Goal: Task Accomplishment & Management: Use online tool/utility

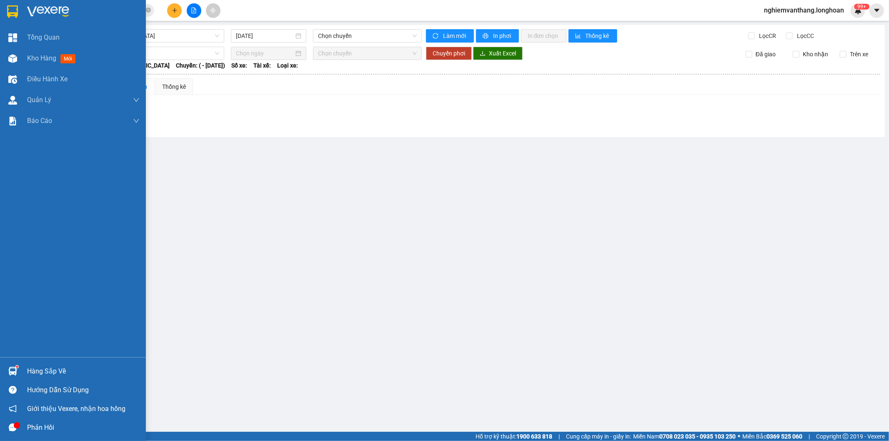
click at [12, 12] on img at bounding box center [12, 11] width 11 height 13
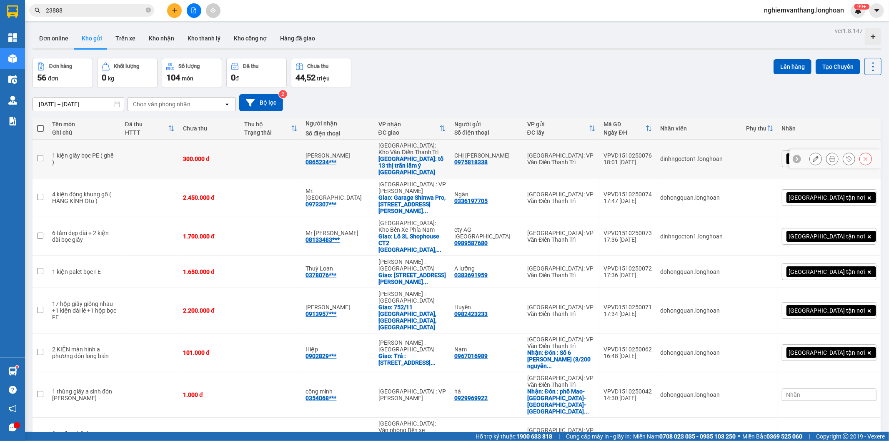
click at [102, 152] on div "1 kiện giấy bọc PE ( ghế )" at bounding box center [84, 158] width 65 height 13
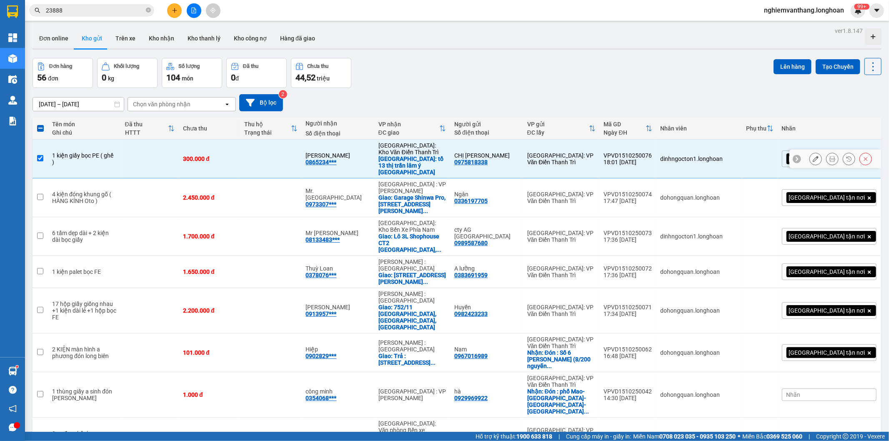
click at [102, 152] on div "1 kiện giấy bọc PE ( ghế )" at bounding box center [84, 158] width 65 height 13
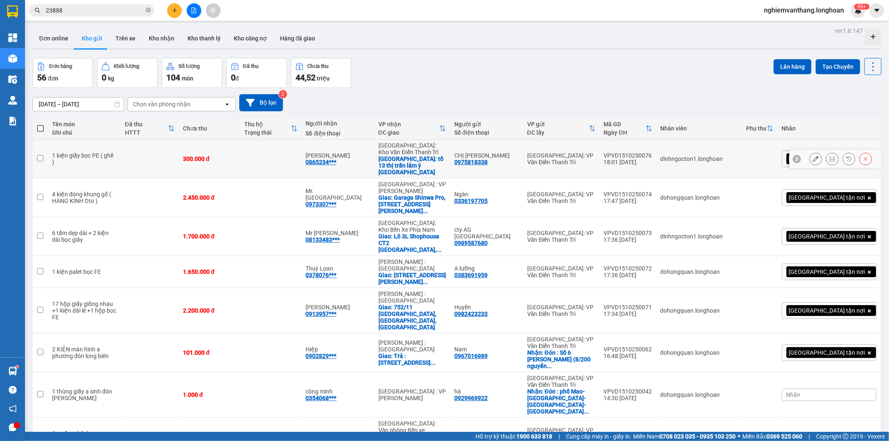
click at [134, 152] on td at bounding box center [150, 159] width 58 height 39
checkbox input "true"
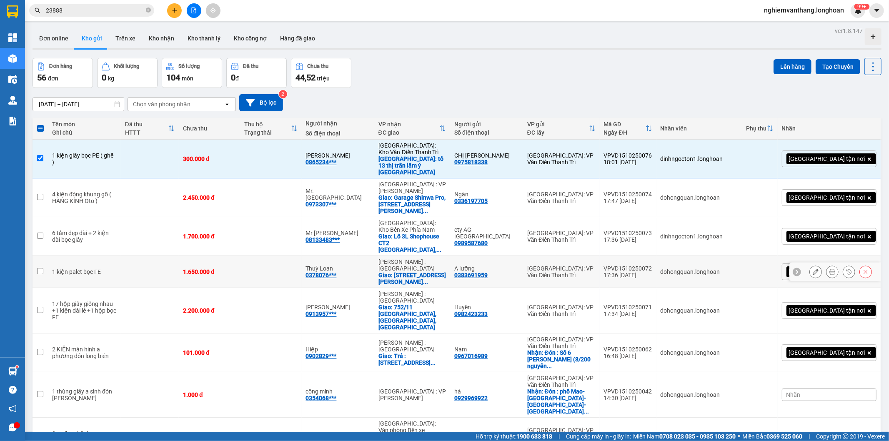
click at [121, 256] on td at bounding box center [150, 272] width 58 height 32
checkbox input "true"
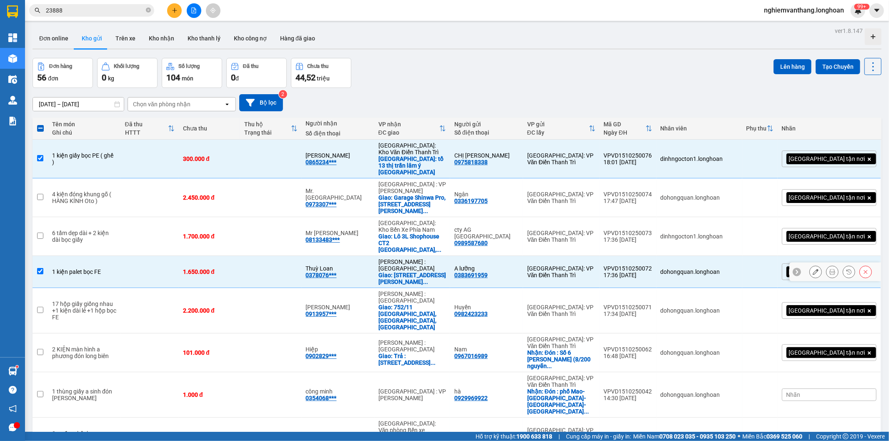
scroll to position [46, 0]
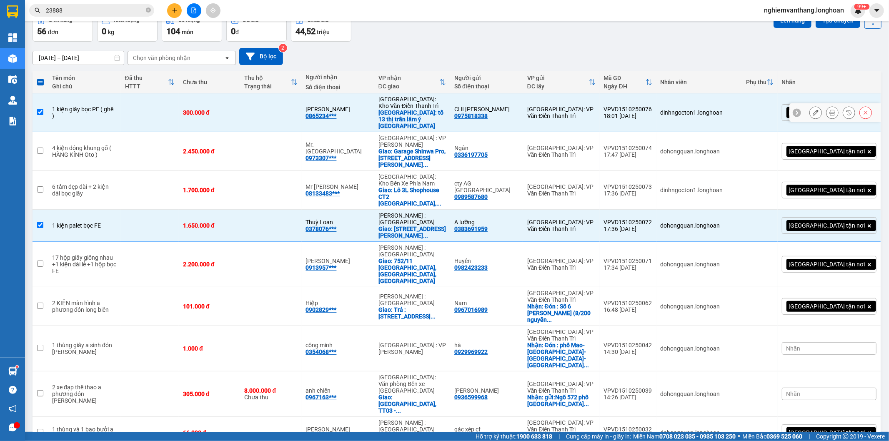
click at [97, 108] on div "1 kiện giấy bọc PE ( ghế )" at bounding box center [84, 112] width 65 height 13
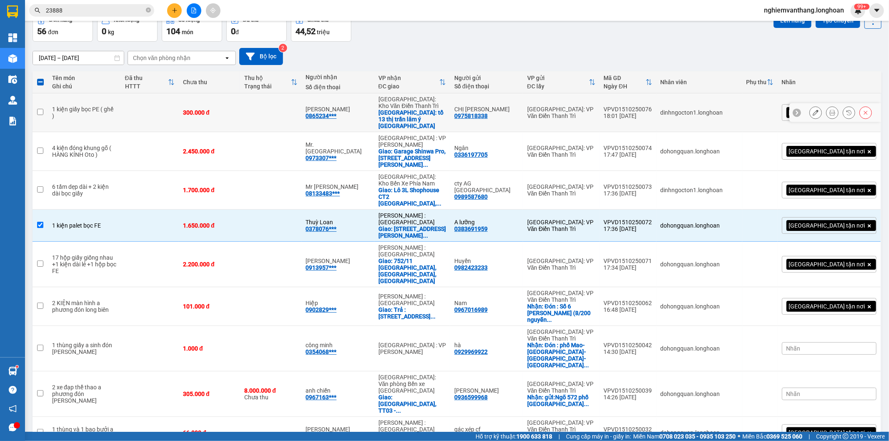
click at [126, 113] on td at bounding box center [150, 112] width 58 height 39
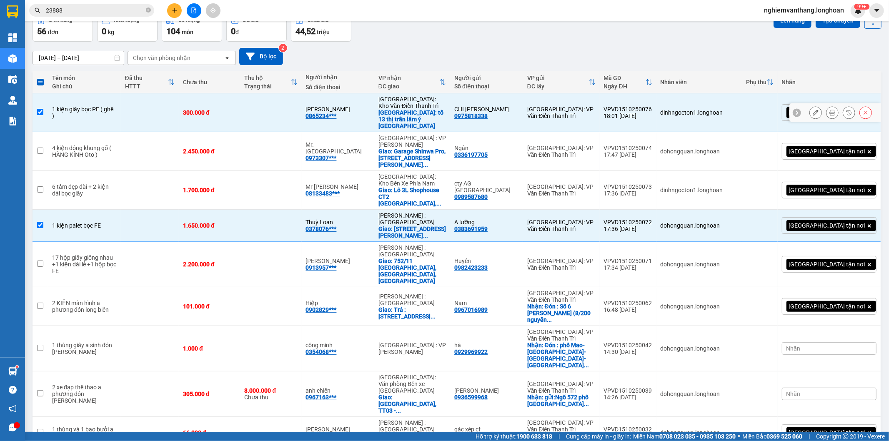
click at [128, 115] on td at bounding box center [150, 112] width 58 height 39
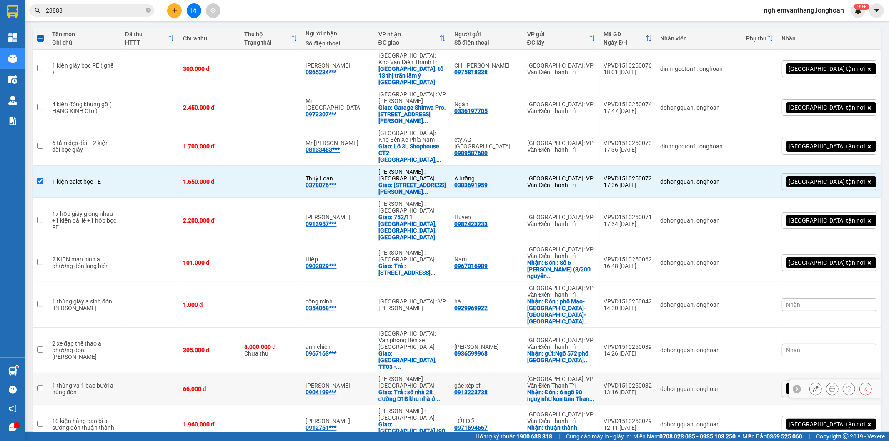
scroll to position [0, 0]
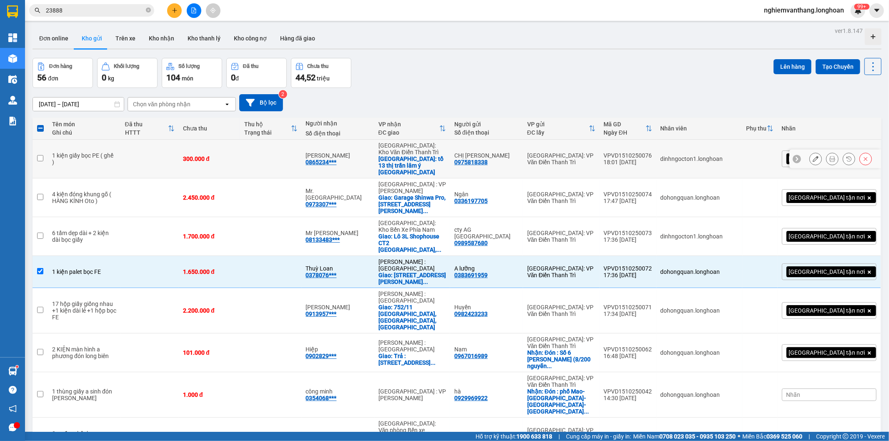
click at [136, 156] on td at bounding box center [150, 159] width 58 height 39
checkbox input "true"
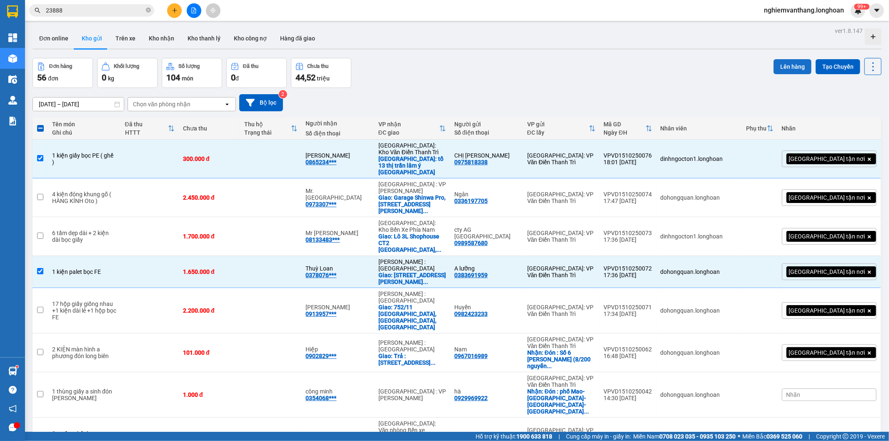
click at [776, 64] on button "Lên hàng" at bounding box center [793, 66] width 38 height 15
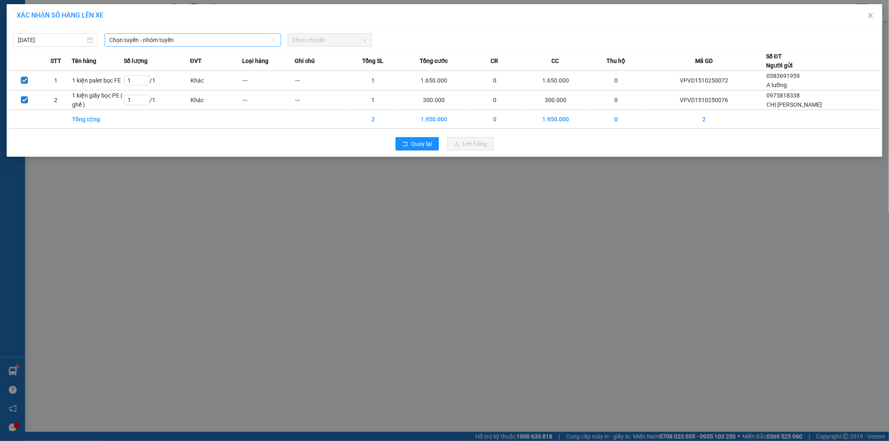
click at [138, 36] on span "Chọn tuyến - nhóm tuyến" at bounding box center [193, 40] width 166 height 13
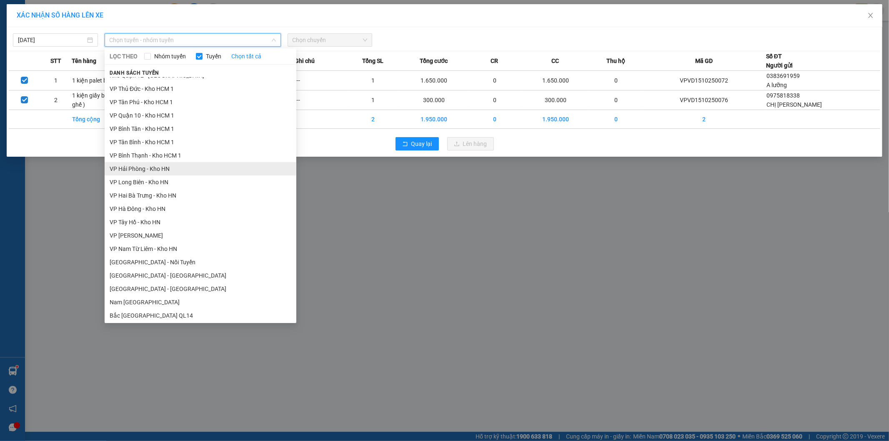
scroll to position [437, 0]
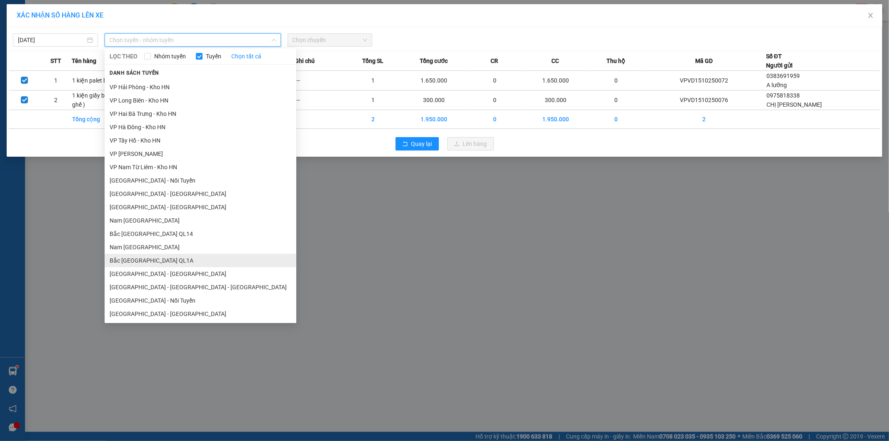
click at [163, 261] on li "Bắc [GEOGRAPHIC_DATA] QL1A" at bounding box center [201, 260] width 192 height 13
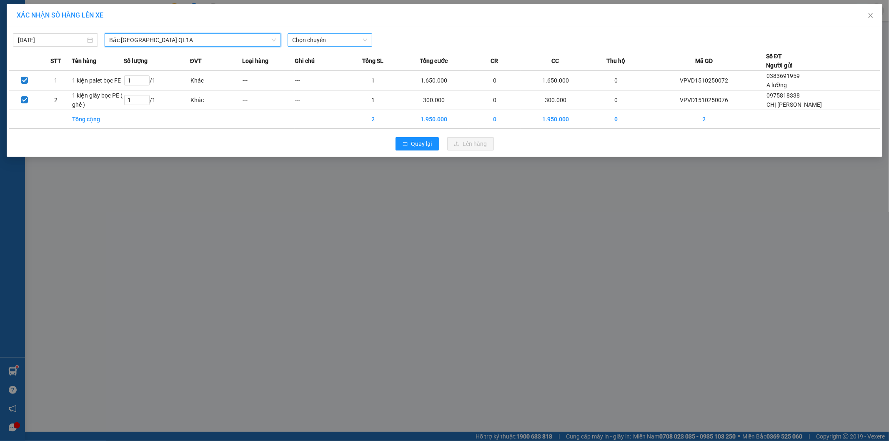
click at [333, 39] on span "Chọn chuyến" at bounding box center [330, 40] width 75 height 13
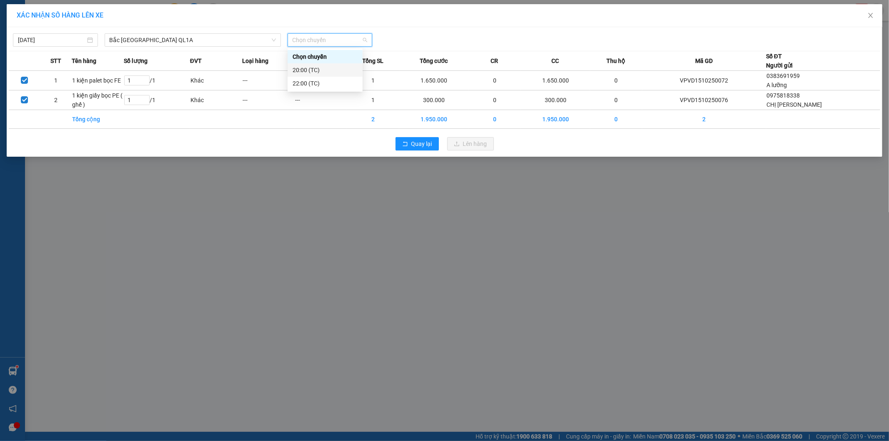
click at [317, 70] on div "20:00 (TC)" at bounding box center [325, 69] width 65 height 9
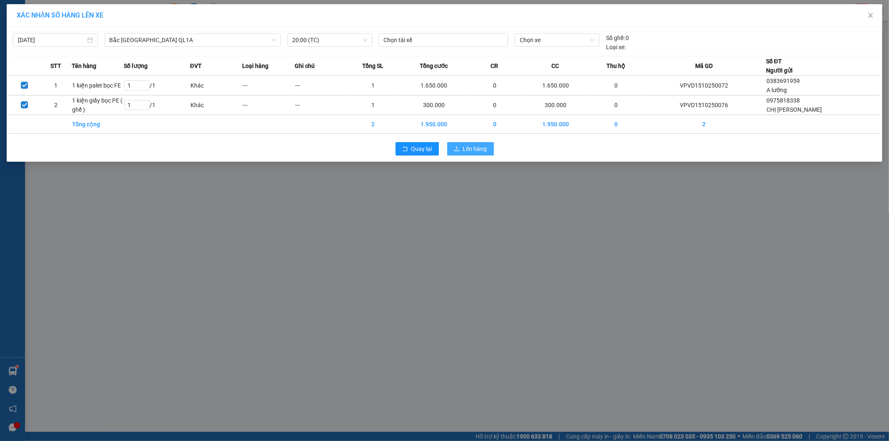
drag, startPoint x: 487, startPoint y: 148, endPoint x: 588, endPoint y: 157, distance: 101.2
click at [588, 157] on div "Quay lại Lên hàng" at bounding box center [445, 149] width 872 height 22
click at [476, 150] on span "Lên hàng" at bounding box center [475, 148] width 24 height 9
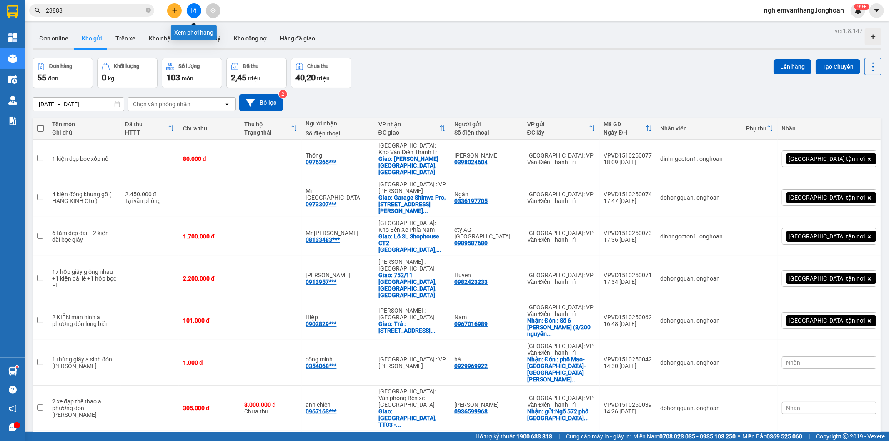
click at [196, 10] on icon "file-add" at bounding box center [194, 11] width 5 height 6
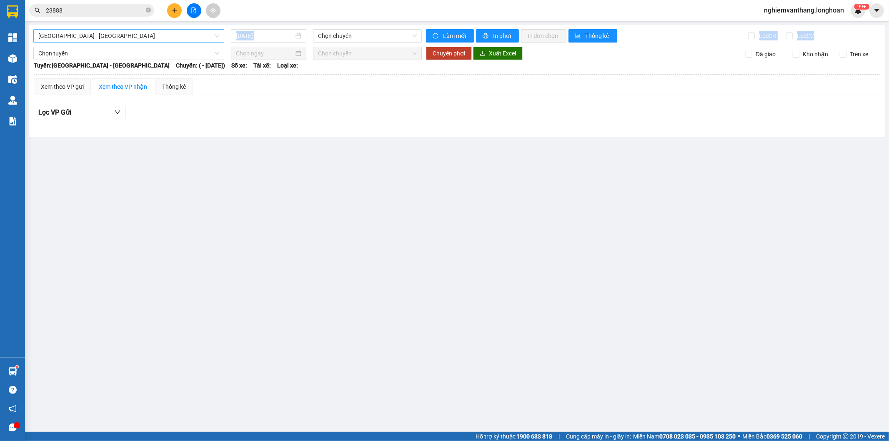
drag, startPoint x: 165, startPoint y: 42, endPoint x: 160, endPoint y: 35, distance: 7.8
click at [163, 41] on div "Hải Phòng - Hà Nội 15/10/2025 Chọn chuyến Làm mới In phơi In đơn chọn Thống kê …" at bounding box center [457, 81] width 856 height 112
click at [159, 32] on span "[GEOGRAPHIC_DATA] - [GEOGRAPHIC_DATA]" at bounding box center [128, 36] width 181 height 13
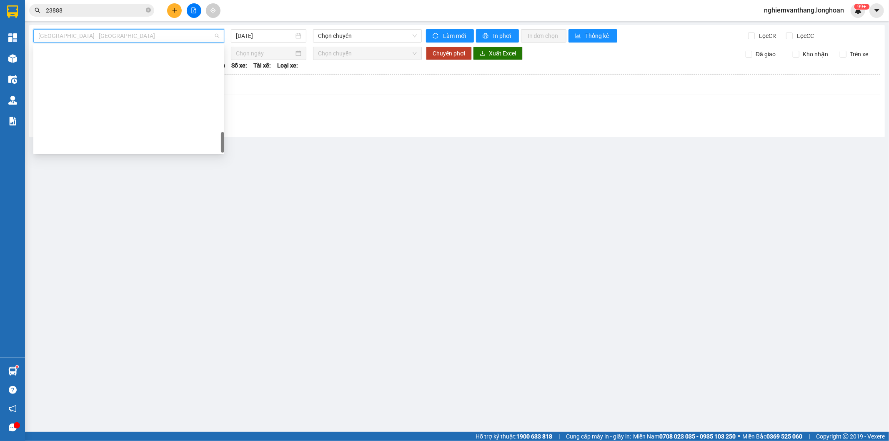
scroll to position [587, 0]
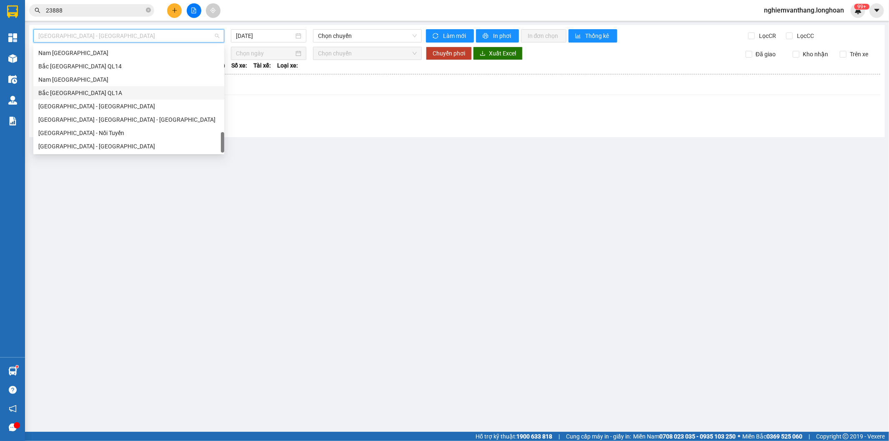
click at [97, 90] on div "Bắc [GEOGRAPHIC_DATA] QL1A" at bounding box center [128, 92] width 181 height 9
type input "[DATE]"
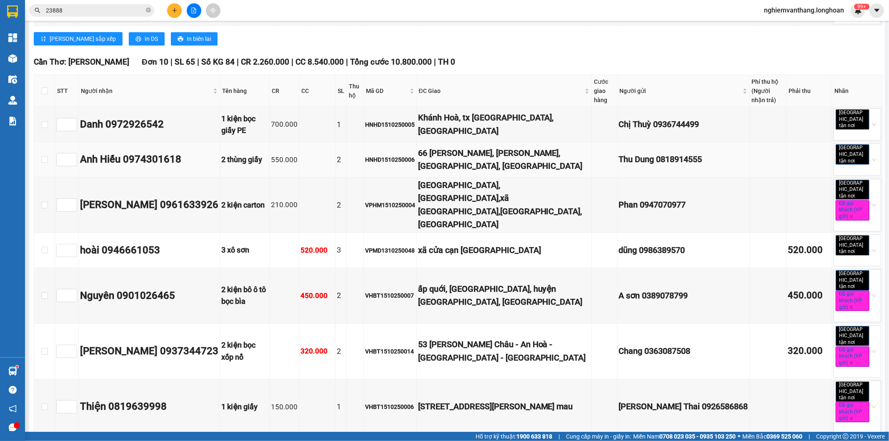
scroll to position [4863, 0]
checkbox input "true"
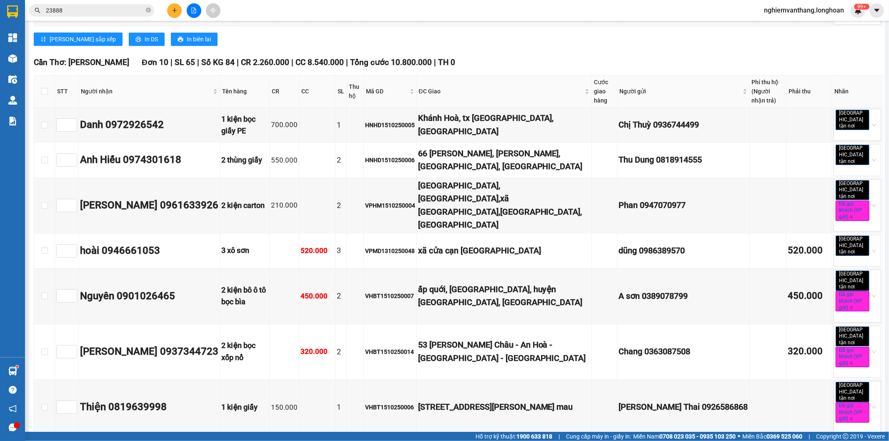
checkbox input "true"
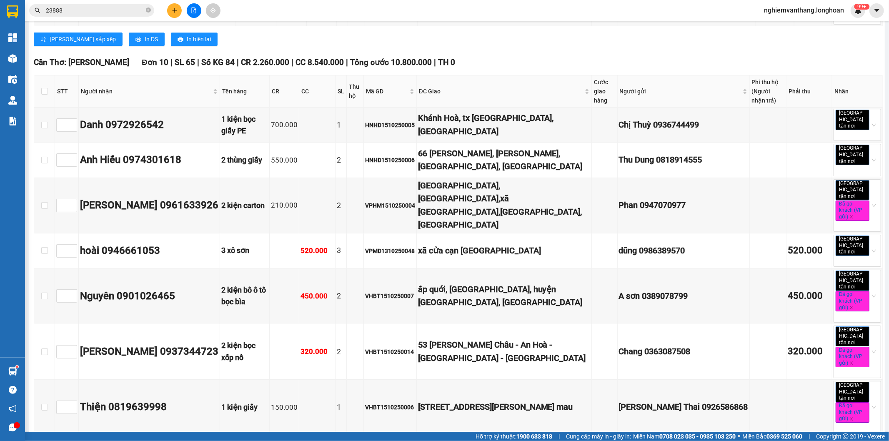
checkbox input "true"
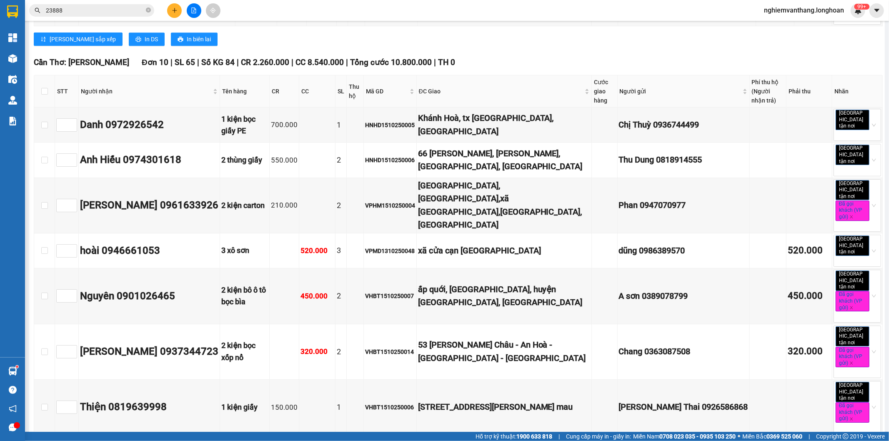
checkbox input "true"
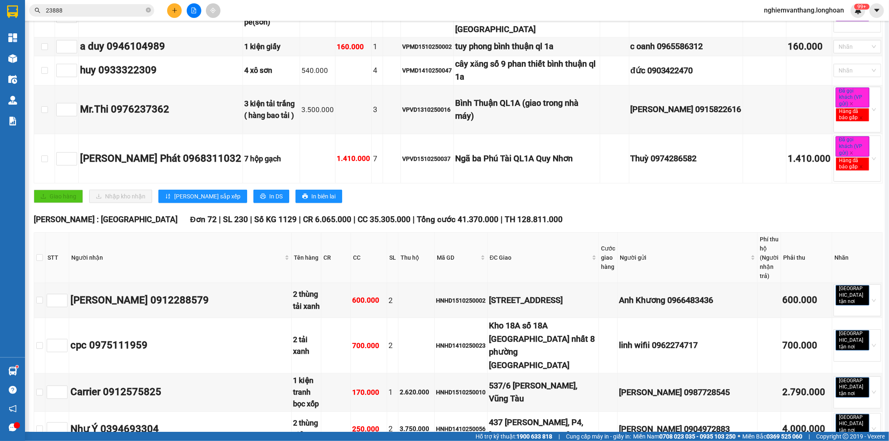
scroll to position [0, 0]
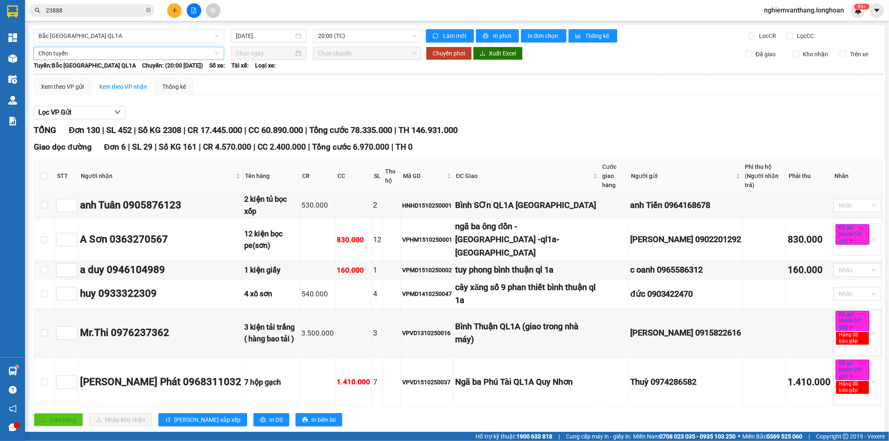
click at [98, 55] on span "Chọn tuyến" at bounding box center [128, 53] width 181 height 13
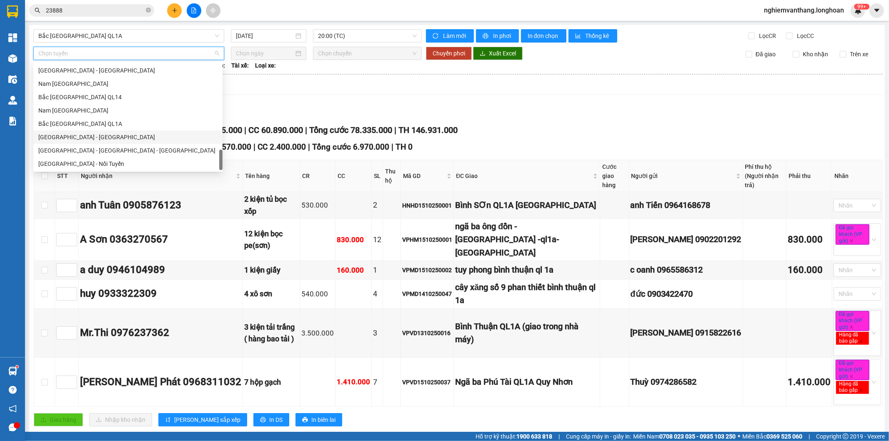
scroll to position [587, 0]
click at [84, 114] on div "Bắc [GEOGRAPHIC_DATA] QL1A" at bounding box center [127, 110] width 179 height 9
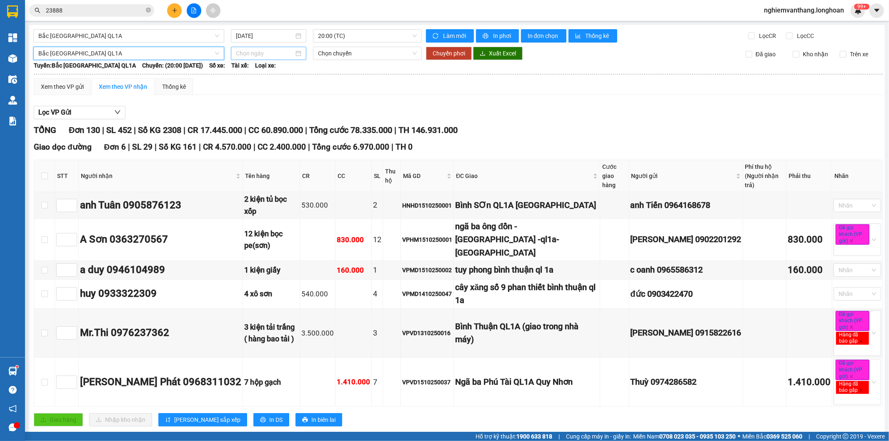
click at [256, 58] on div at bounding box center [268, 53] width 75 height 13
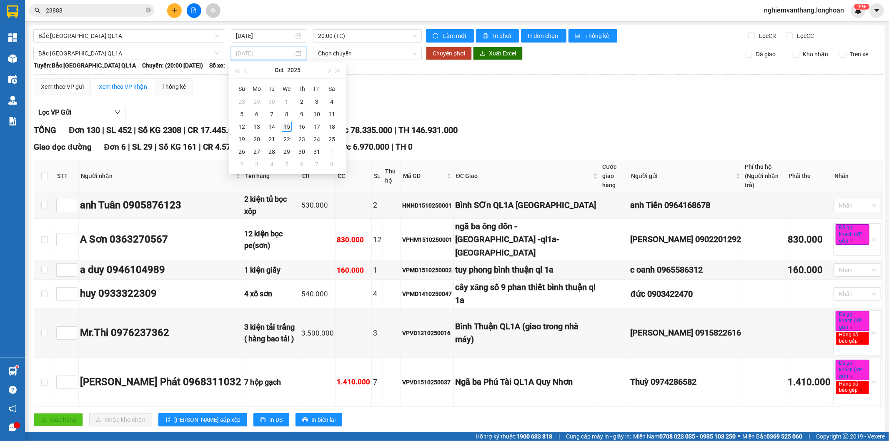
type input "[DATE]"
click at [288, 123] on div "15" at bounding box center [287, 127] width 10 height 10
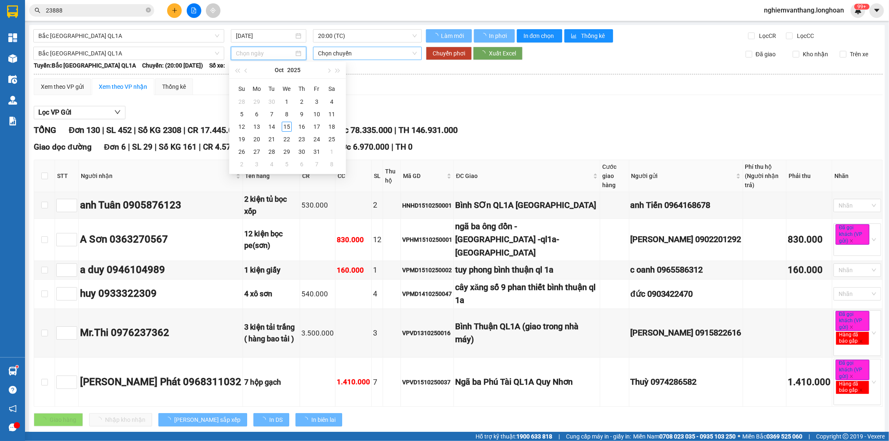
type input "[DATE]"
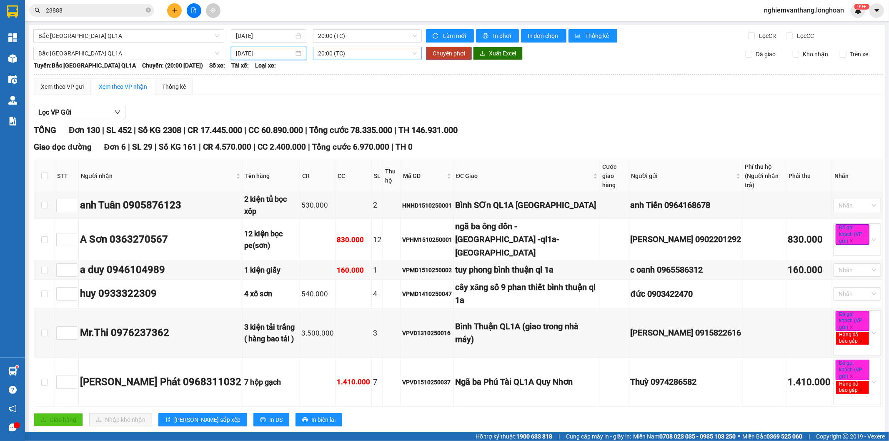
click at [349, 50] on span "20:00 (TC)" at bounding box center [367, 53] width 98 height 13
click at [336, 102] on div "22:00 (TC)" at bounding box center [348, 96] width 75 height 13
click at [448, 53] on span "Chuyển phơi" at bounding box center [449, 53] width 33 height 9
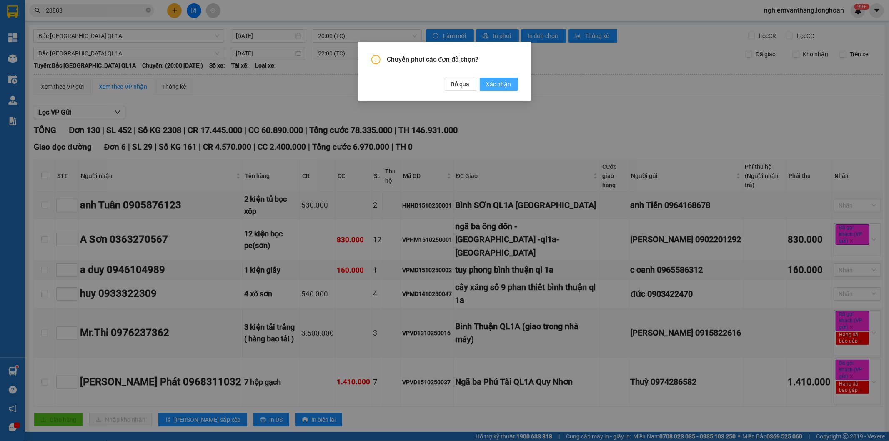
click at [499, 85] on span "Xác nhận" at bounding box center [498, 84] width 25 height 9
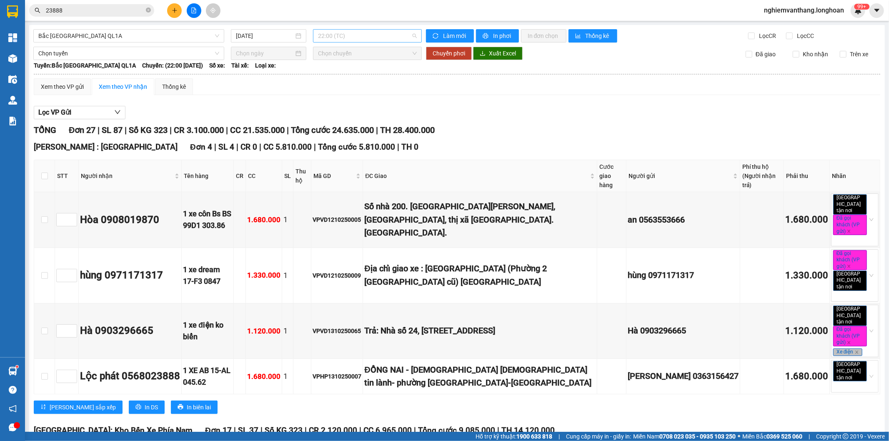
click at [330, 38] on span "22:00 (TC)" at bounding box center [367, 36] width 98 height 13
click at [346, 60] on div "20:00 (TC)" at bounding box center [348, 65] width 75 height 13
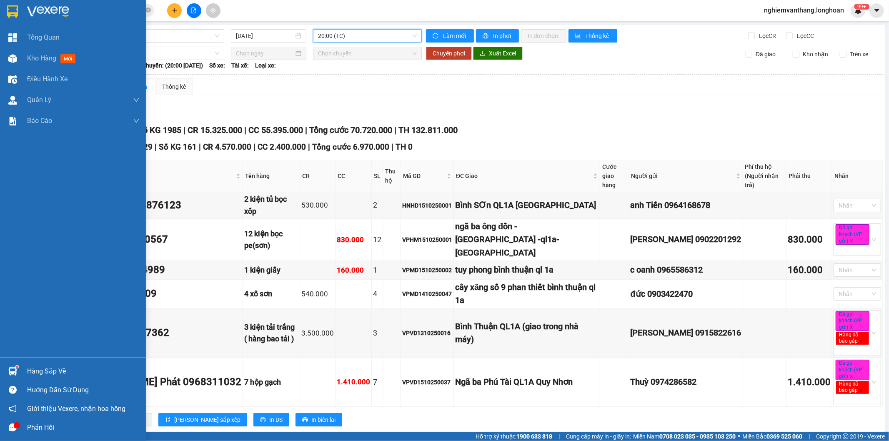
click at [2, 9] on div at bounding box center [73, 13] width 146 height 27
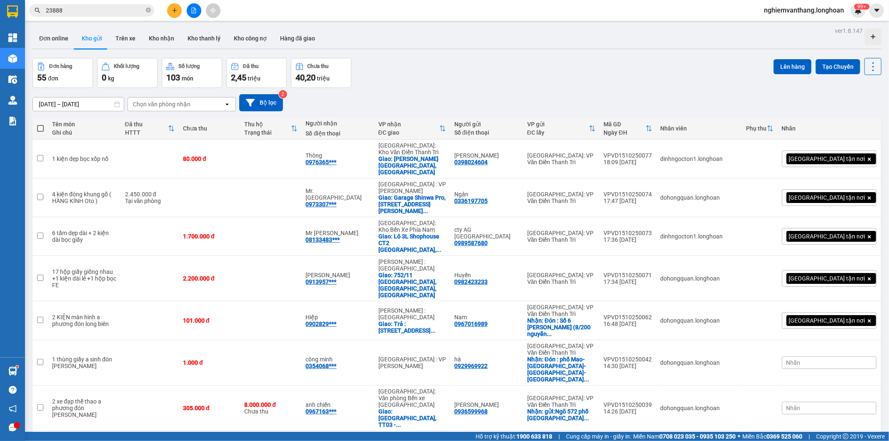
click at [197, 8] on button at bounding box center [194, 10] width 15 height 15
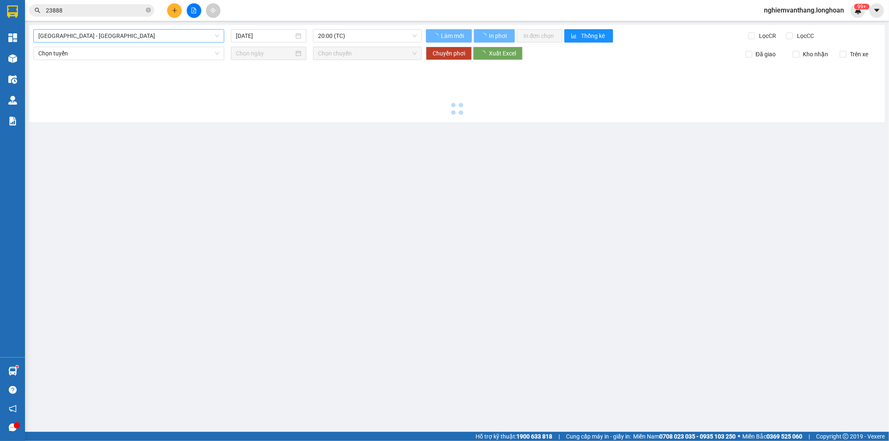
click at [113, 38] on span "[GEOGRAPHIC_DATA] - [GEOGRAPHIC_DATA]" at bounding box center [128, 36] width 181 height 13
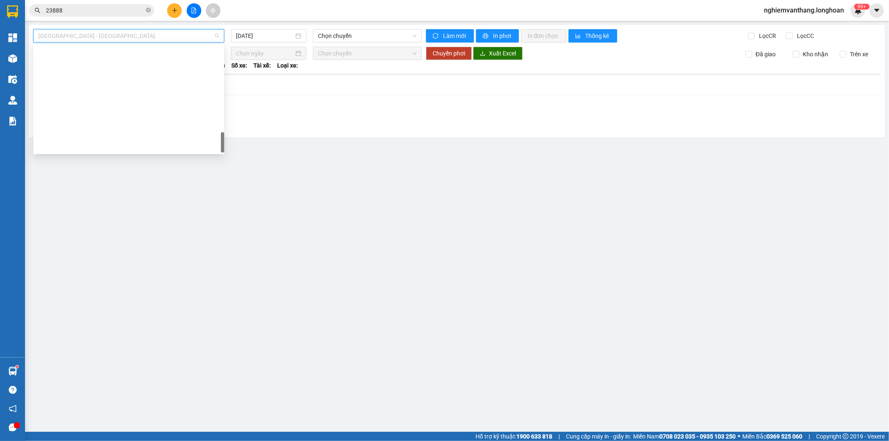
scroll to position [587, 0]
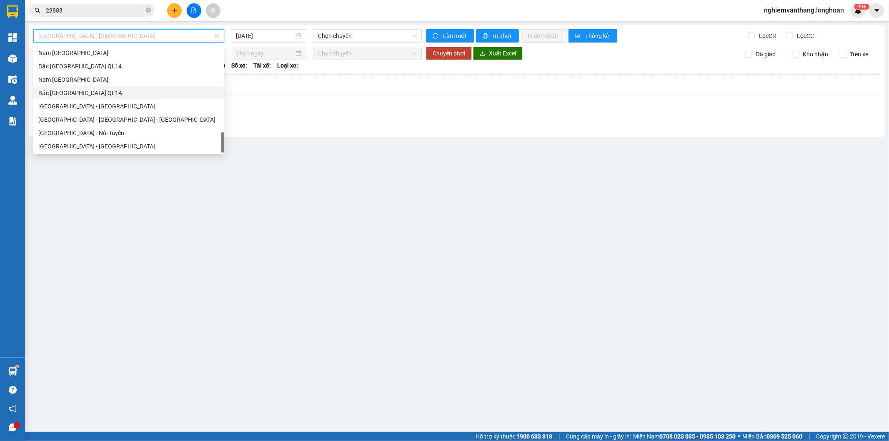
click at [88, 90] on div "Bắc [GEOGRAPHIC_DATA] QL1A" at bounding box center [128, 92] width 181 height 9
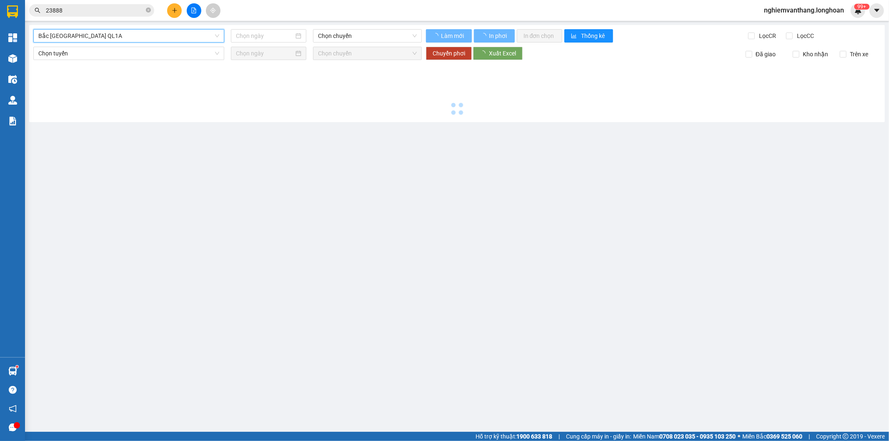
type input "[DATE]"
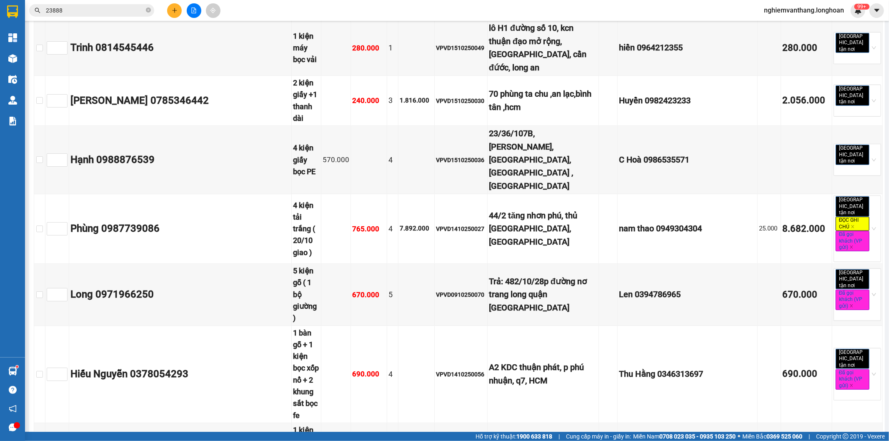
scroll to position [6109, 0]
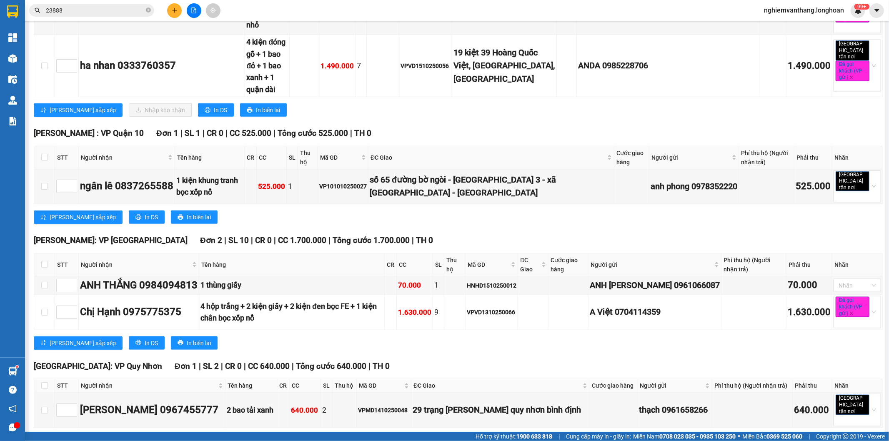
checkbox input "true"
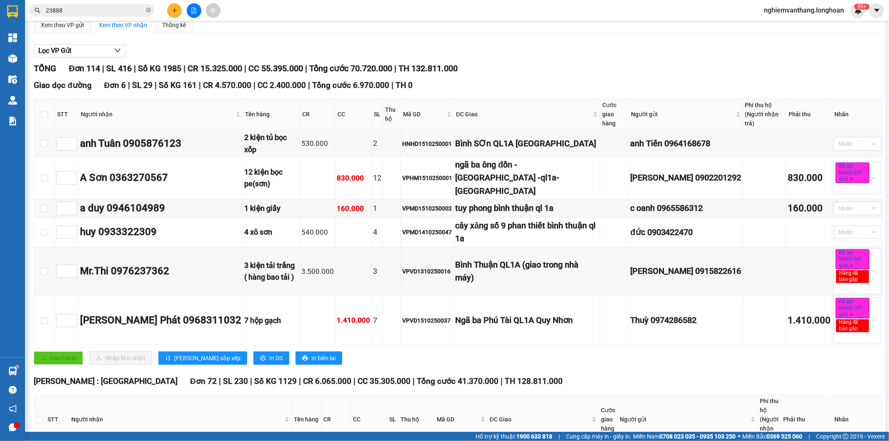
scroll to position [0, 0]
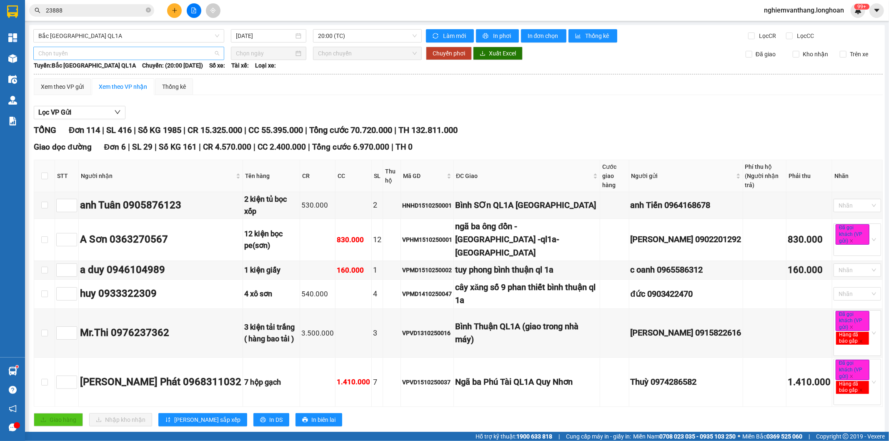
click at [65, 59] on span "Chọn tuyến" at bounding box center [128, 53] width 181 height 13
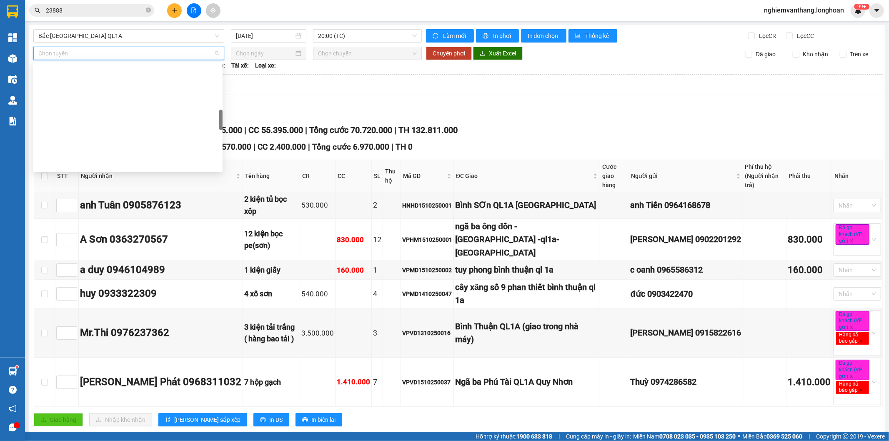
scroll to position [278, 0]
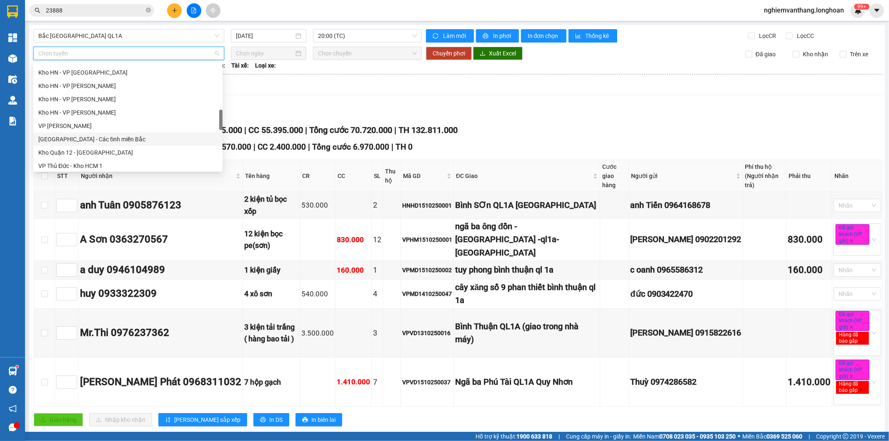
drag, startPoint x: 99, startPoint y: 133, endPoint x: 239, endPoint y: 89, distance: 146.9
click at [98, 134] on div "[GEOGRAPHIC_DATA] - Các tỉnh miền Bắc" at bounding box center [127, 139] width 189 height 13
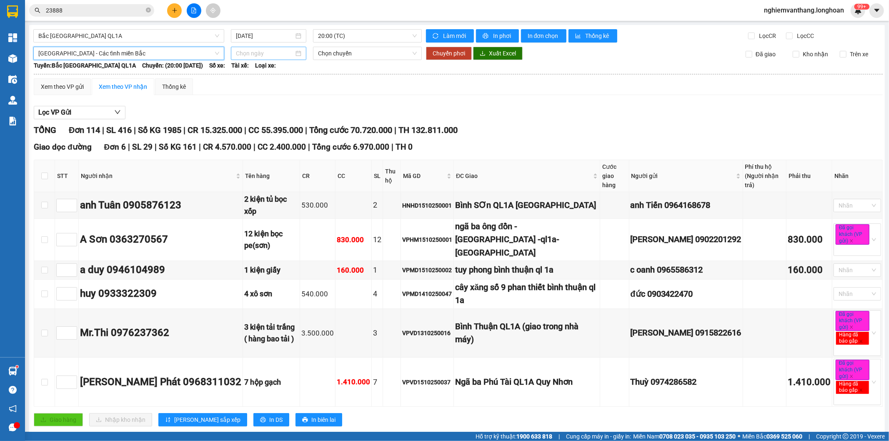
click at [251, 48] on div at bounding box center [268, 53] width 75 height 13
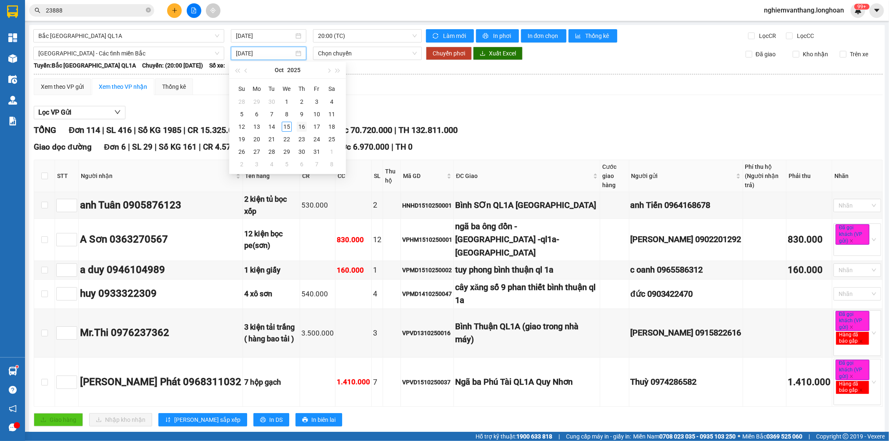
type input "[DATE]"
click at [301, 126] on div "16" at bounding box center [302, 127] width 10 height 10
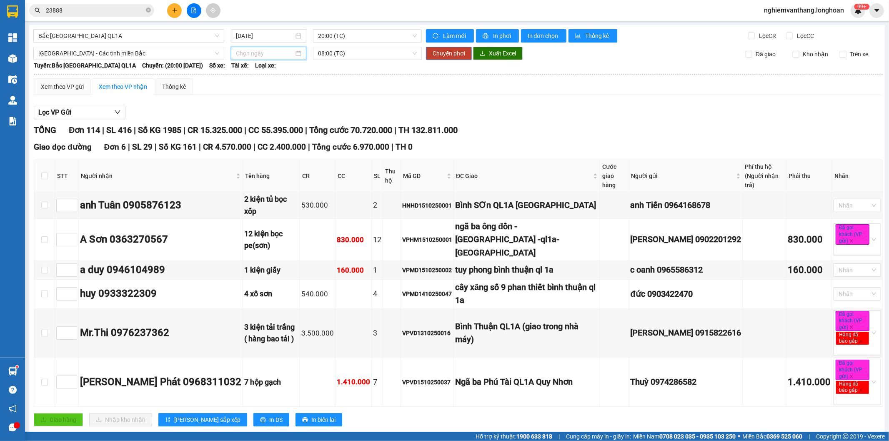
type input "[DATE]"
click at [429, 56] on button "Chuyển phơi" at bounding box center [449, 53] width 46 height 13
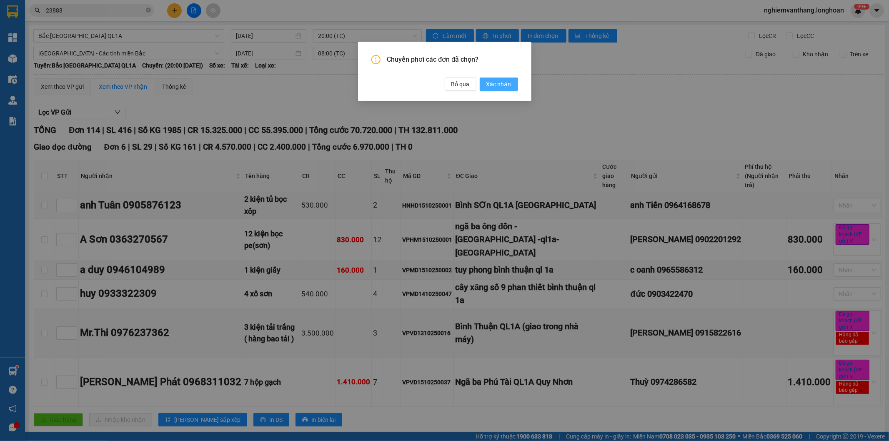
click at [497, 88] on span "Xác nhận" at bounding box center [498, 84] width 25 height 9
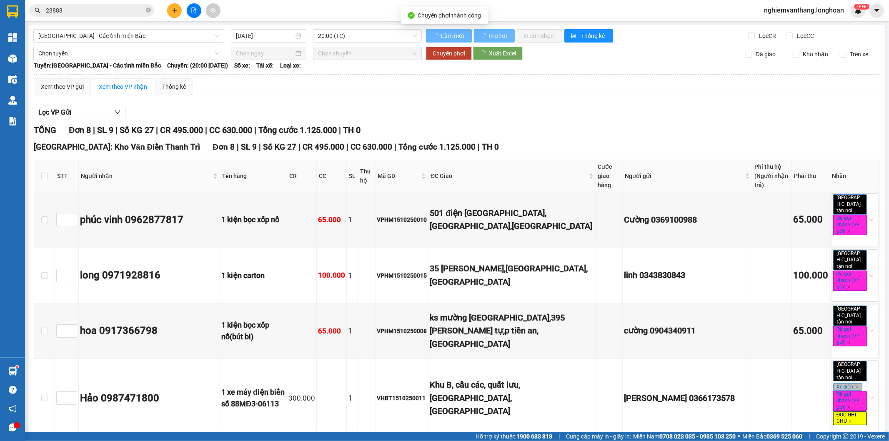
type input "[DATE]"
click at [72, 27] on div "Hà Nội - Các tỉnh miền Bắc 16/10/2025 08:00 (TC) Làm mới In phơi In đơn chọn Th…" at bounding box center [457, 341] width 856 height 633
click at [71, 31] on span "[GEOGRAPHIC_DATA] - Các tỉnh miền Bắc" at bounding box center [128, 36] width 181 height 13
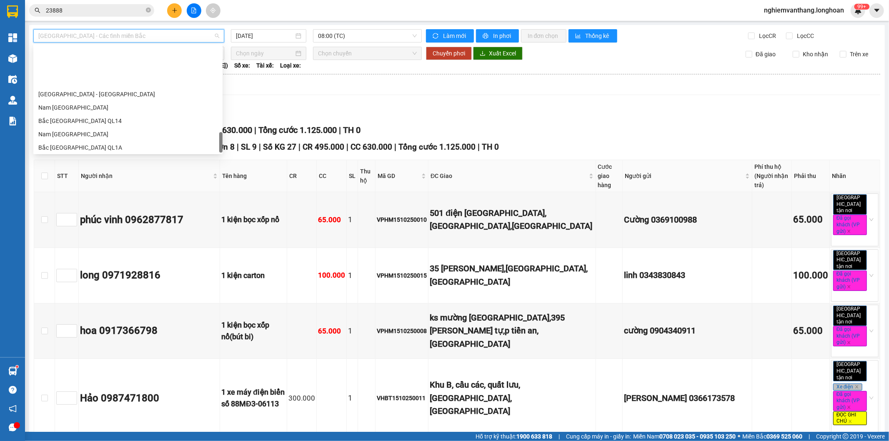
scroll to position [587, 0]
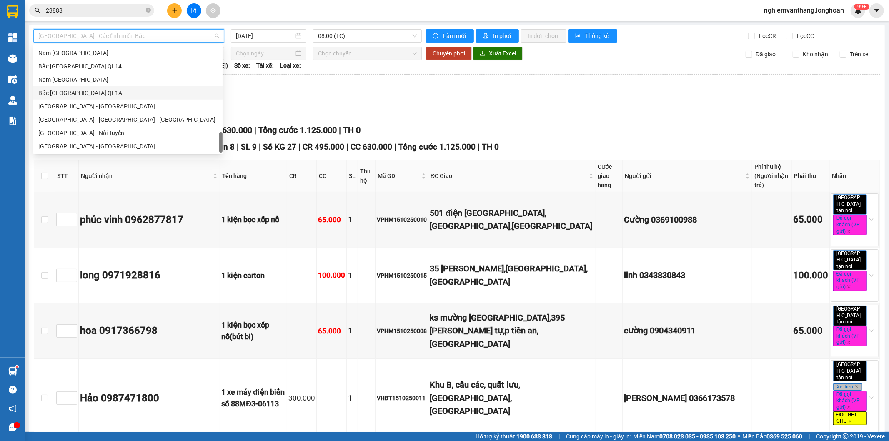
click at [101, 92] on div "Bắc [GEOGRAPHIC_DATA] QL1A" at bounding box center [127, 92] width 179 height 9
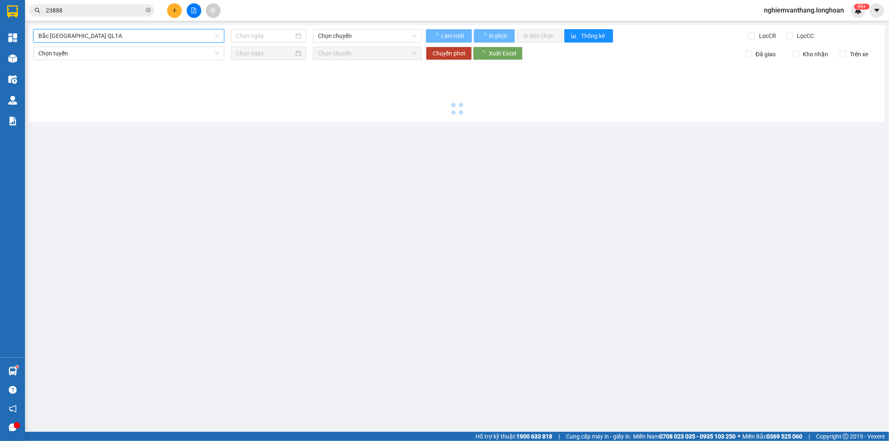
type input "[DATE]"
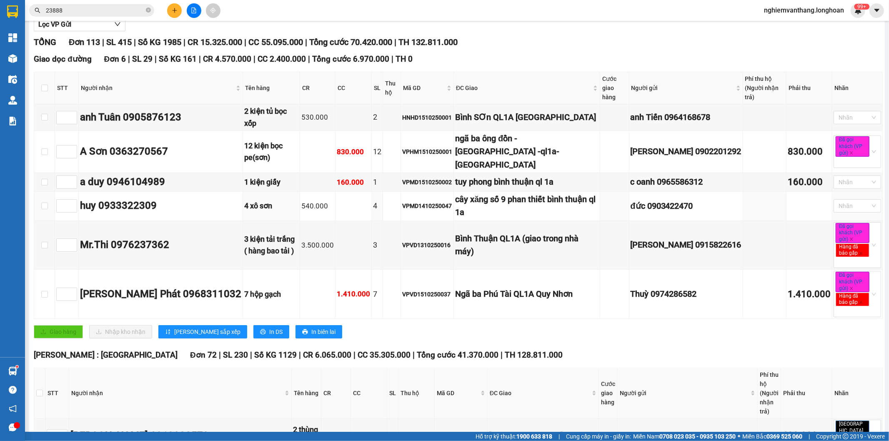
scroll to position [46, 0]
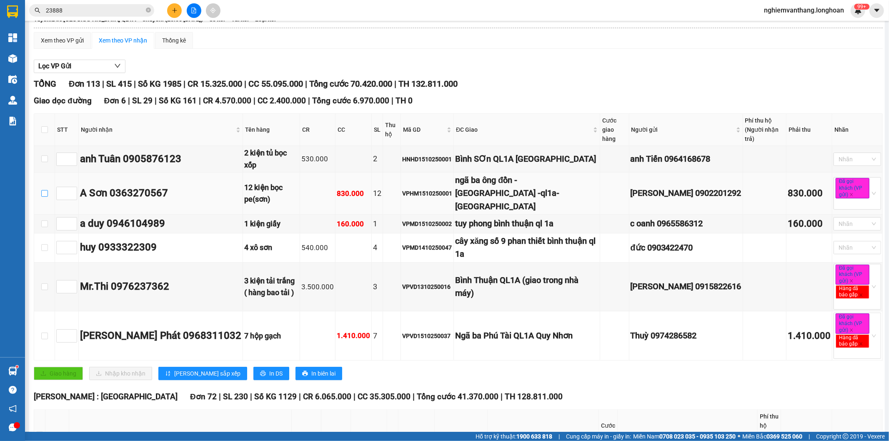
click at [46, 190] on input "checkbox" at bounding box center [44, 193] width 7 height 7
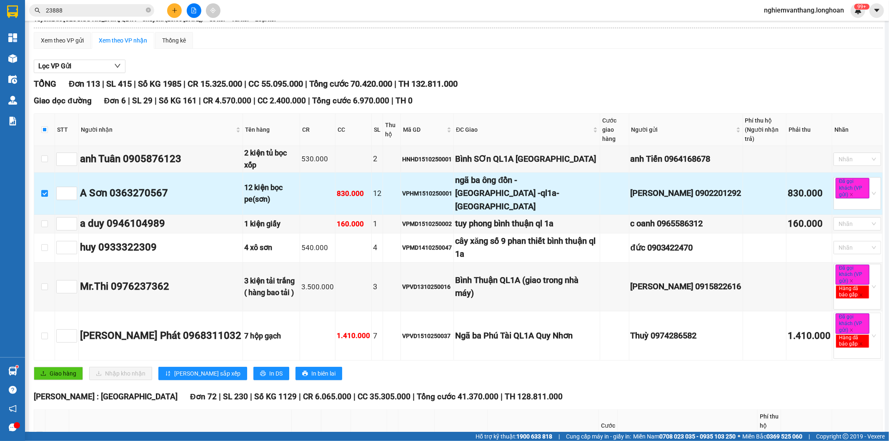
click at [48, 190] on input "checkbox" at bounding box center [44, 193] width 7 height 7
checkbox input "false"
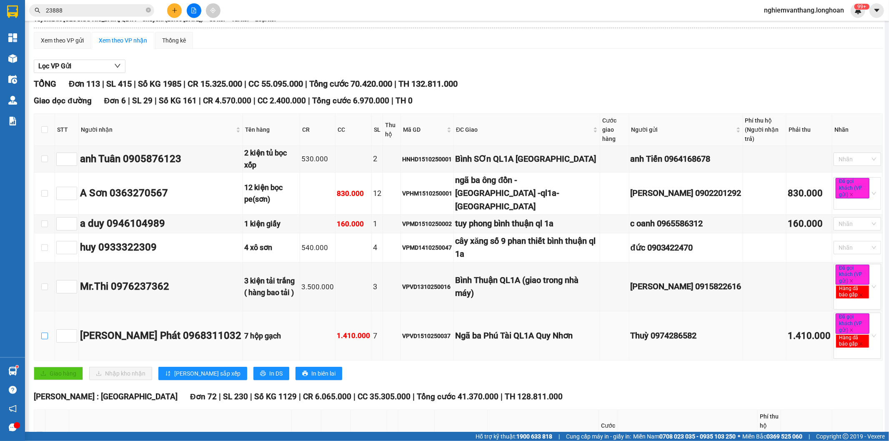
click at [44, 333] on input "checkbox" at bounding box center [44, 336] width 7 height 7
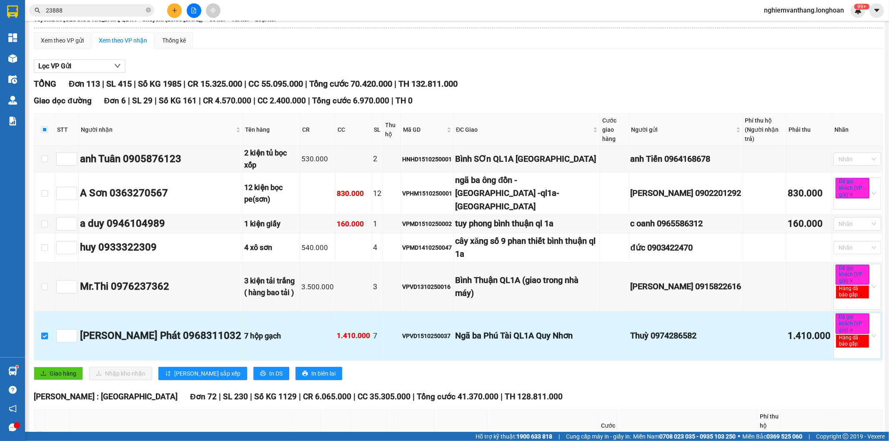
click at [44, 333] on input "checkbox" at bounding box center [44, 336] width 7 height 7
checkbox input "false"
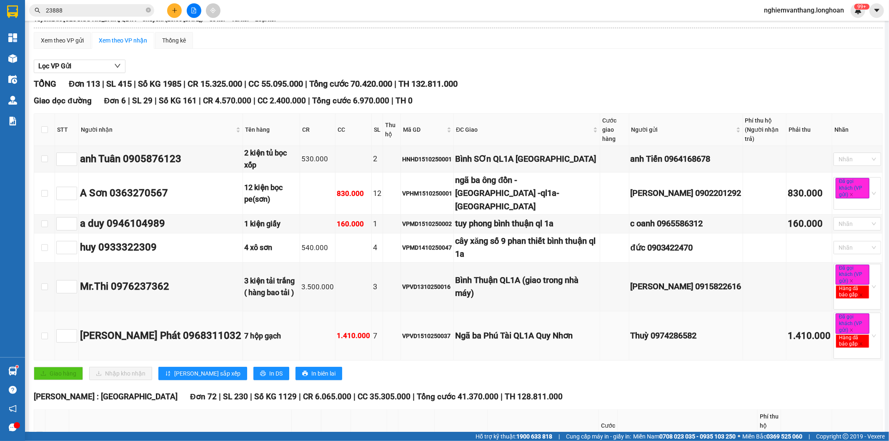
drag, startPoint x: 402, startPoint y: 311, endPoint x: 410, endPoint y: 311, distance: 7.5
click at [404, 331] on div "VPVD1510250037" at bounding box center [427, 335] width 50 height 9
click at [410, 331] on div "VPVD1510250037" at bounding box center [427, 335] width 50 height 9
click at [411, 331] on div "VPVD1510250037" at bounding box center [427, 335] width 50 height 9
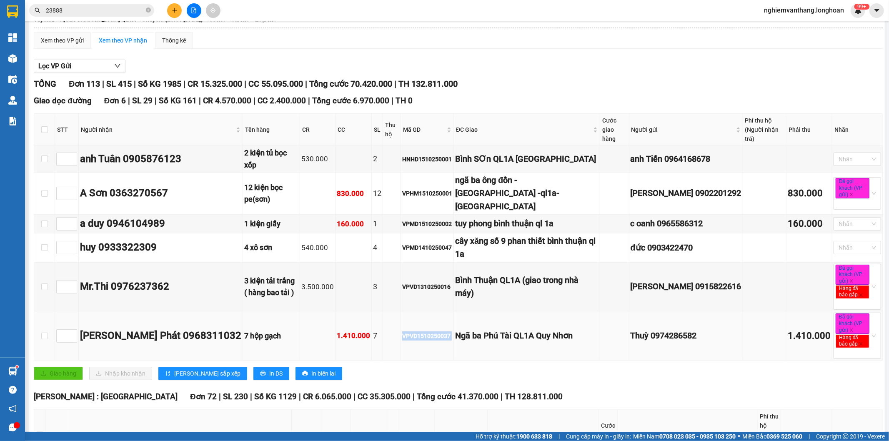
click at [411, 331] on div "VPVD1510250037" at bounding box center [427, 335] width 50 height 9
copy div "VPVD1510250037"
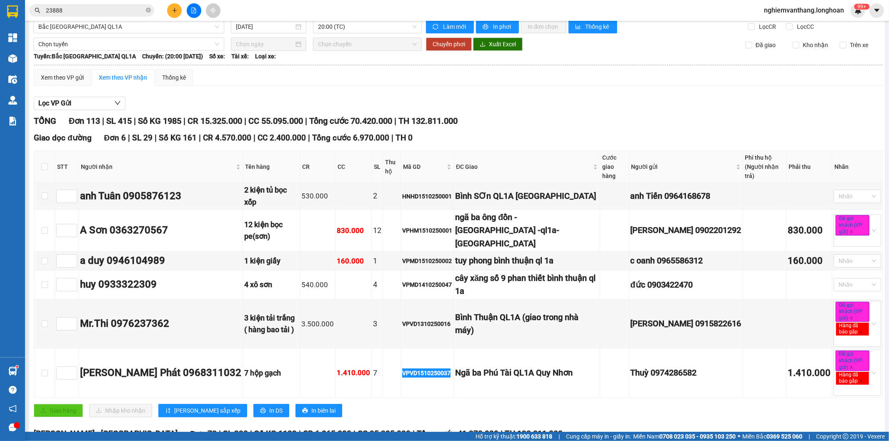
scroll to position [0, 0]
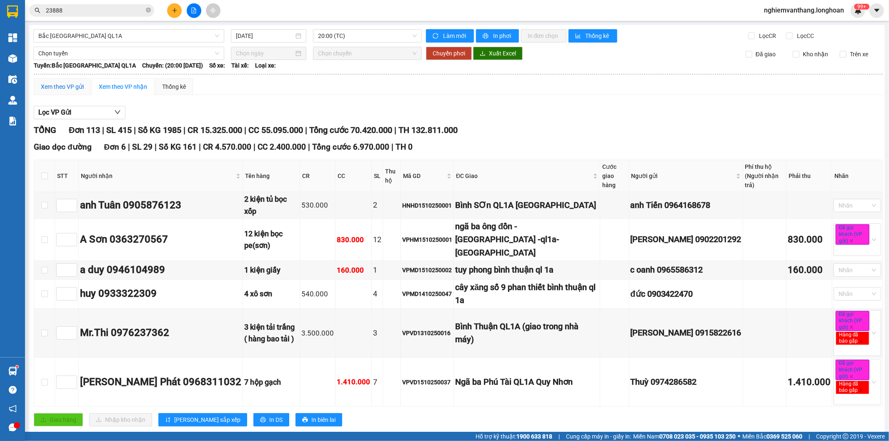
click at [50, 86] on div "Xem theo VP gửi" at bounding box center [62, 86] width 43 height 9
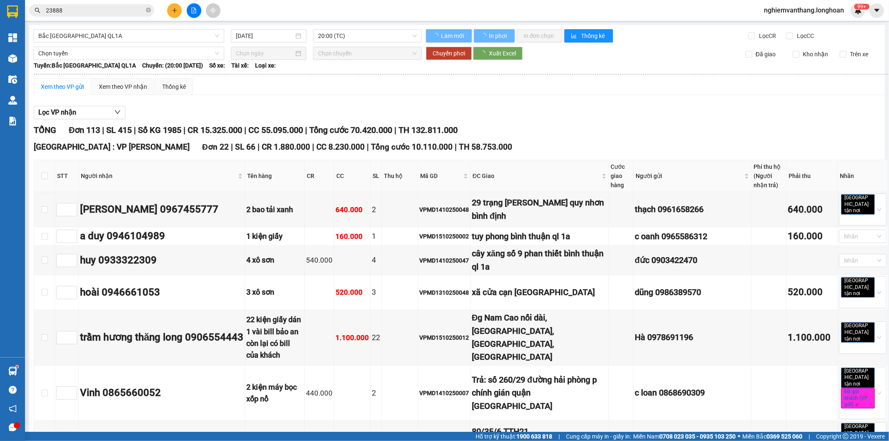
scroll to position [1380, 0]
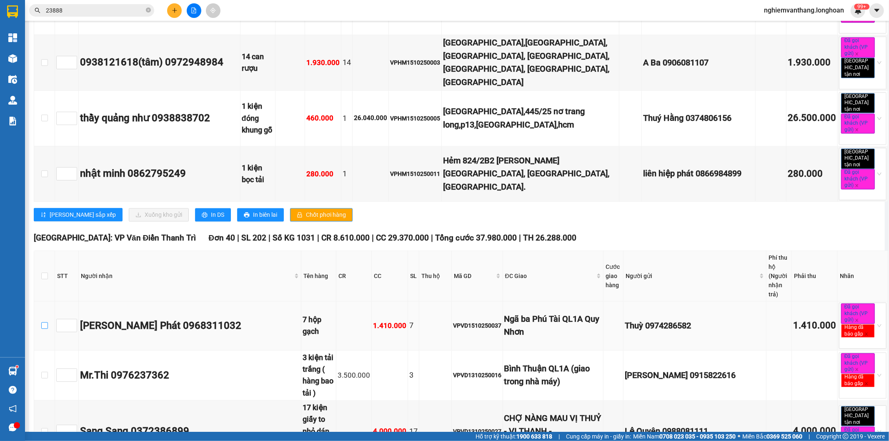
click at [42, 322] on input "checkbox" at bounding box center [44, 325] width 7 height 7
checkbox input "true"
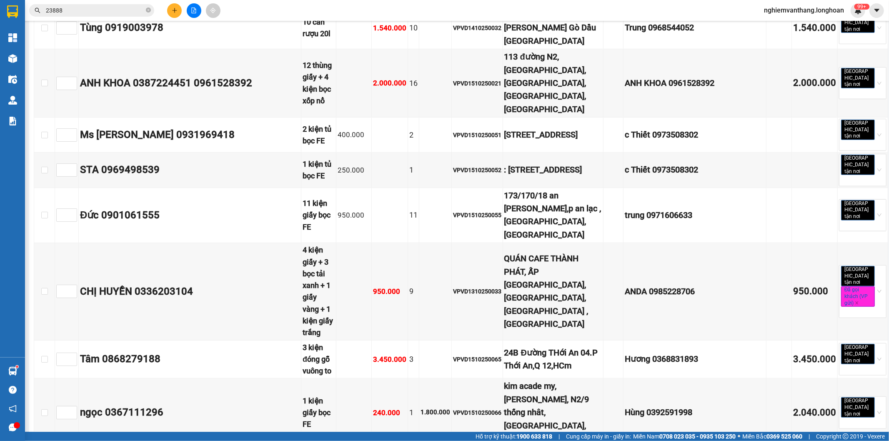
scroll to position [3325, 0]
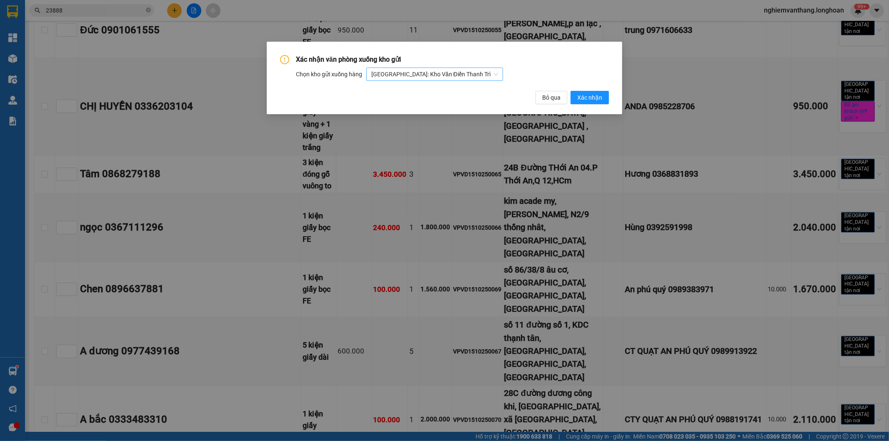
drag, startPoint x: 427, startPoint y: 80, endPoint x: 424, endPoint y: 76, distance: 5.0
click at [427, 79] on span "[GEOGRAPHIC_DATA]: Kho Văn Điển Thanh Trì" at bounding box center [434, 74] width 127 height 13
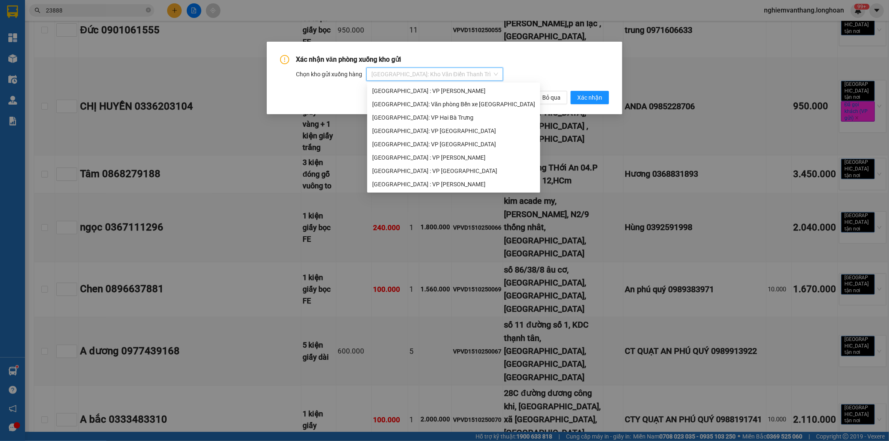
scroll to position [53, 0]
click at [414, 170] on div "[GEOGRAPHIC_DATA]: VP Văn Điển Thanh Trì" at bounding box center [453, 171] width 163 height 9
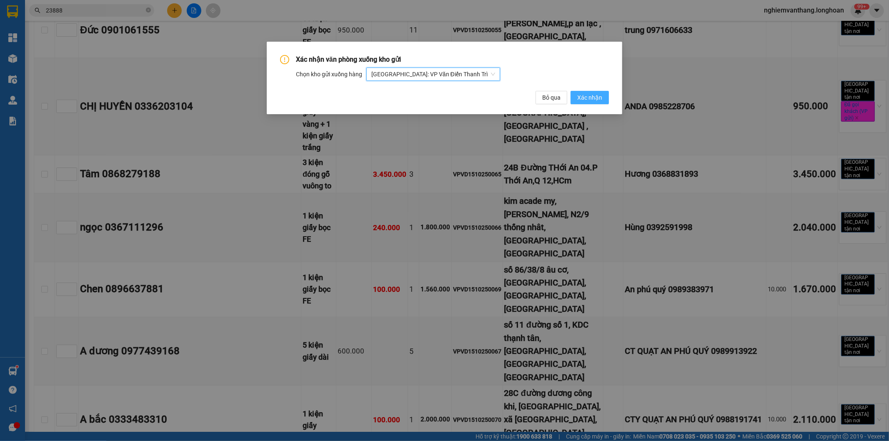
click at [593, 96] on span "Xác nhận" at bounding box center [589, 97] width 25 height 9
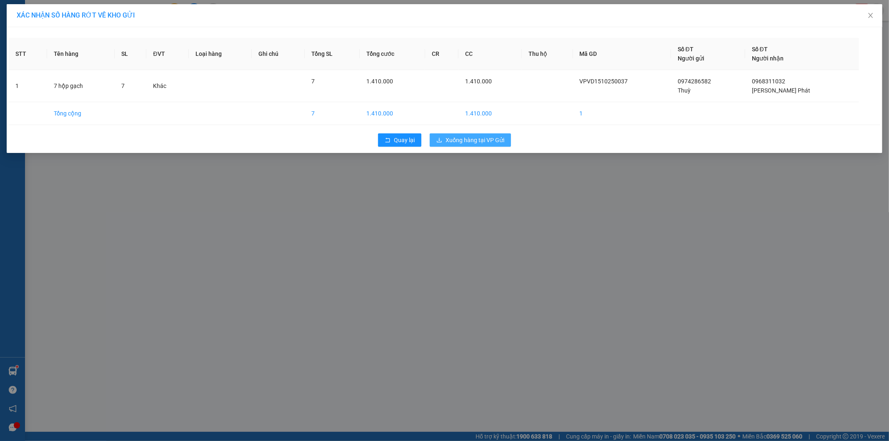
click at [468, 146] on button "Xuống hàng tại VP Gửi" at bounding box center [470, 139] width 81 height 13
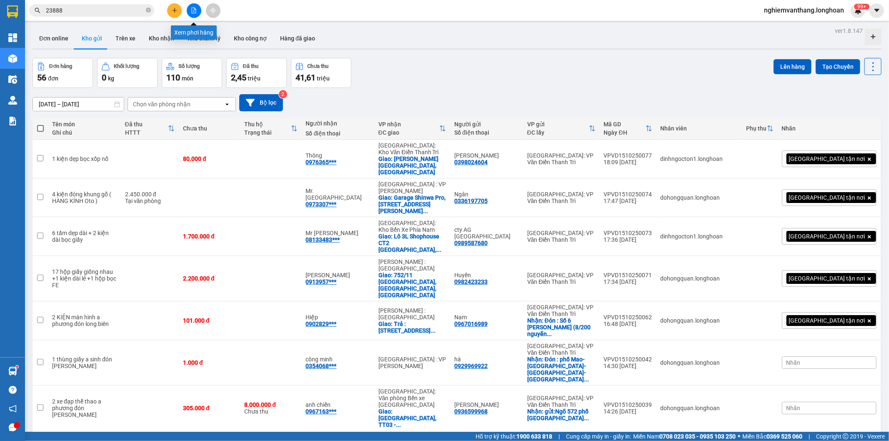
click at [190, 9] on button at bounding box center [194, 10] width 15 height 15
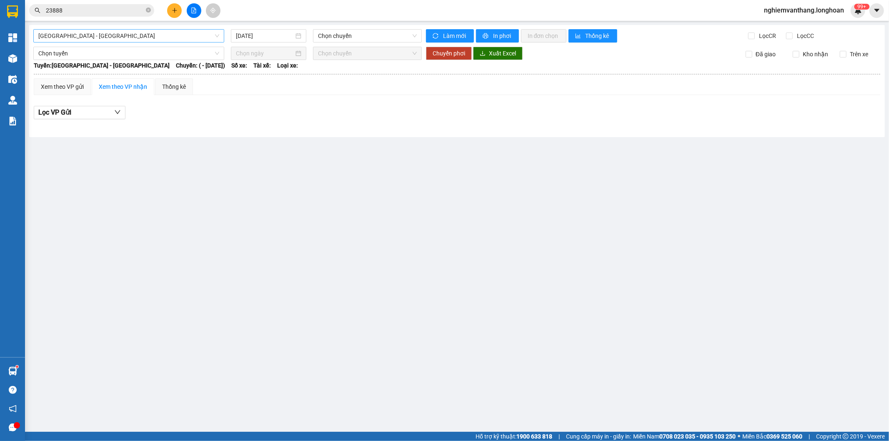
click at [113, 35] on span "[GEOGRAPHIC_DATA] - [GEOGRAPHIC_DATA]" at bounding box center [128, 36] width 181 height 13
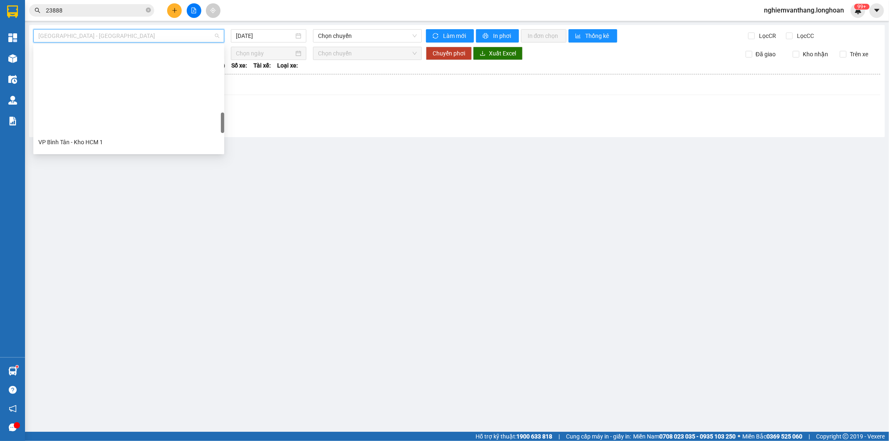
scroll to position [587, 0]
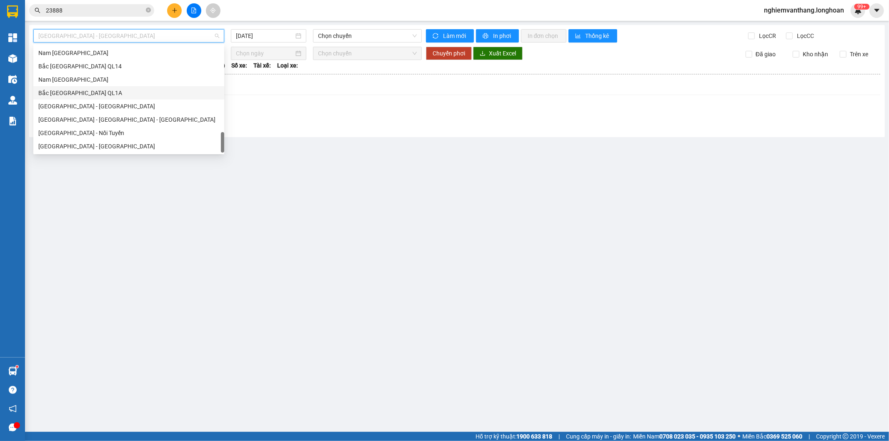
click at [101, 93] on div "Bắc [GEOGRAPHIC_DATA] QL1A" at bounding box center [128, 92] width 181 height 9
type input "[DATE]"
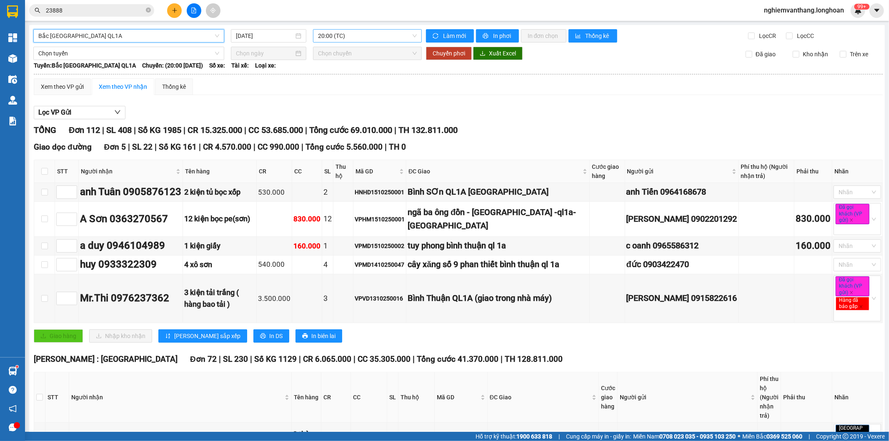
drag, startPoint x: 313, startPoint y: 43, endPoint x: 316, endPoint y: 35, distance: 8.6
click at [318, 34] on span "20:00 (TC)" at bounding box center [367, 36] width 98 height 13
click at [338, 78] on div "22:00 (TC)" at bounding box center [348, 79] width 65 height 9
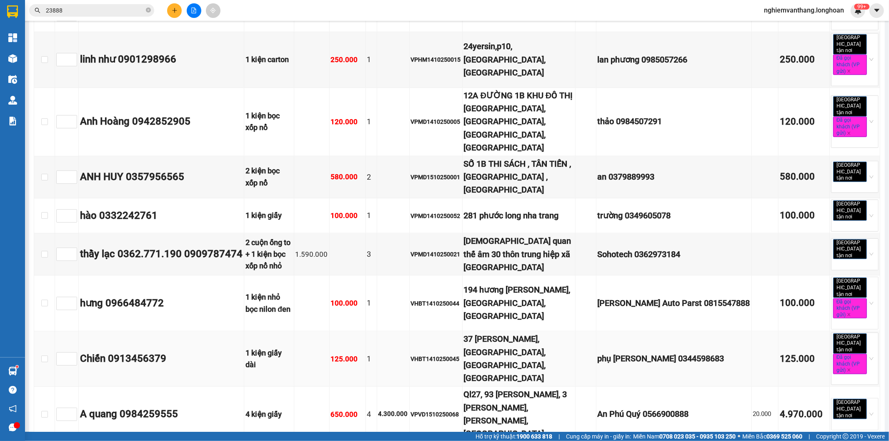
scroll to position [880, 0]
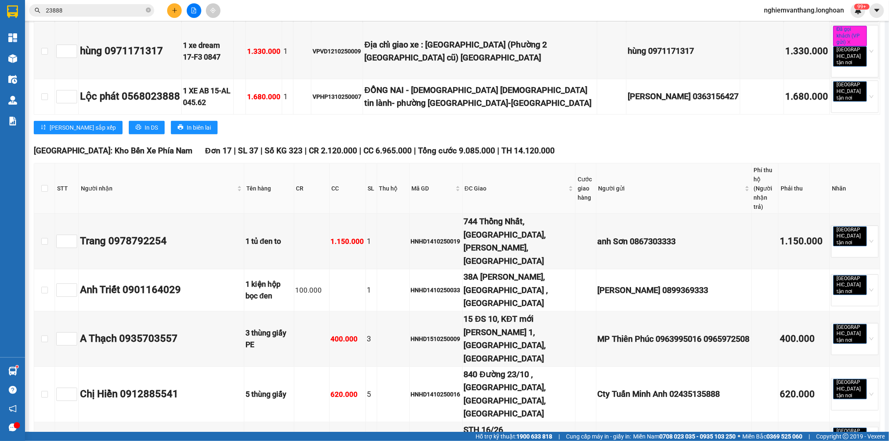
scroll to position [278, 0]
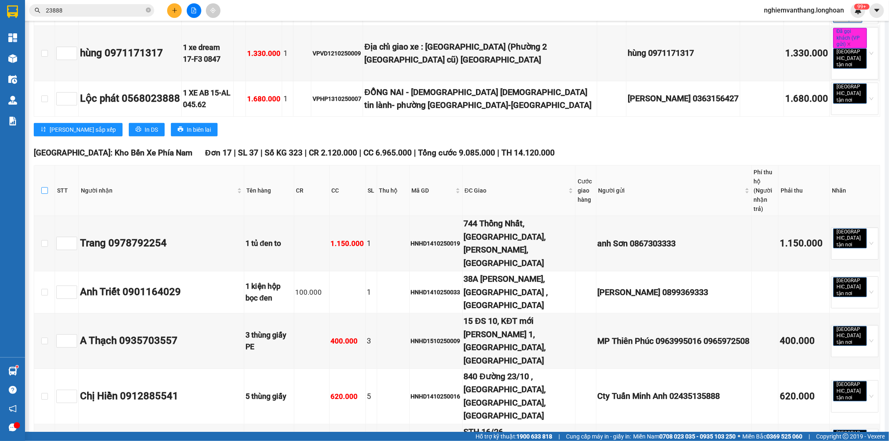
drag, startPoint x: 43, startPoint y: 151, endPoint x: 49, endPoint y: 151, distance: 5.8
click at [44, 187] on input "checkbox" at bounding box center [44, 190] width 7 height 7
checkbox input "true"
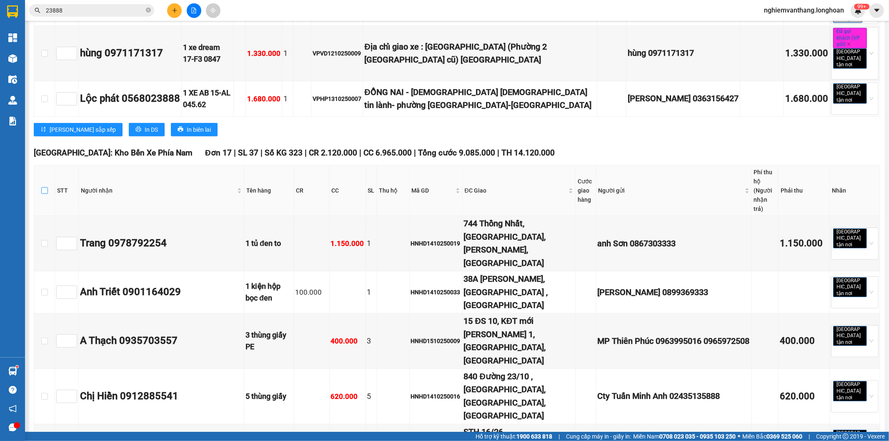
checkbox input "true"
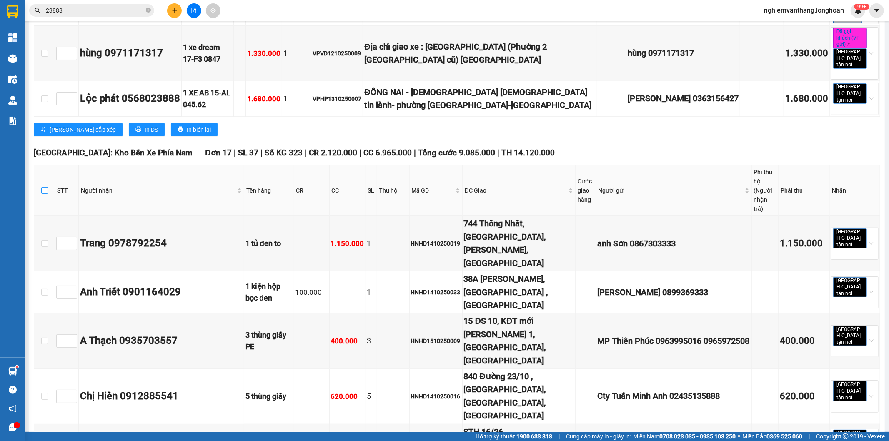
checkbox input "true"
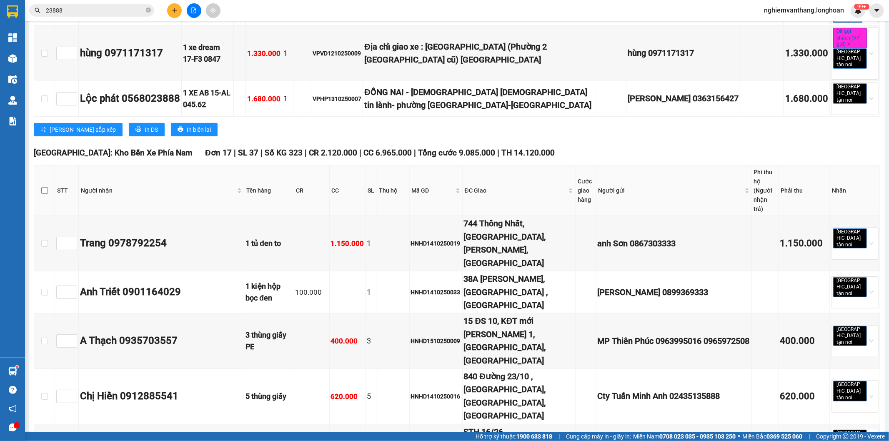
checkbox input "true"
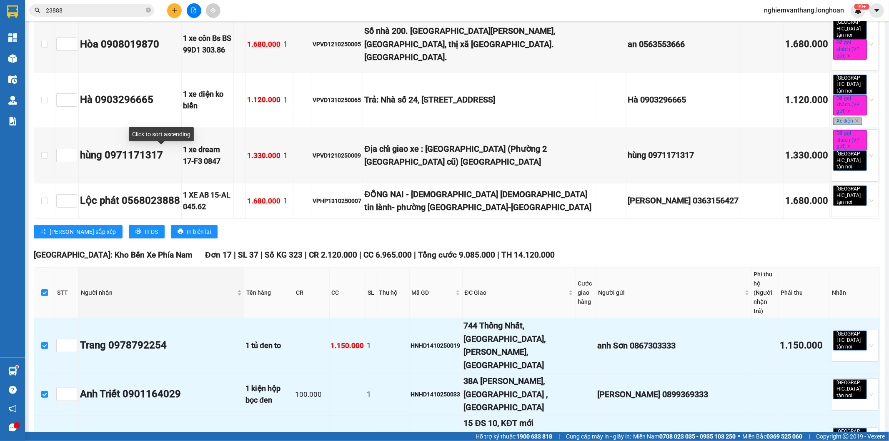
scroll to position [0, 0]
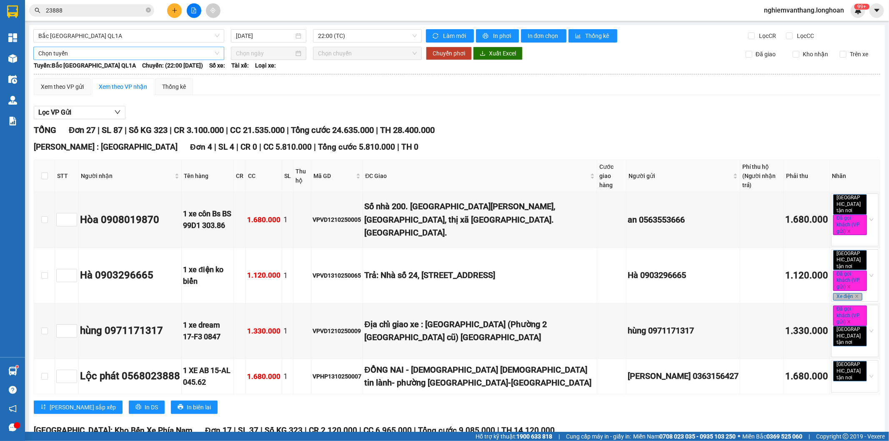
click at [106, 47] on span "Chọn tuyến" at bounding box center [128, 53] width 181 height 13
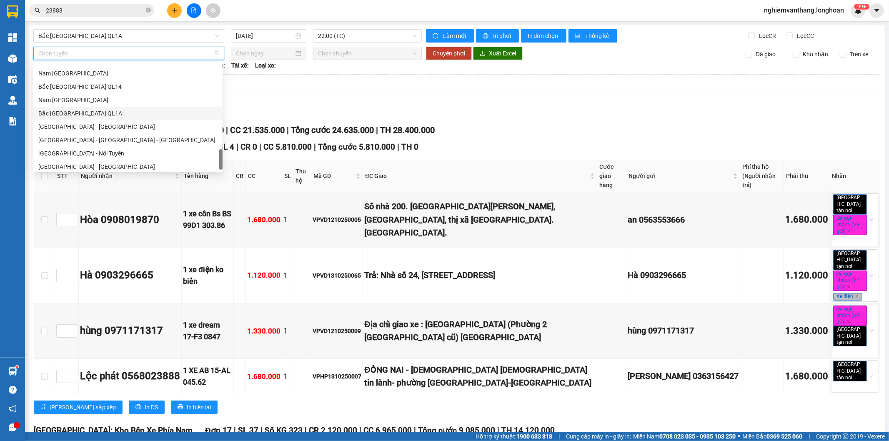
scroll to position [587, 0]
click at [448, 111] on div "Lọc VP Gửi" at bounding box center [457, 113] width 847 height 14
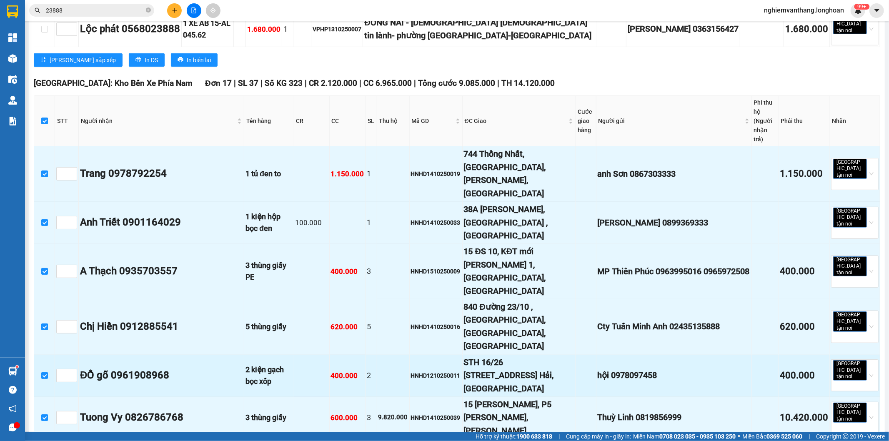
scroll to position [370, 0]
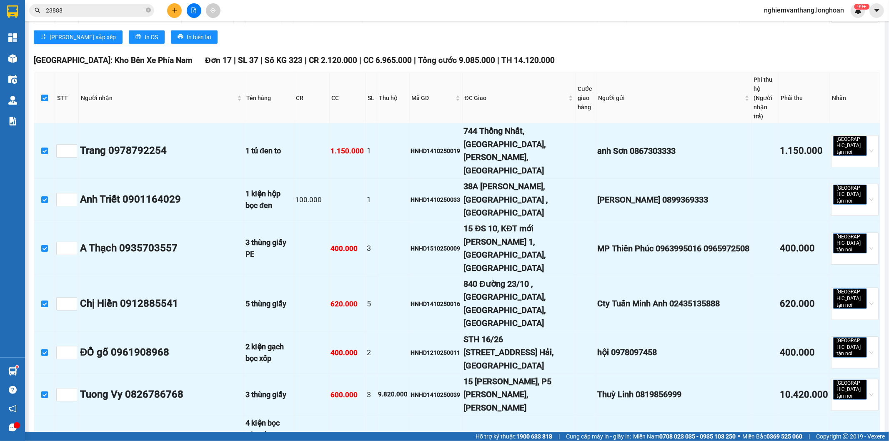
click at [46, 95] on input "checkbox" at bounding box center [44, 98] width 7 height 7
checkbox input "false"
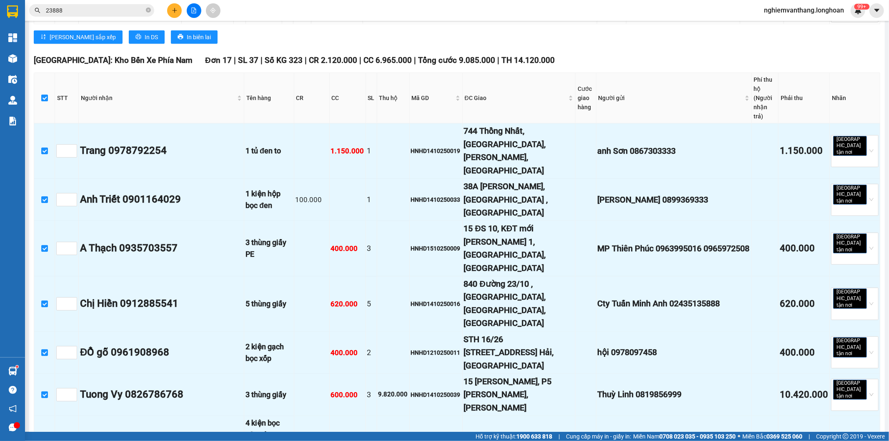
checkbox input "false"
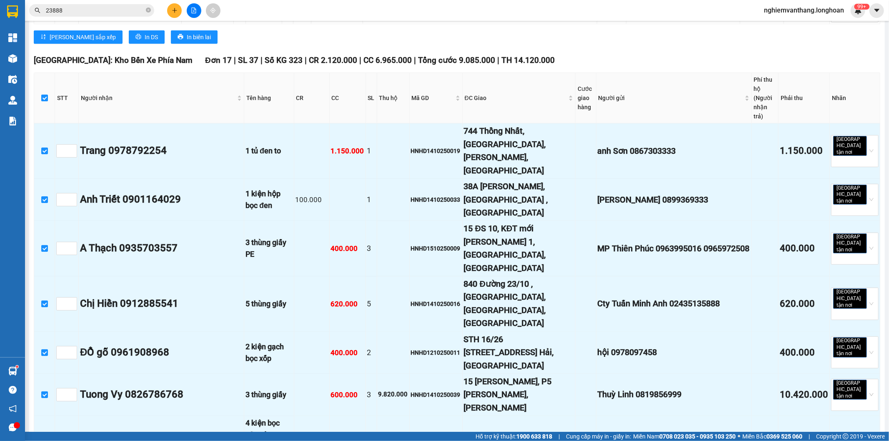
checkbox input "false"
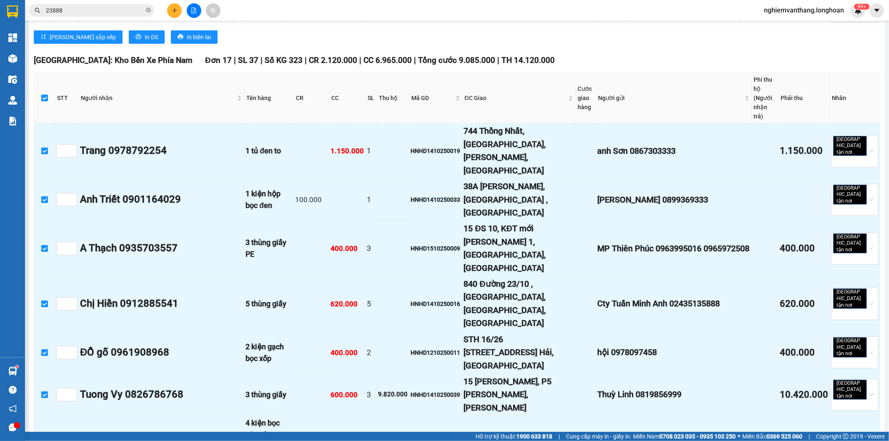
checkbox input "false"
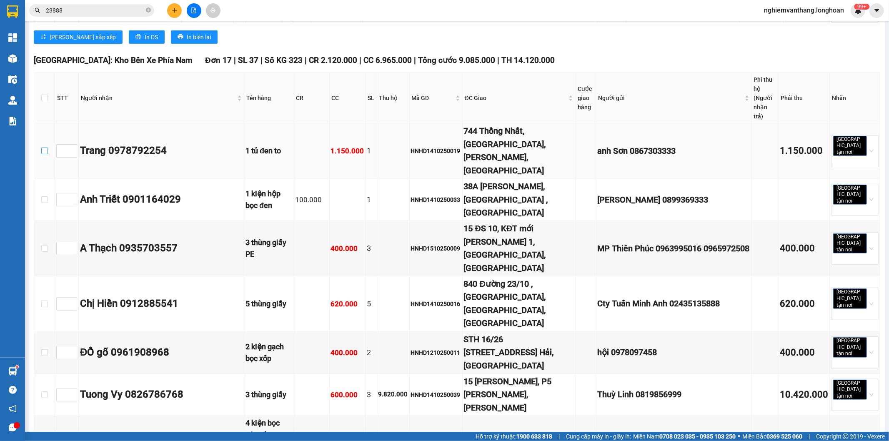
click at [43, 148] on input "checkbox" at bounding box center [44, 151] width 7 height 7
checkbox input "true"
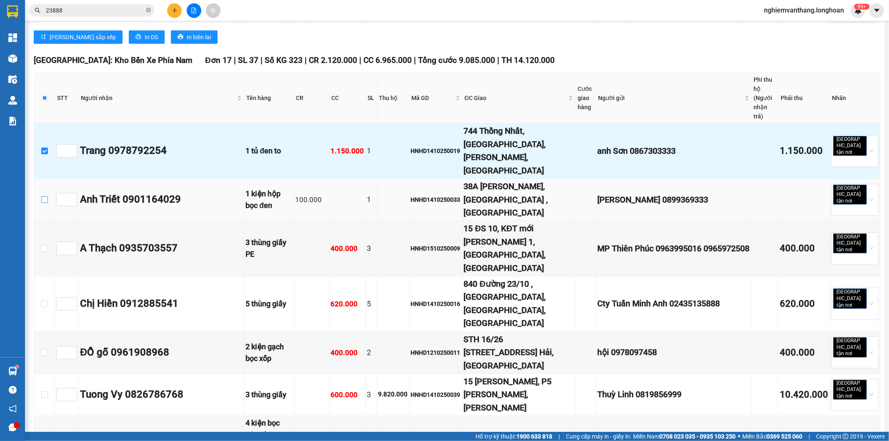
click at [42, 196] on input "checkbox" at bounding box center [44, 199] width 7 height 7
checkbox input "true"
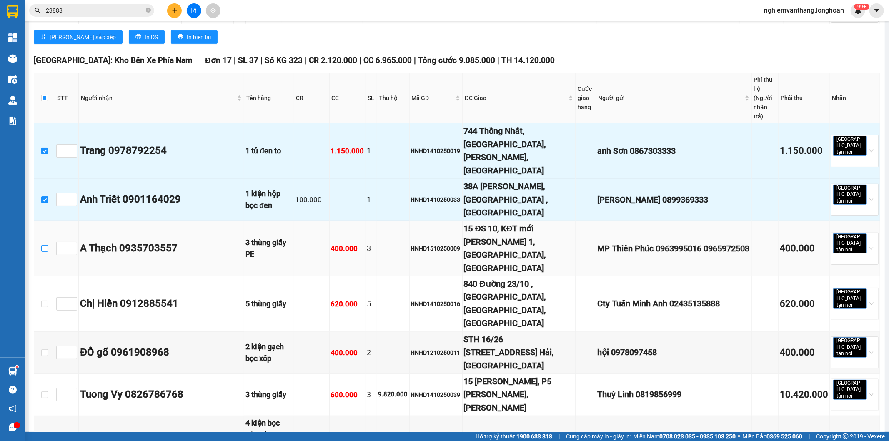
click at [45, 245] on input "checkbox" at bounding box center [44, 248] width 7 height 7
checkbox input "true"
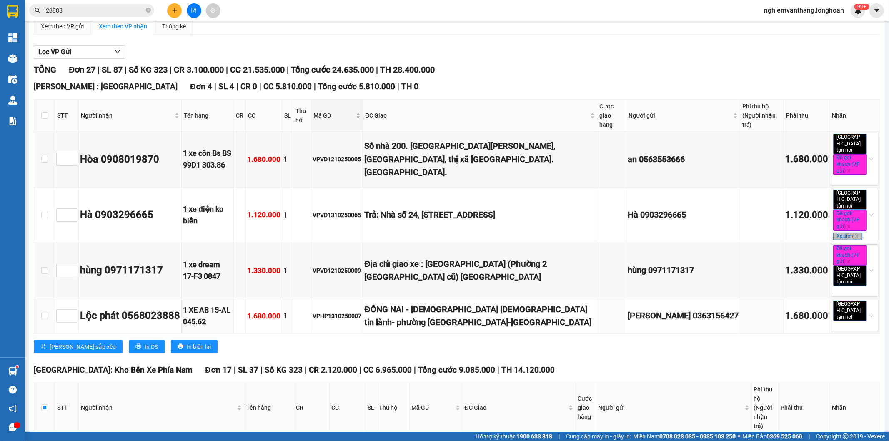
scroll to position [0, 0]
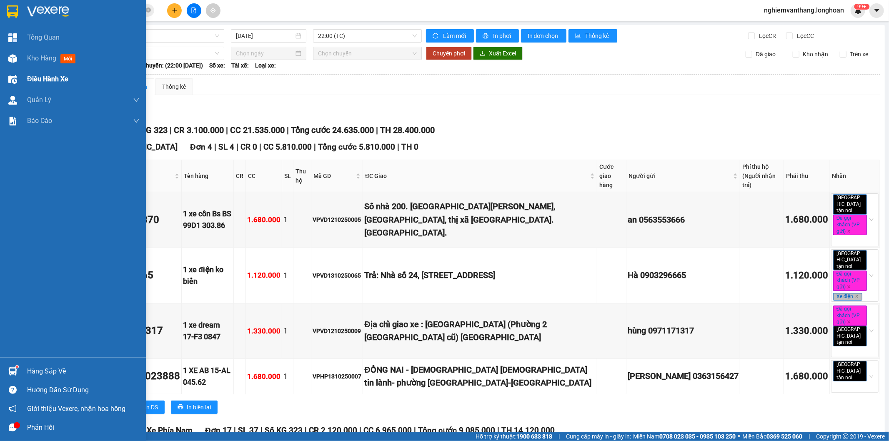
click at [40, 75] on span "Điều hành xe" at bounding box center [47, 79] width 41 height 10
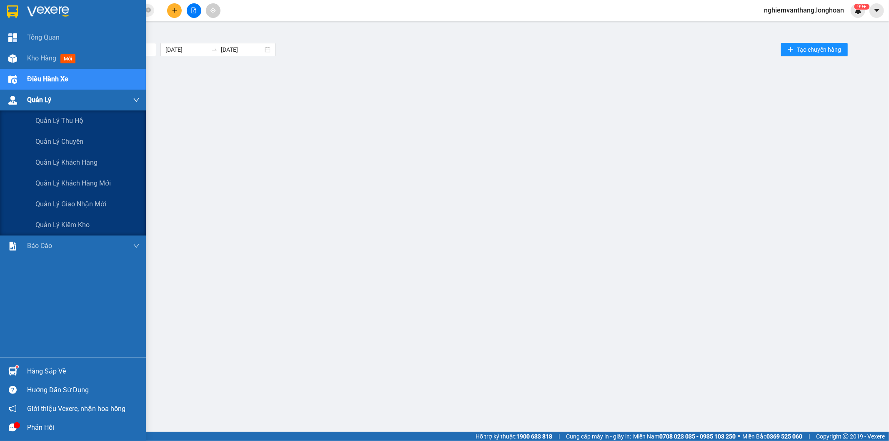
click at [40, 99] on span "Quản Lý" at bounding box center [39, 100] width 24 height 10
click at [85, 203] on span "Quản lý giao nhận mới" at bounding box center [70, 204] width 71 height 10
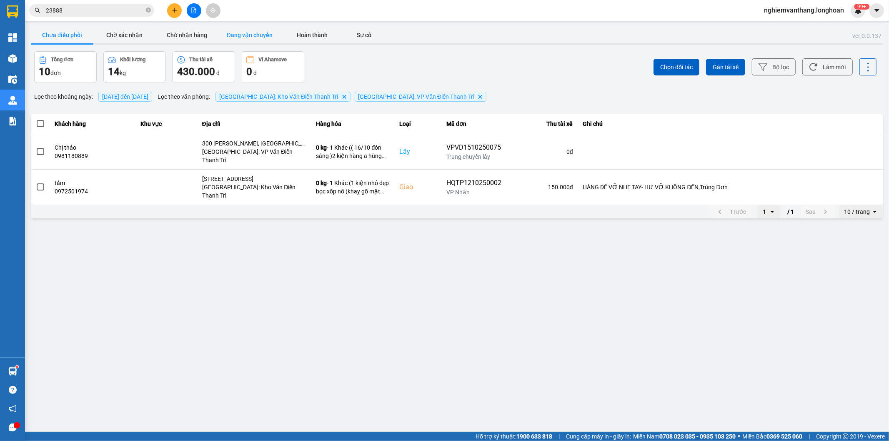
click at [249, 35] on button "Đang vận chuyển" at bounding box center [249, 35] width 63 height 17
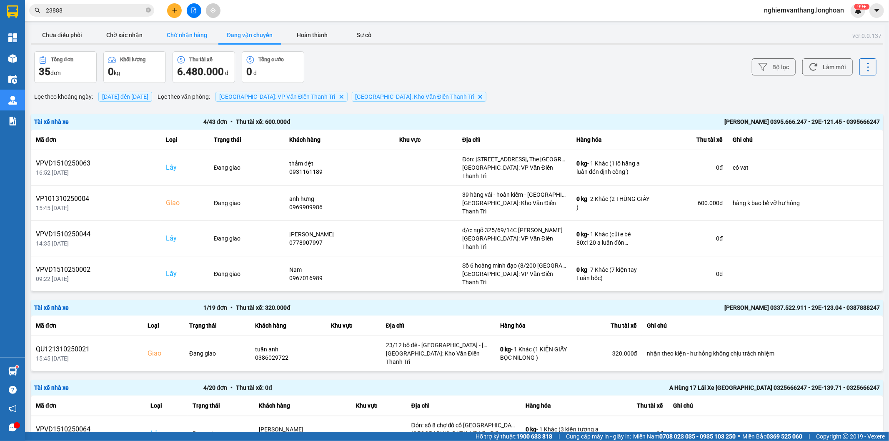
click at [165, 29] on button "Chờ nhận hàng" at bounding box center [187, 35] width 63 height 17
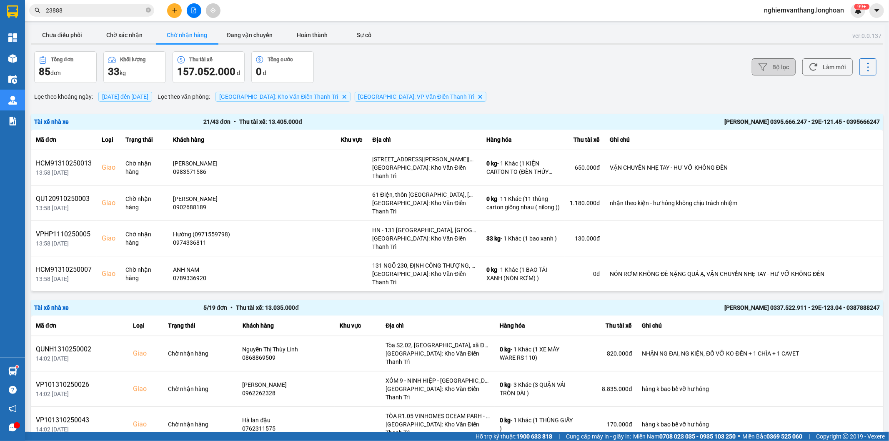
click at [778, 67] on button "Bộ lọc" at bounding box center [774, 66] width 44 height 17
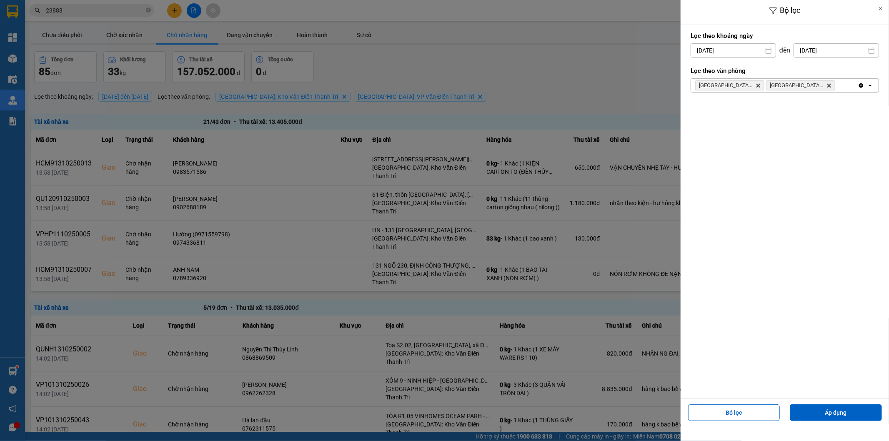
drag, startPoint x: 826, startPoint y: 411, endPoint x: 823, endPoint y: 399, distance: 12.4
click at [825, 402] on div "Bỏ lọc Áp dụng" at bounding box center [785, 416] width 204 height 30
click at [829, 411] on button "Áp dụng" at bounding box center [836, 412] width 92 height 17
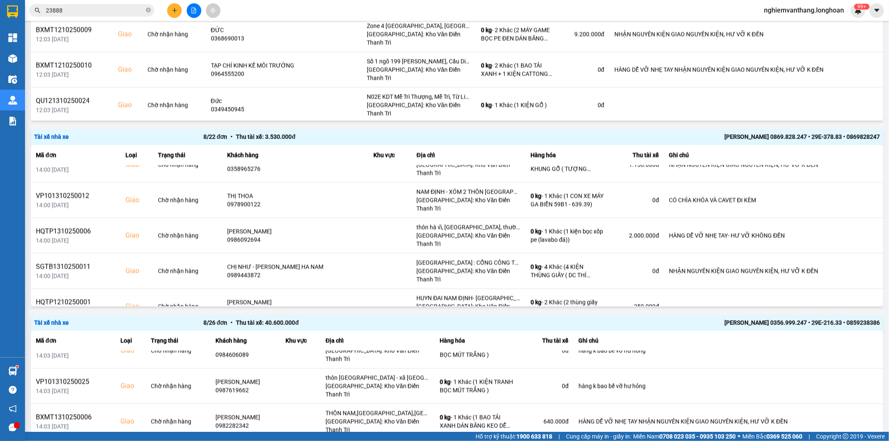
scroll to position [1251, 0]
click at [845, 133] on div "[PERSON_NAME] 0869.828.247 • 29E-378.83 • 0869828247" at bounding box center [710, 137] width 338 height 9
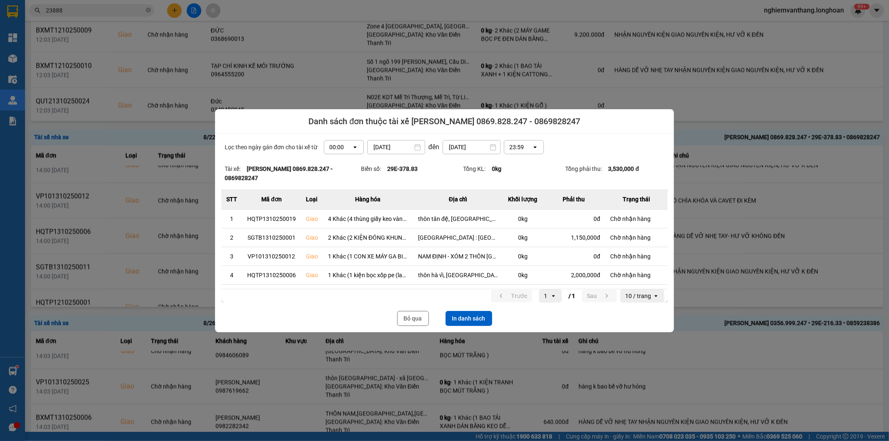
click at [518, 124] on span "Danh sách đơn thuộc tài xế [PERSON_NAME] 0869.828.247 - 0869828247" at bounding box center [444, 121] width 272 height 12
click at [560, 127] on span "Danh sách đơn thuộc tài xế [PERSON_NAME] 0869.828.247 - 0869828247" at bounding box center [444, 121] width 272 height 12
click at [561, 126] on span "Danh sách đơn thuộc tài xế [PERSON_NAME] 0869.828.247 - 0869828247" at bounding box center [444, 121] width 272 height 12
click at [480, 313] on button "In danh sách" at bounding box center [469, 318] width 47 height 15
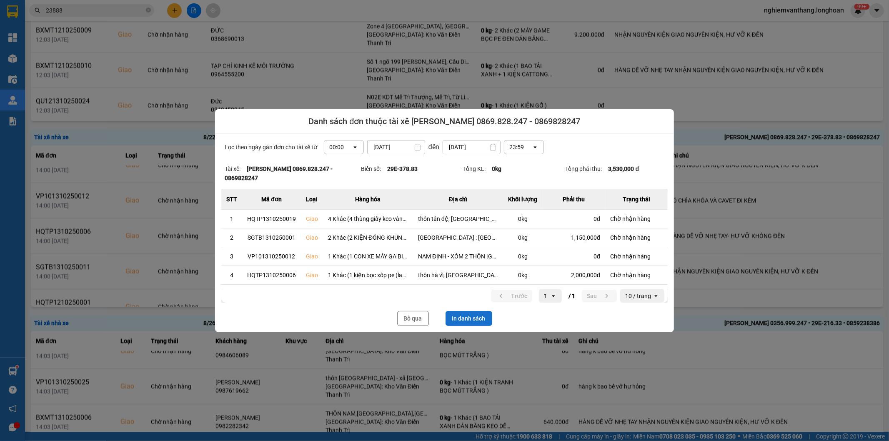
scroll to position [0, 0]
drag, startPoint x: 419, startPoint y: 317, endPoint x: 423, endPoint y: 309, distance: 8.6
click at [419, 316] on button "Bỏ qua" at bounding box center [413, 318] width 32 height 15
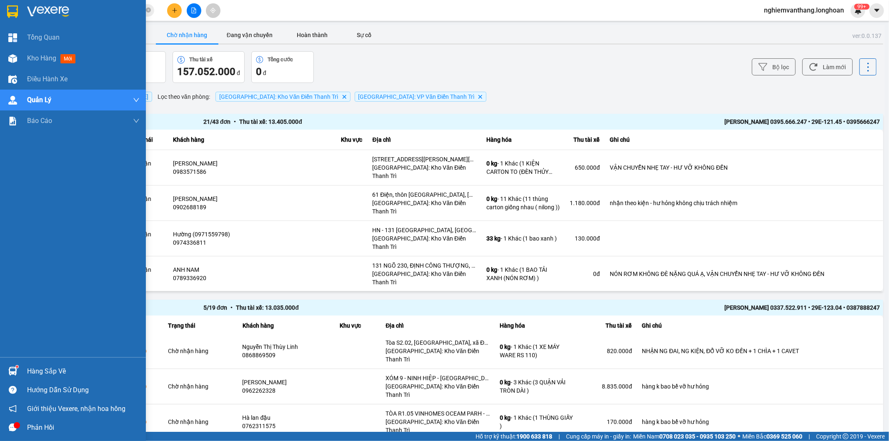
click at [14, 18] on div at bounding box center [12, 11] width 15 height 15
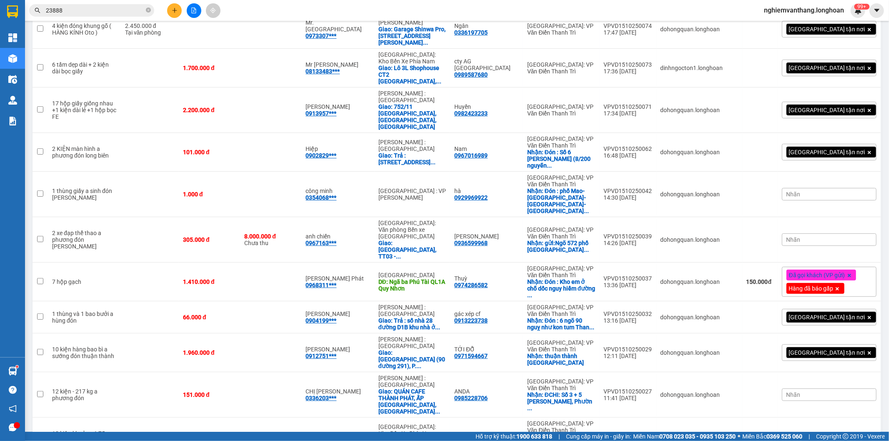
scroll to position [46, 0]
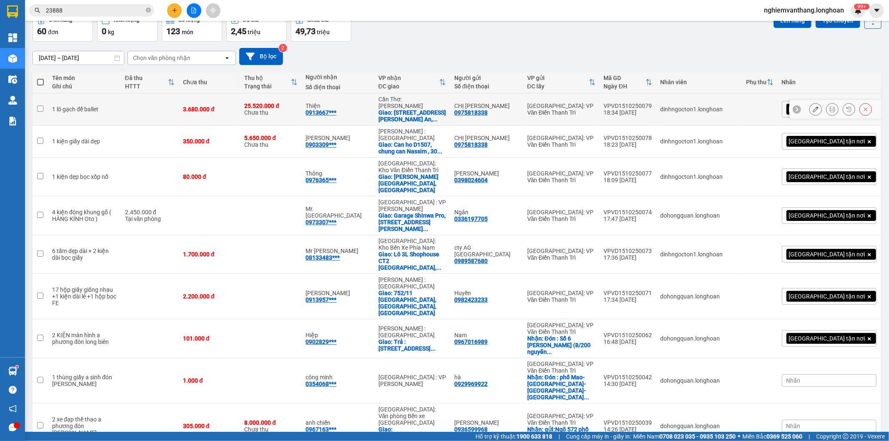
click at [156, 118] on td at bounding box center [150, 109] width 58 height 32
checkbox input "true"
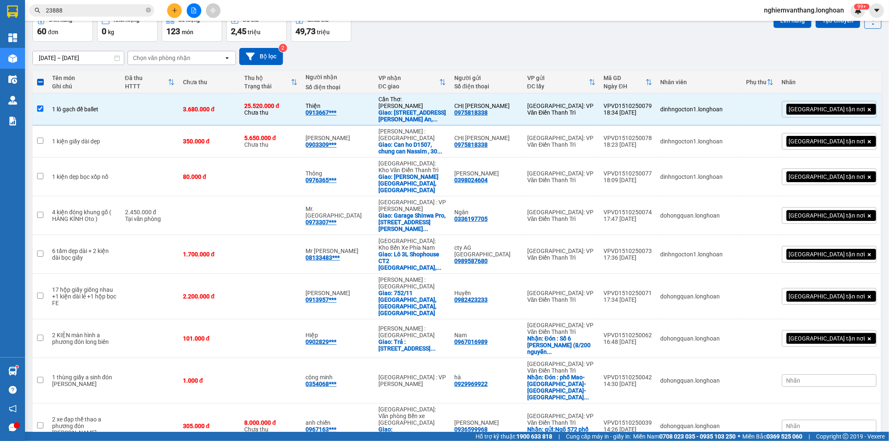
scroll to position [0, 0]
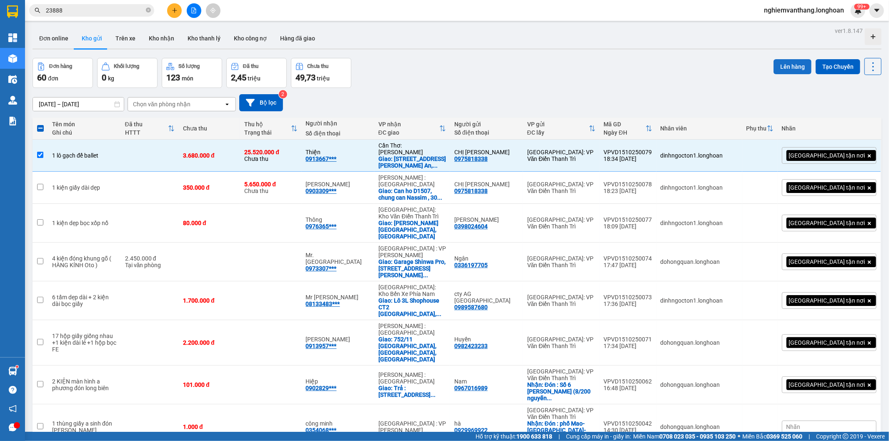
click at [776, 65] on button "Lên hàng" at bounding box center [793, 66] width 38 height 15
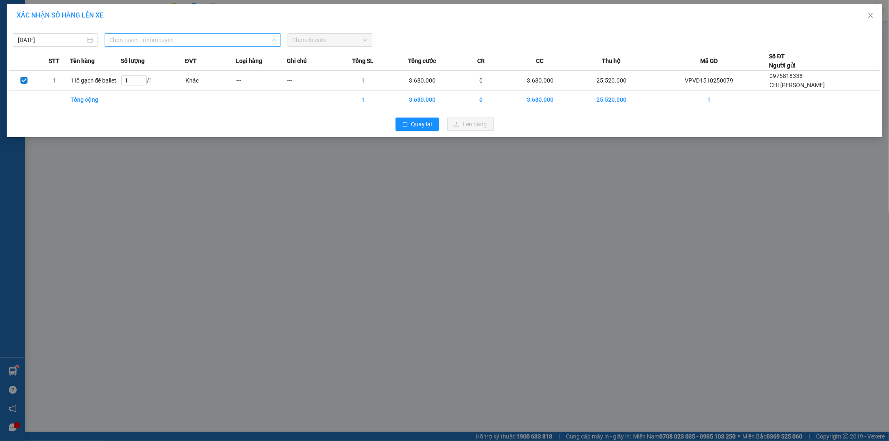
click at [159, 41] on span "Chọn tuyến - nhóm tuyến" at bounding box center [193, 40] width 166 height 13
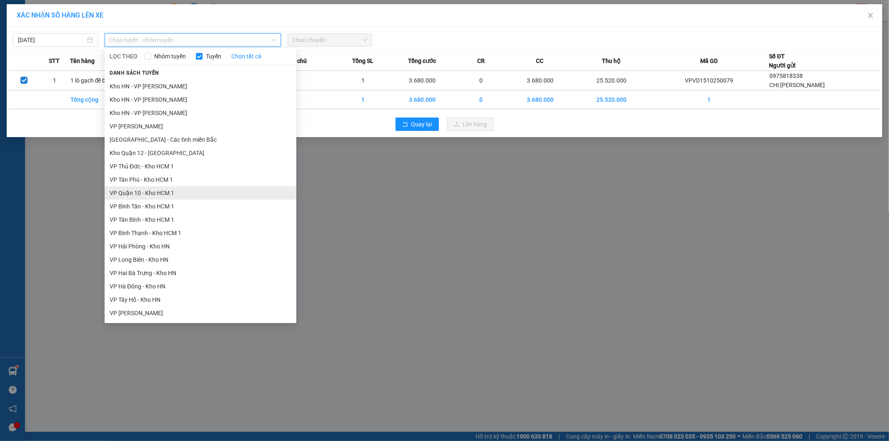
scroll to position [437, 0]
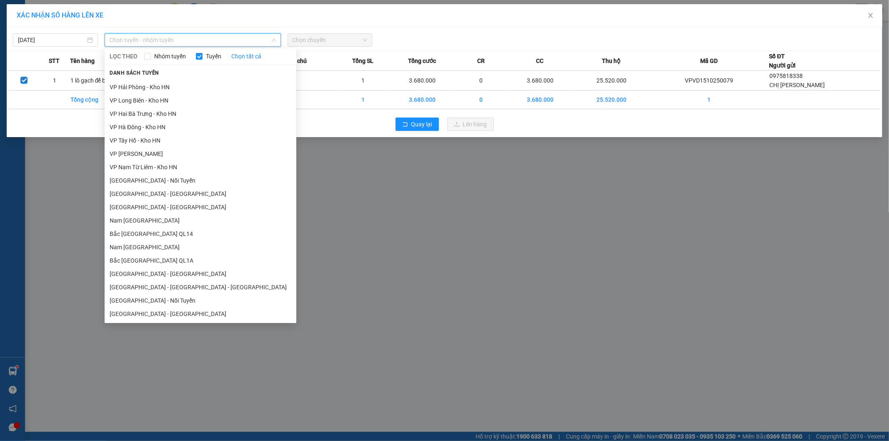
drag, startPoint x: 151, startPoint y: 255, endPoint x: 174, endPoint y: 249, distance: 24.1
click at [151, 256] on li "Bắc [GEOGRAPHIC_DATA] QL1A" at bounding box center [201, 260] width 192 height 13
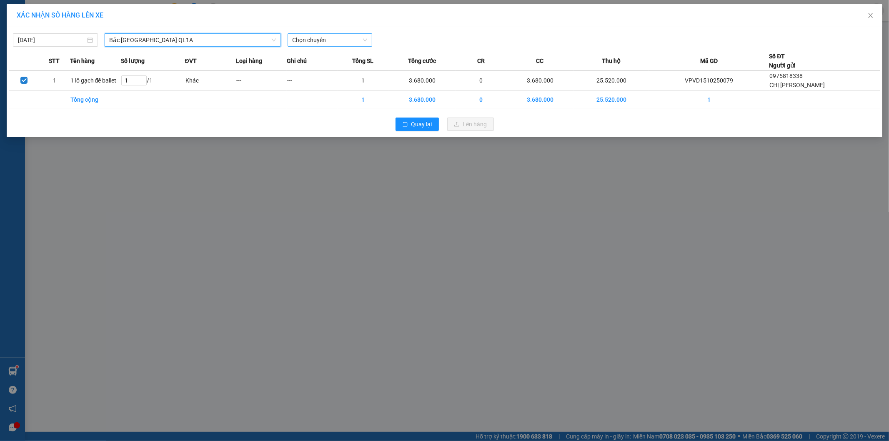
click at [337, 45] on span "Chọn chuyến" at bounding box center [330, 40] width 75 height 13
click at [314, 72] on div "20:00 (TC)" at bounding box center [325, 69] width 65 height 9
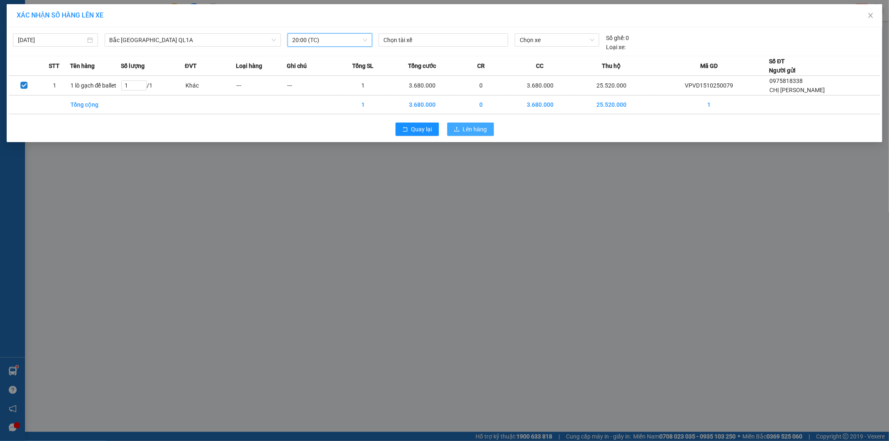
click at [468, 130] on span "Lên hàng" at bounding box center [475, 129] width 24 height 9
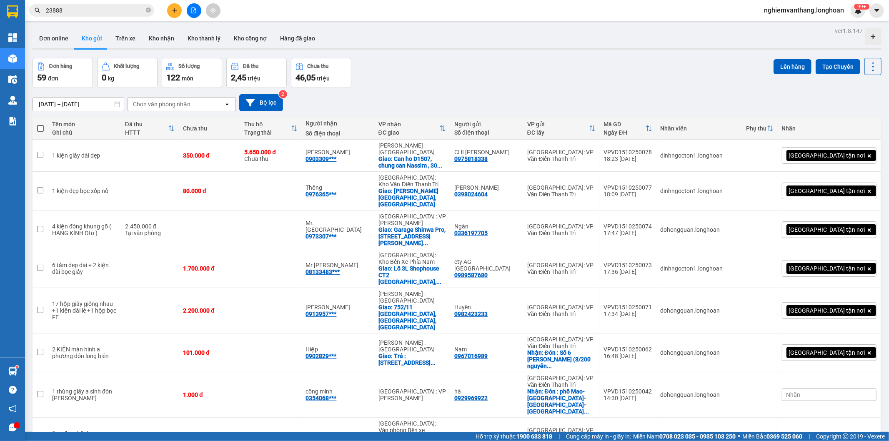
click at [197, 17] on div at bounding box center [194, 10] width 63 height 15
click at [193, 14] on button at bounding box center [194, 10] width 15 height 15
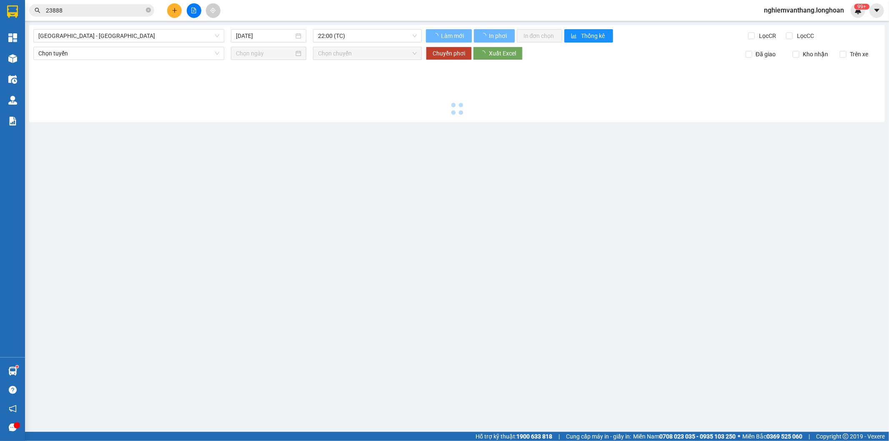
click at [163, 27] on div "[GEOGRAPHIC_DATA] - [GEOGRAPHIC_DATA] [DATE] 22:00 (TC) Làm mới In phơi In đơn …" at bounding box center [457, 73] width 856 height 97
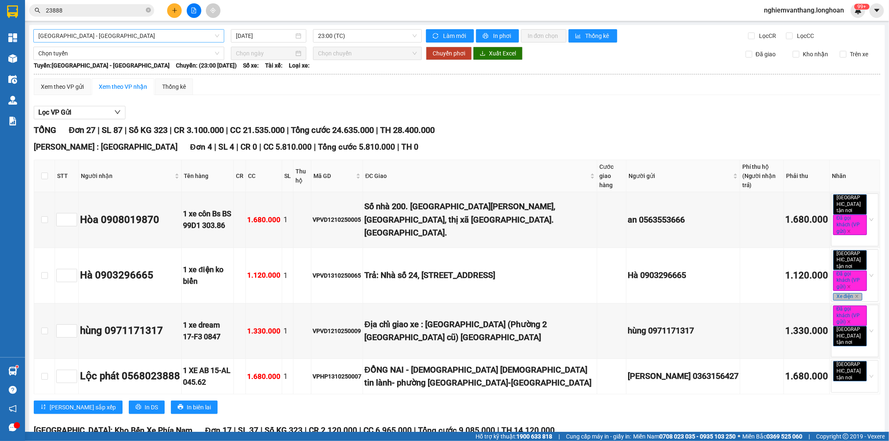
click at [152, 36] on span "[GEOGRAPHIC_DATA] - [GEOGRAPHIC_DATA]" at bounding box center [128, 36] width 181 height 13
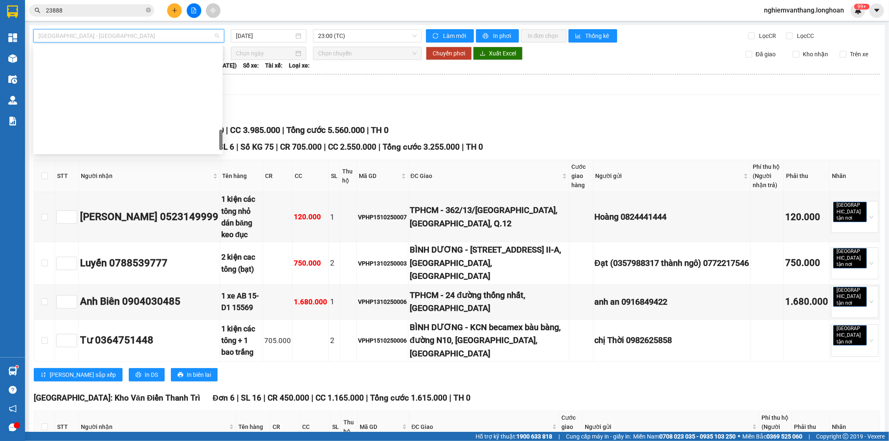
scroll to position [587, 0]
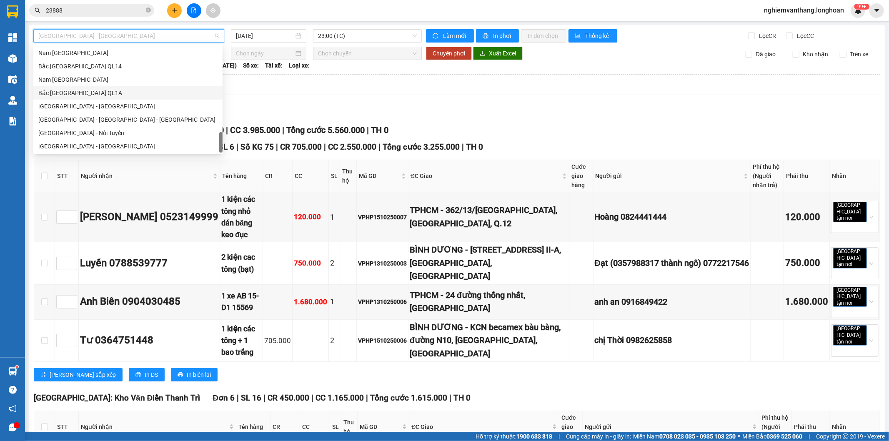
click at [330, 90] on div "Xem theo VP gửi Xem theo VP nhận Thống kê" at bounding box center [457, 86] width 847 height 17
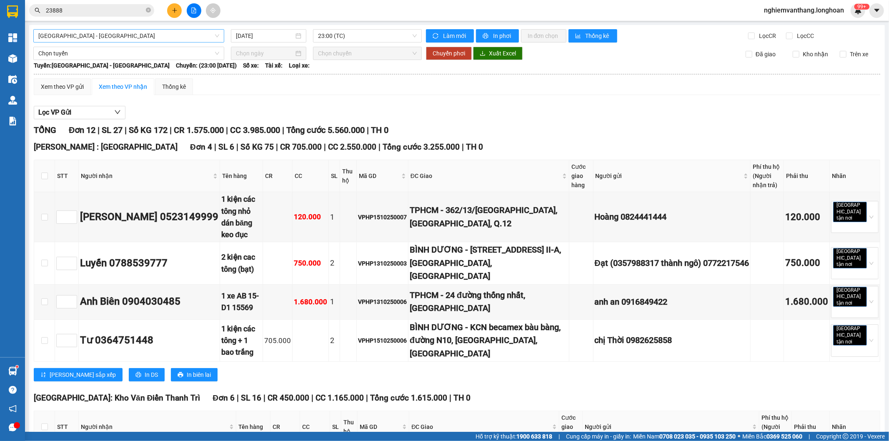
click at [78, 35] on span "[GEOGRAPHIC_DATA] - [GEOGRAPHIC_DATA]" at bounding box center [128, 36] width 181 height 13
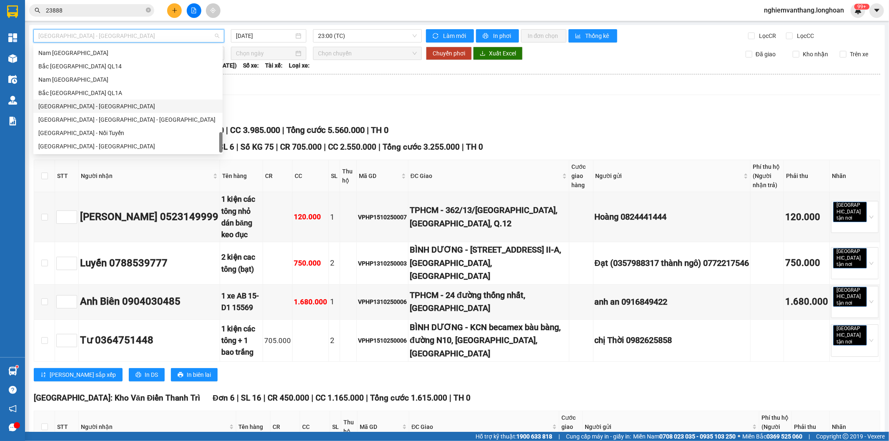
click at [73, 93] on div "Bắc [GEOGRAPHIC_DATA] QL1A" at bounding box center [127, 92] width 179 height 9
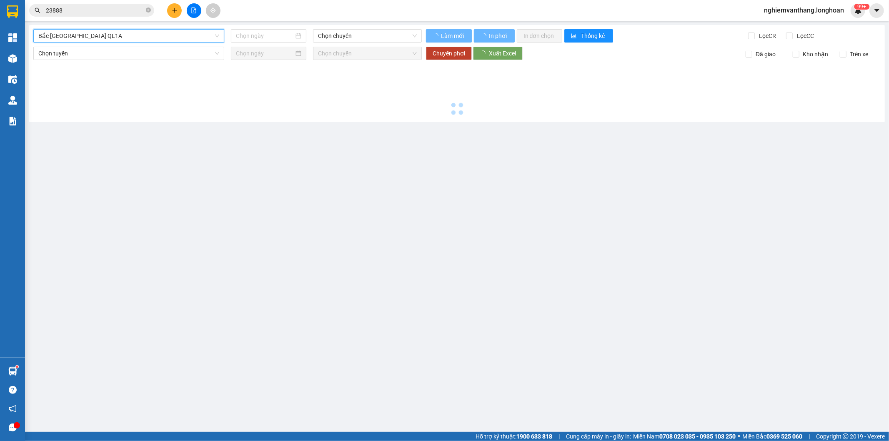
type input "[DATE]"
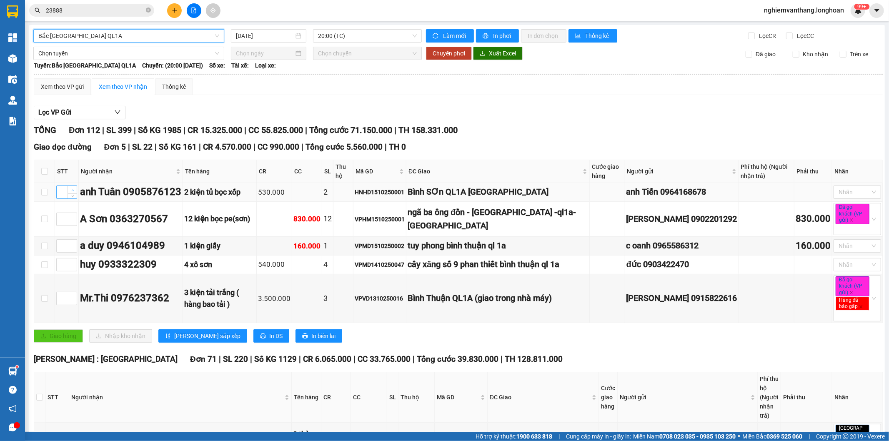
type input "1"
click at [72, 189] on icon "up" at bounding box center [72, 190] width 3 height 3
click at [72, 211] on td at bounding box center [67, 219] width 24 height 35
click at [72, 213] on span "Increase Value" at bounding box center [72, 217] width 9 height 8
type input "2"
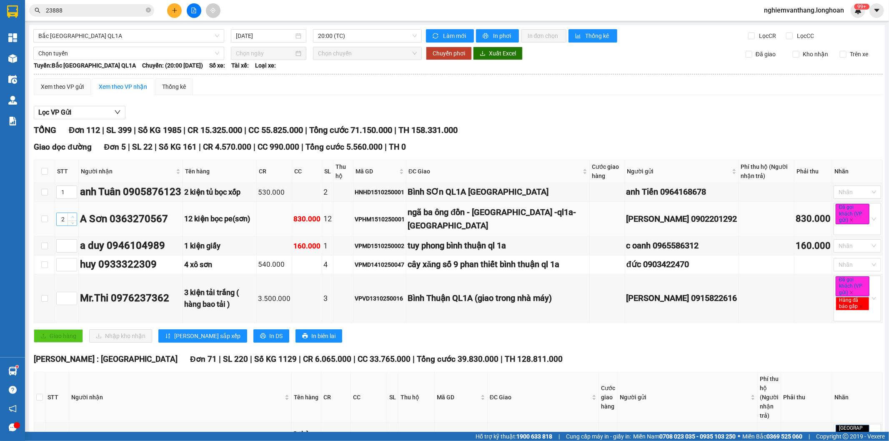
click at [72, 213] on span "Increase Value" at bounding box center [72, 217] width 9 height 8
click at [73, 243] on icon "up" at bounding box center [72, 244] width 3 height 3
click at [73, 245] on icon "up" at bounding box center [72, 244] width 3 height 3
click at [73, 243] on icon "up" at bounding box center [72, 244] width 3 height 3
type input "3"
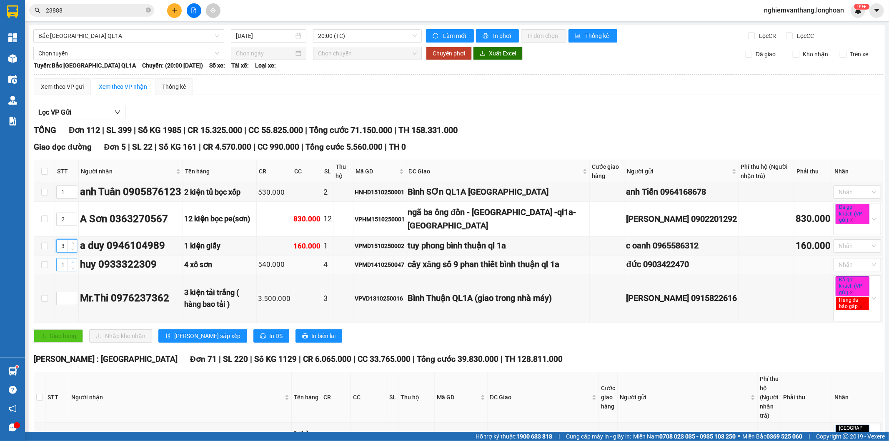
click at [70, 265] on span "Increase Value" at bounding box center [72, 262] width 9 height 8
type input "4"
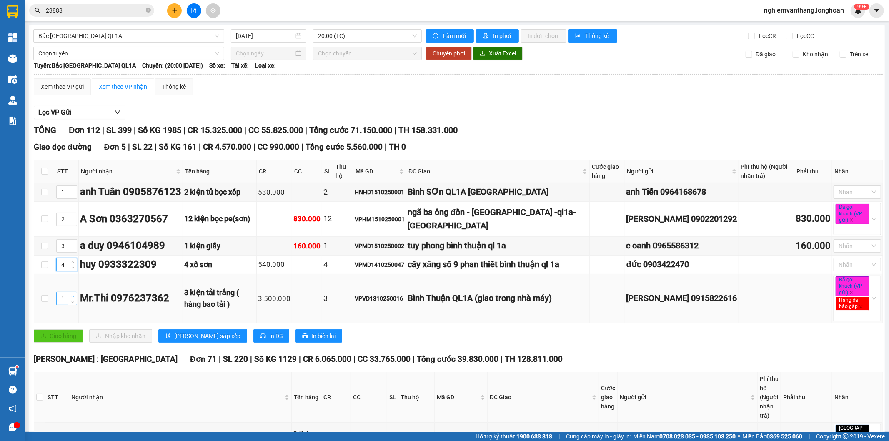
click at [71, 298] on icon "up" at bounding box center [72, 296] width 3 height 3
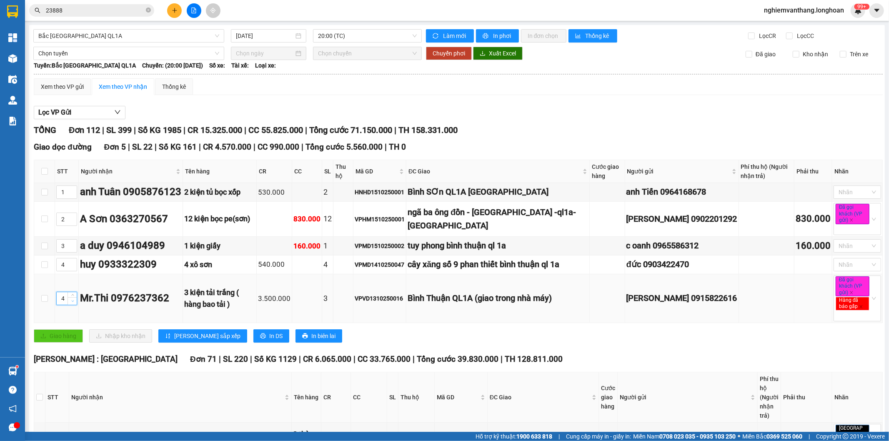
click at [71, 303] on span "down" at bounding box center [72, 300] width 5 height 5
click at [72, 303] on icon "down" at bounding box center [72, 301] width 3 height 3
type input "2"
click at [72, 303] on icon "down" at bounding box center [72, 301] width 3 height 3
click at [74, 216] on span "up" at bounding box center [72, 217] width 5 height 5
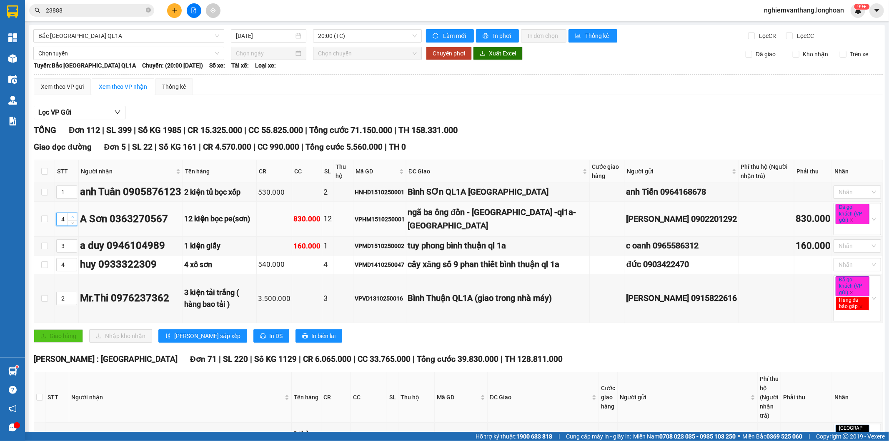
click at [73, 216] on icon "up" at bounding box center [72, 217] width 3 height 3
type input "5"
click at [73, 216] on icon "up" at bounding box center [72, 217] width 3 height 3
click at [180, 341] on span "[PERSON_NAME] sắp xếp" at bounding box center [207, 335] width 66 height 9
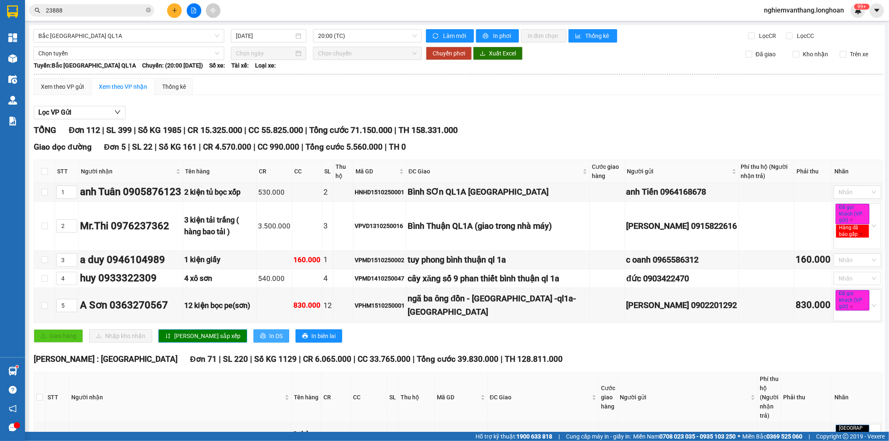
drag, startPoint x: 251, startPoint y: 345, endPoint x: 244, endPoint y: 346, distance: 7.6
click at [253, 343] on button "In DS" at bounding box center [271, 335] width 36 height 13
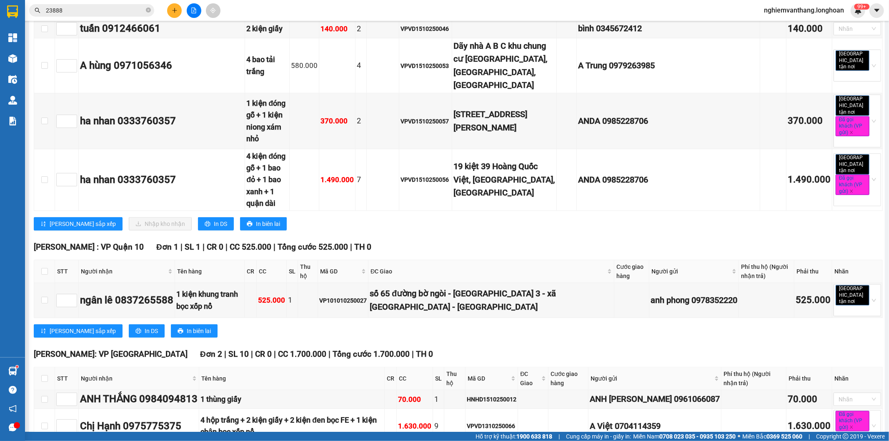
scroll to position [5921, 0]
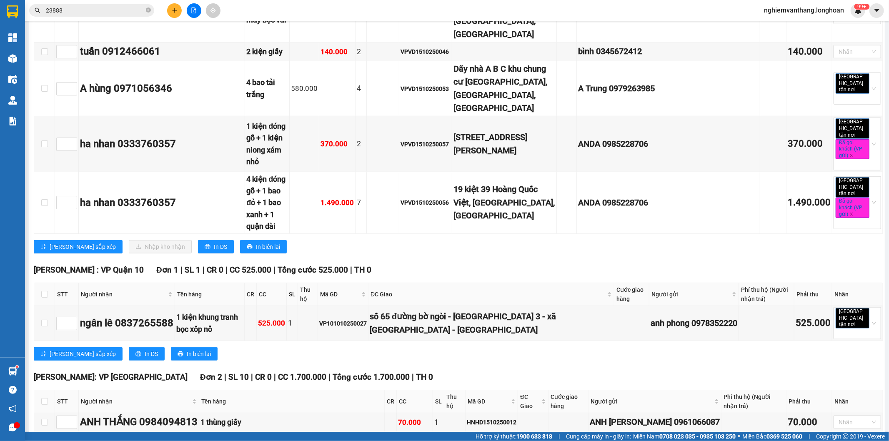
drag, startPoint x: 44, startPoint y: 310, endPoint x: 67, endPoint y: 306, distance: 23.4
checkbox input "true"
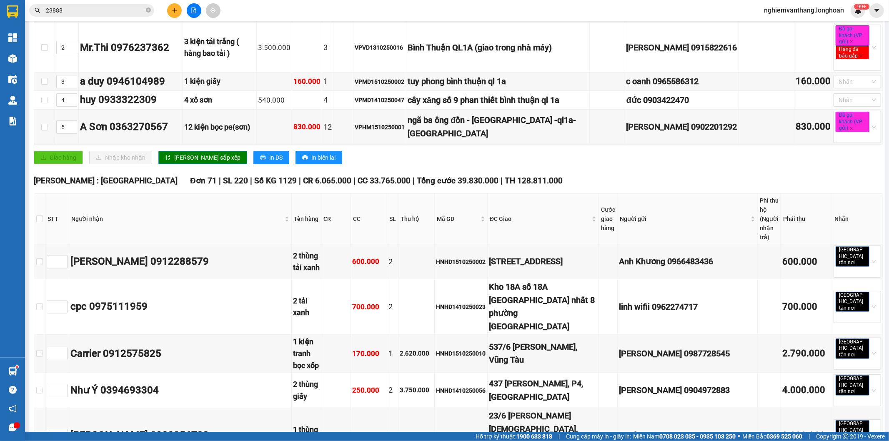
scroll to position [0, 0]
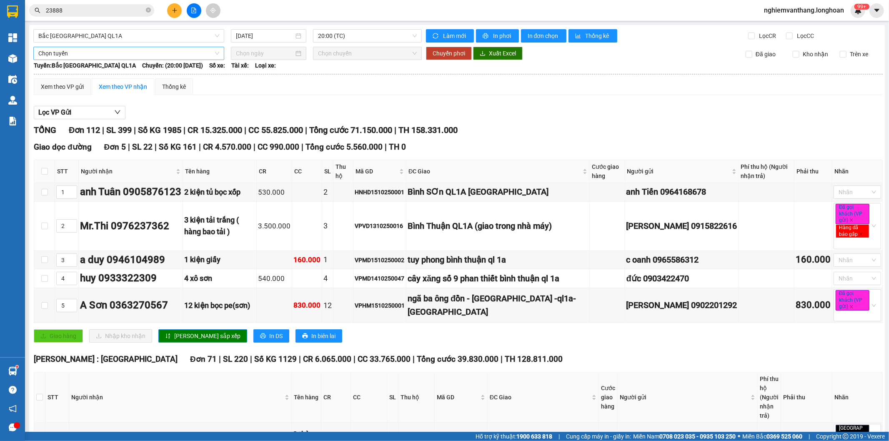
click at [82, 58] on span "Chọn tuyến" at bounding box center [128, 53] width 181 height 13
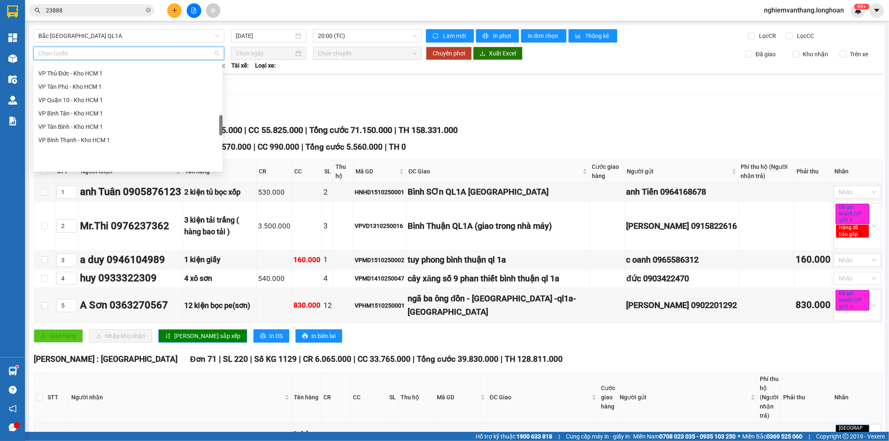
scroll to position [324, 0]
click at [102, 94] on div "[GEOGRAPHIC_DATA] - Các tỉnh miền Bắc" at bounding box center [127, 92] width 179 height 9
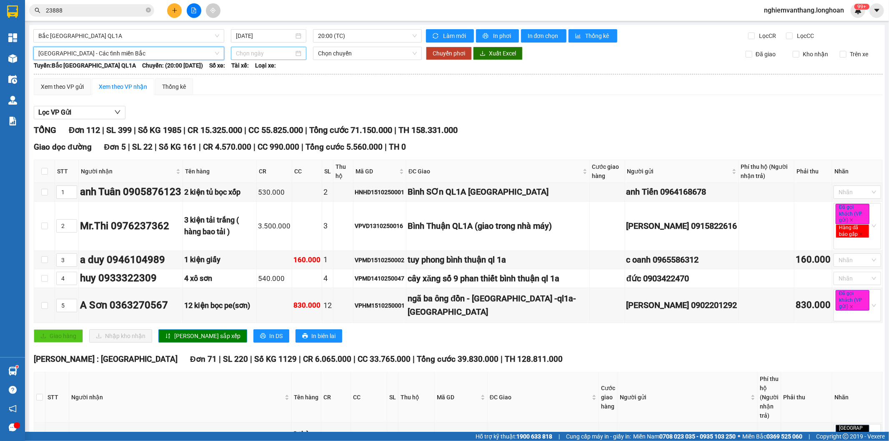
click at [246, 51] on input at bounding box center [265, 53] width 58 height 9
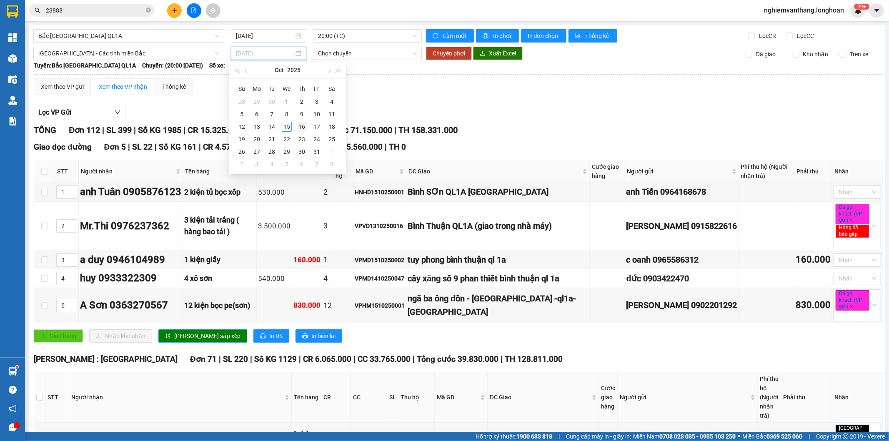
type input "[DATE]"
click at [301, 126] on div "16" at bounding box center [302, 127] width 10 height 10
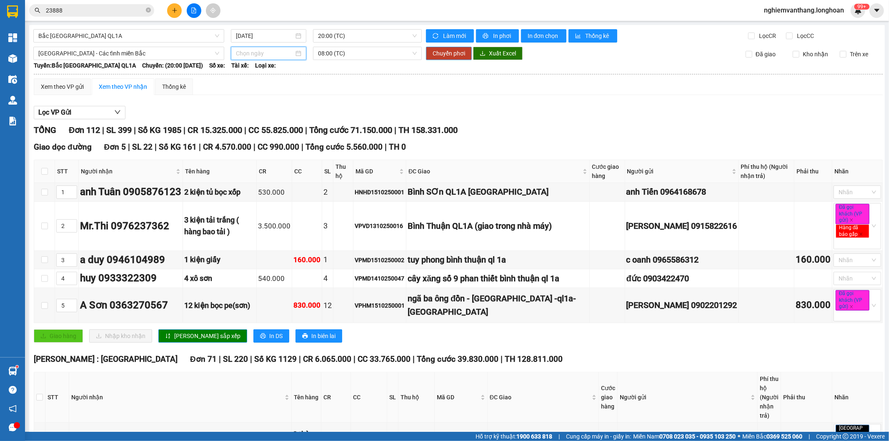
type input "[DATE]"
click at [448, 56] on span "Chuyển phơi" at bounding box center [449, 53] width 33 height 9
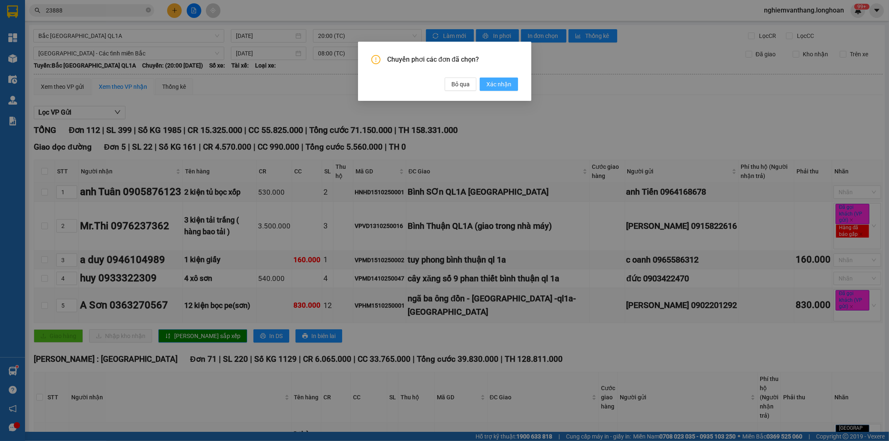
click at [502, 83] on span "Xác nhận" at bounding box center [498, 84] width 25 height 9
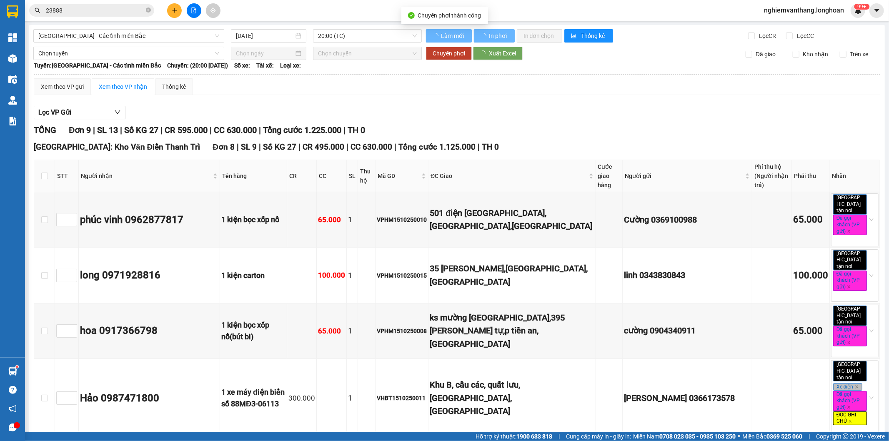
type input "[DATE]"
click at [174, 36] on span "[GEOGRAPHIC_DATA] - Các tỉnh miền Bắc" at bounding box center [128, 36] width 181 height 13
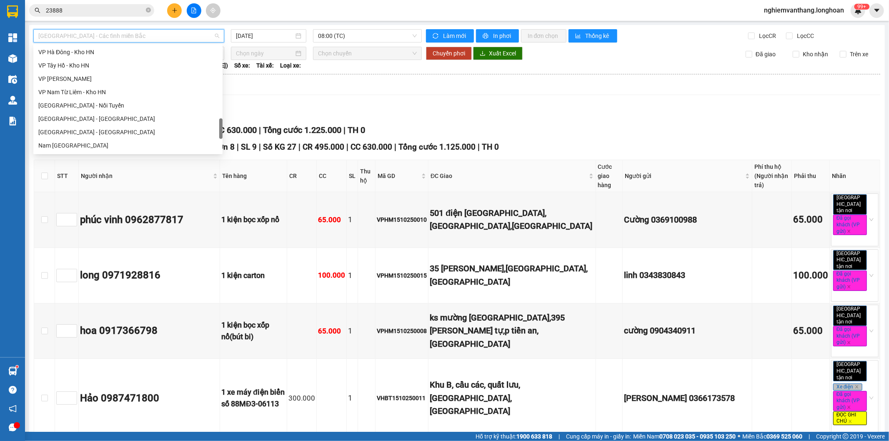
scroll to position [587, 0]
click at [115, 94] on div "Bắc [GEOGRAPHIC_DATA] QL1A" at bounding box center [127, 92] width 179 height 9
type input "[DATE]"
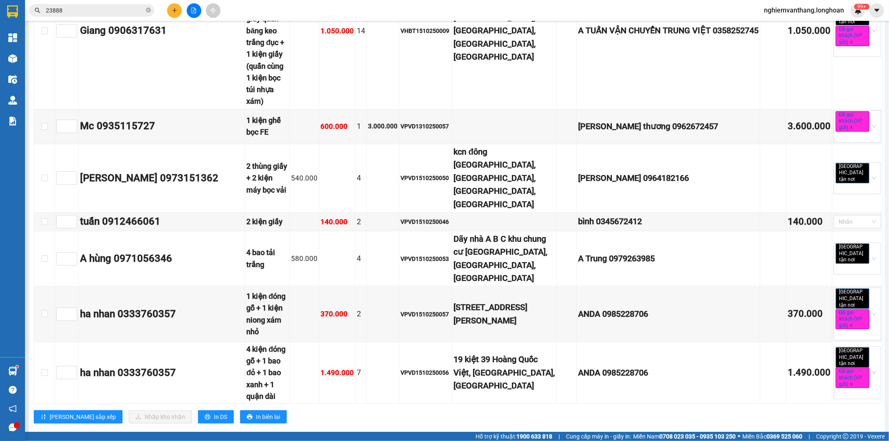
scroll to position [5747, 0]
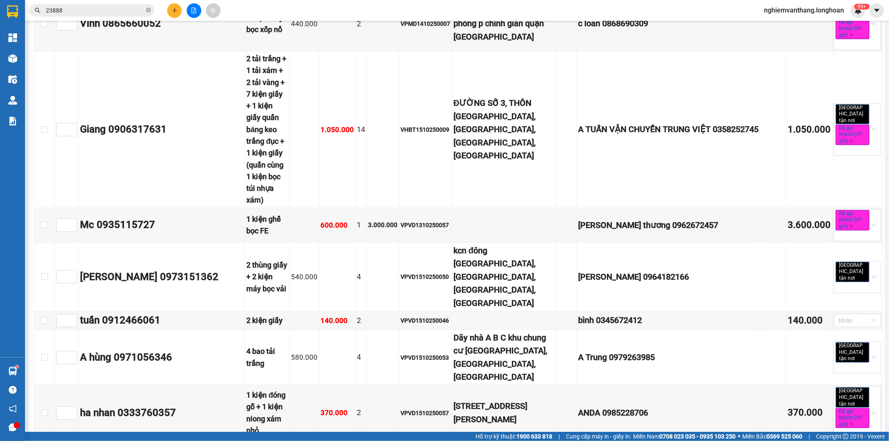
scroll to position [5701, 0]
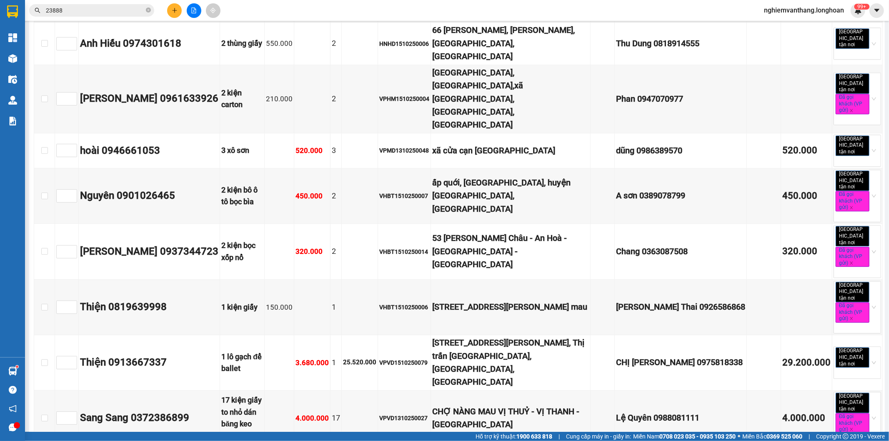
scroll to position [4590, 0]
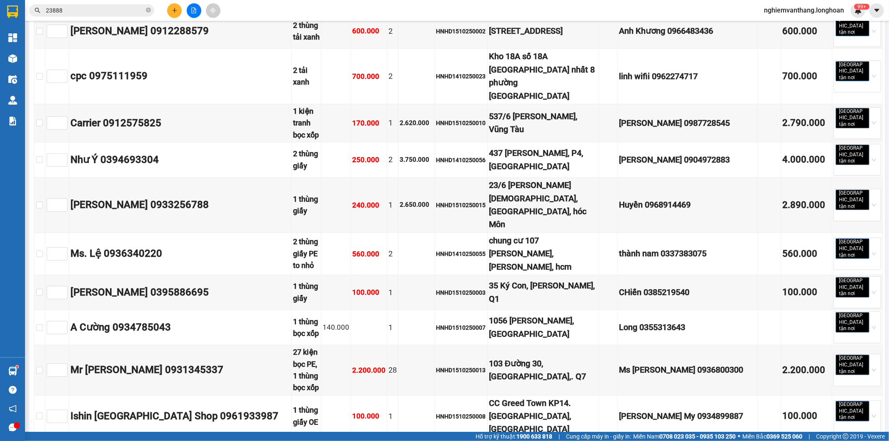
scroll to position [0, 0]
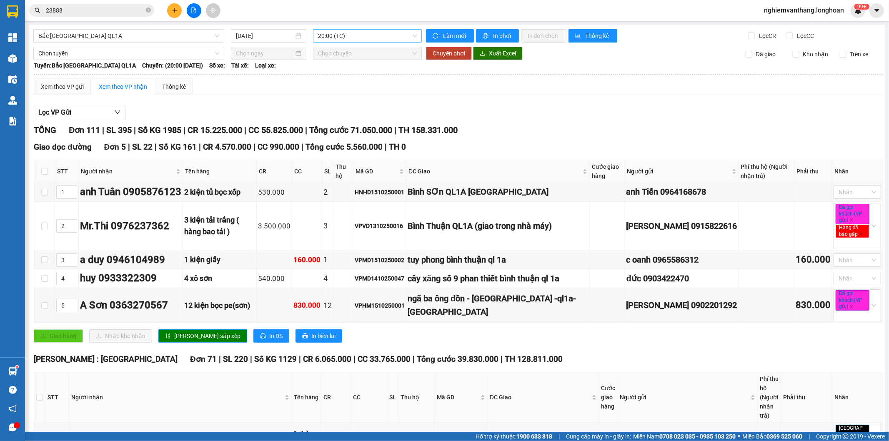
click at [326, 39] on span "20:00 (TC)" at bounding box center [367, 36] width 98 height 13
click at [341, 76] on div "22:00 (TC)" at bounding box center [348, 79] width 65 height 9
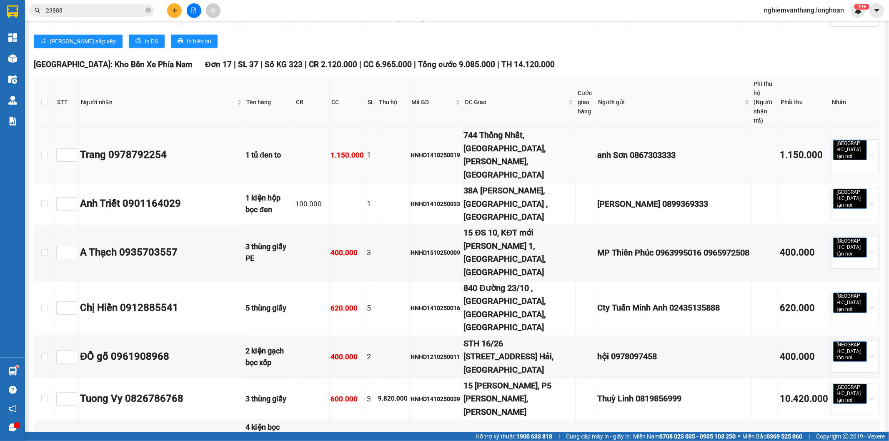
scroll to position [370, 0]
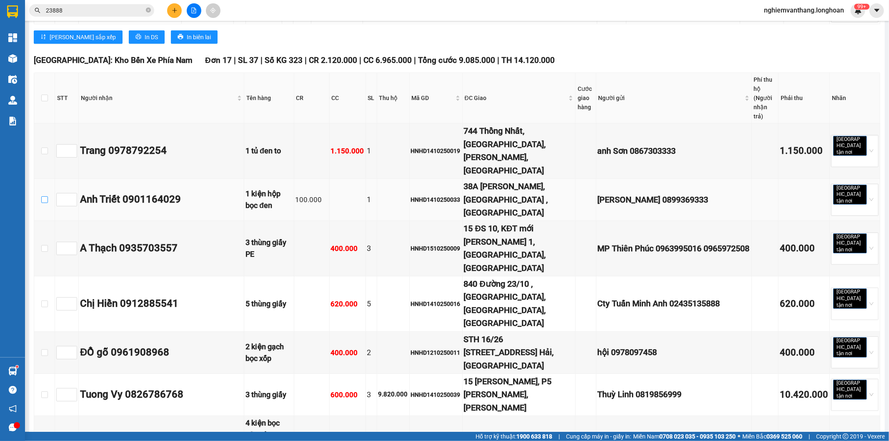
click at [46, 196] on input "checkbox" at bounding box center [44, 199] width 7 height 7
checkbox input "true"
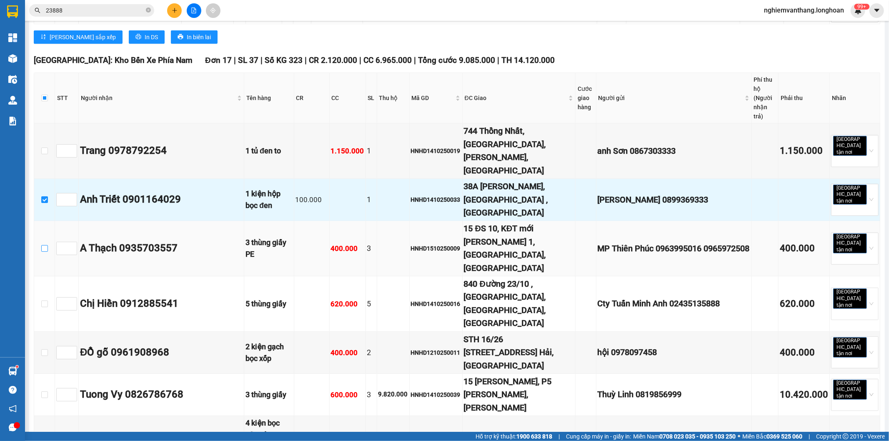
click at [47, 245] on input "checkbox" at bounding box center [44, 248] width 7 height 7
checkbox input "true"
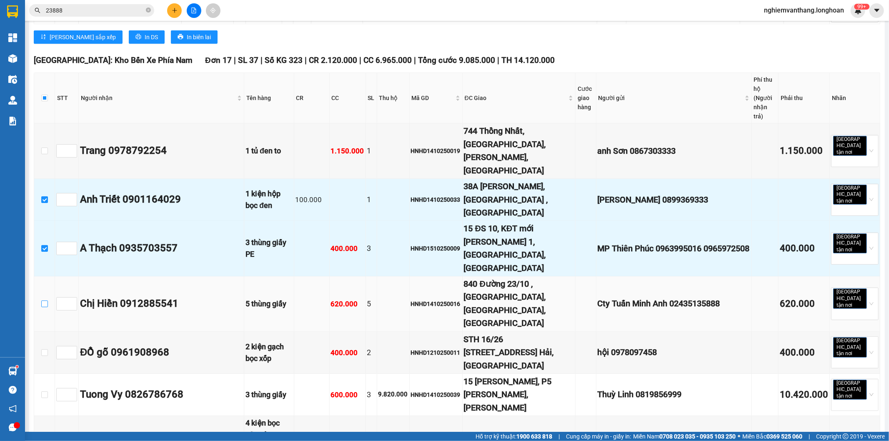
click at [43, 299] on label at bounding box center [44, 303] width 7 height 9
click at [43, 301] on input "checkbox" at bounding box center [44, 304] width 7 height 7
checkbox input "true"
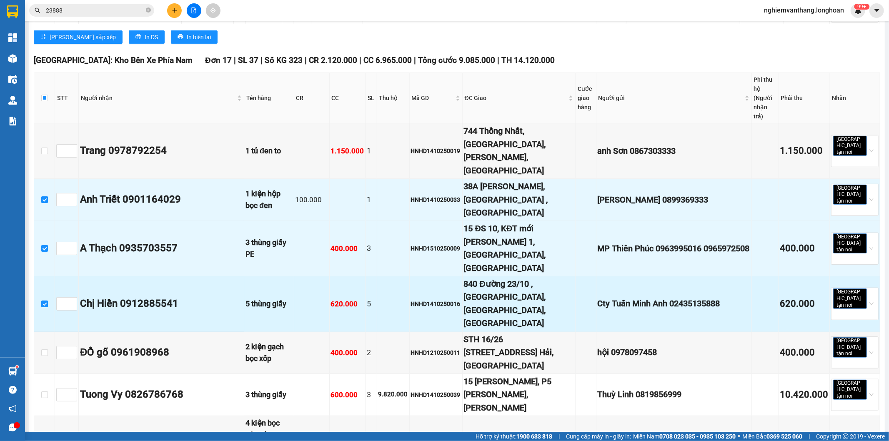
scroll to position [417, 0]
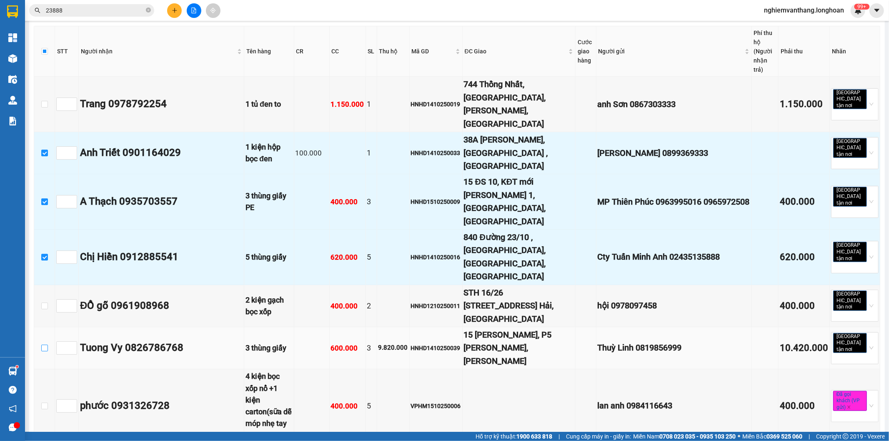
click at [45, 345] on input "checkbox" at bounding box center [44, 348] width 7 height 7
checkbox input "true"
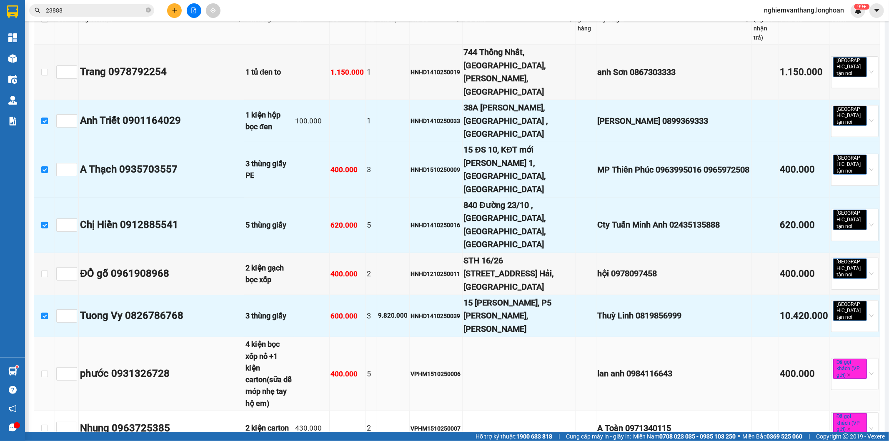
scroll to position [463, 0]
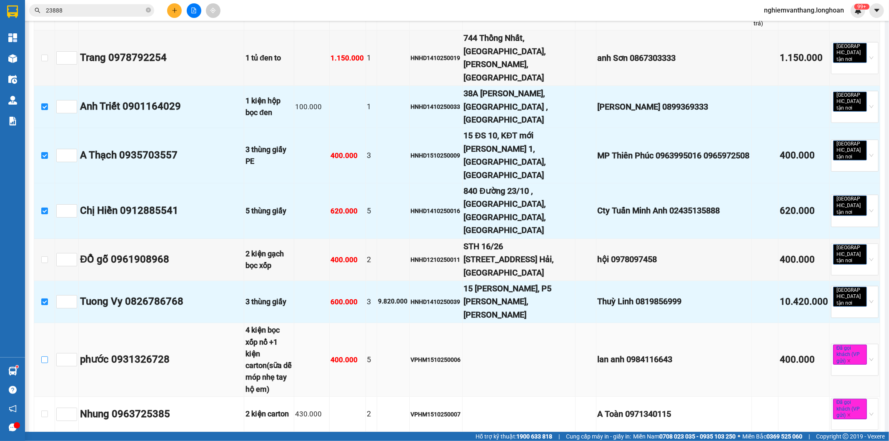
drag, startPoint x: 43, startPoint y: 246, endPoint x: 48, endPoint y: 248, distance: 6.2
click at [43, 356] on input "checkbox" at bounding box center [44, 359] width 7 height 7
checkbox input "true"
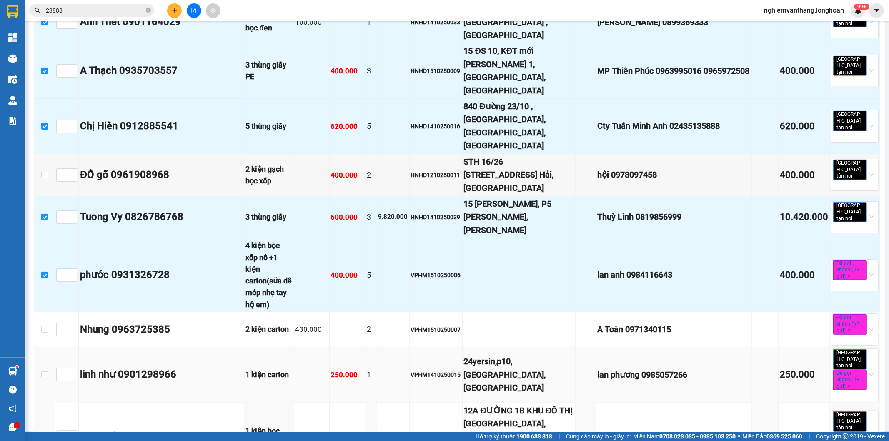
scroll to position [556, 0]
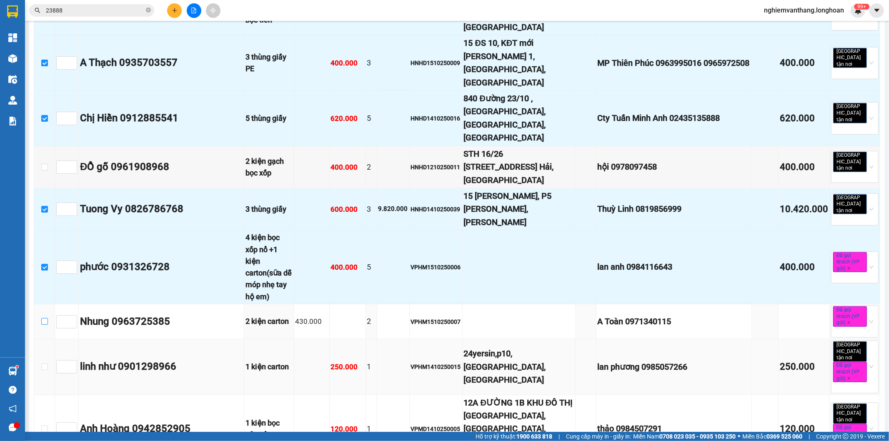
click at [44, 318] on input "checkbox" at bounding box center [44, 321] width 7 height 7
checkbox input "true"
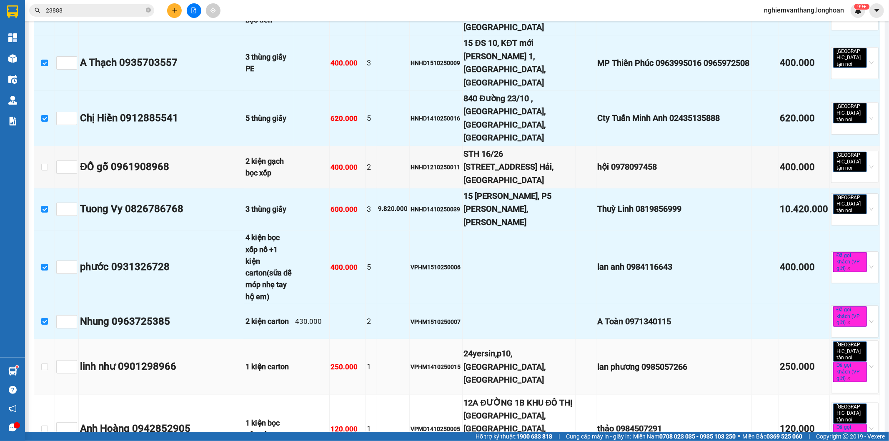
click at [45, 339] on td at bounding box center [44, 366] width 21 height 55
click at [44, 363] on input "checkbox" at bounding box center [44, 366] width 7 height 7
checkbox input "true"
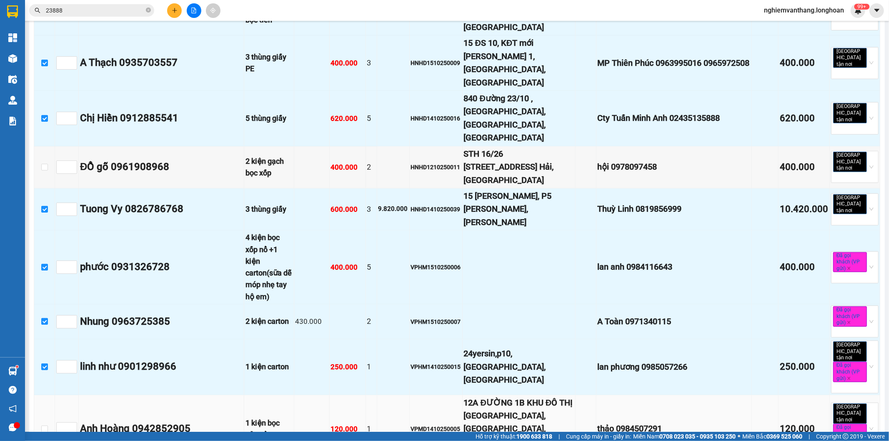
click at [50, 395] on td at bounding box center [44, 429] width 21 height 68
click at [48, 395] on td at bounding box center [44, 429] width 21 height 68
click at [48, 426] on input "checkbox" at bounding box center [44, 429] width 7 height 7
checkbox input "true"
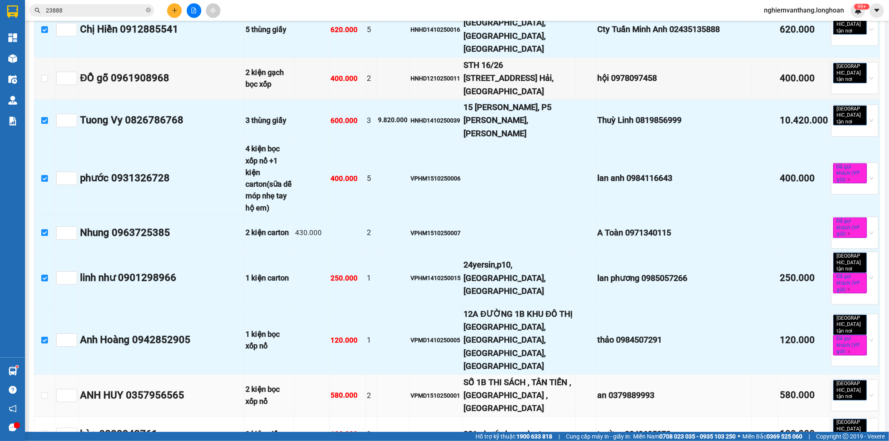
scroll to position [648, 0]
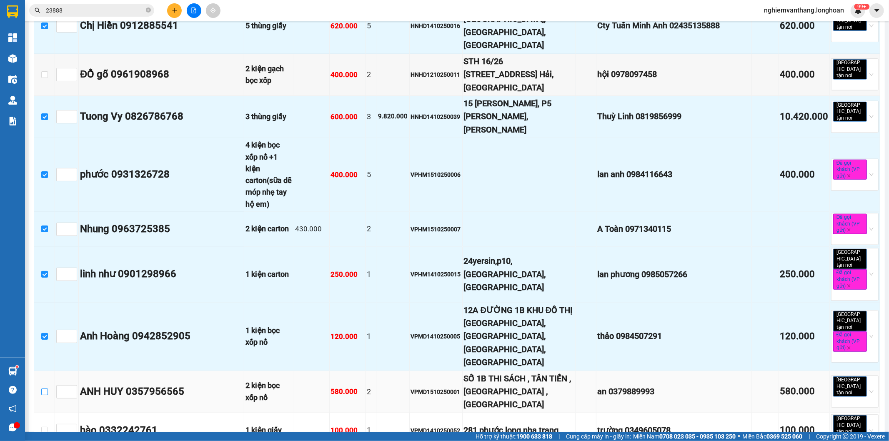
click at [42, 389] on input "checkbox" at bounding box center [44, 392] width 7 height 7
checkbox input "true"
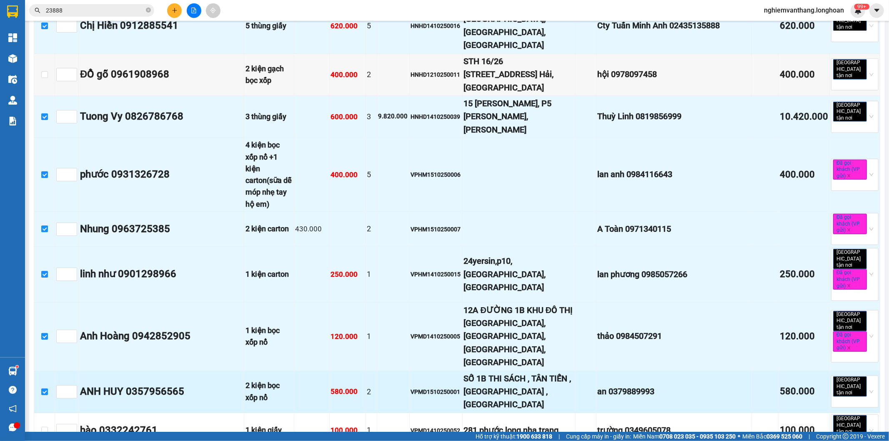
scroll to position [694, 0]
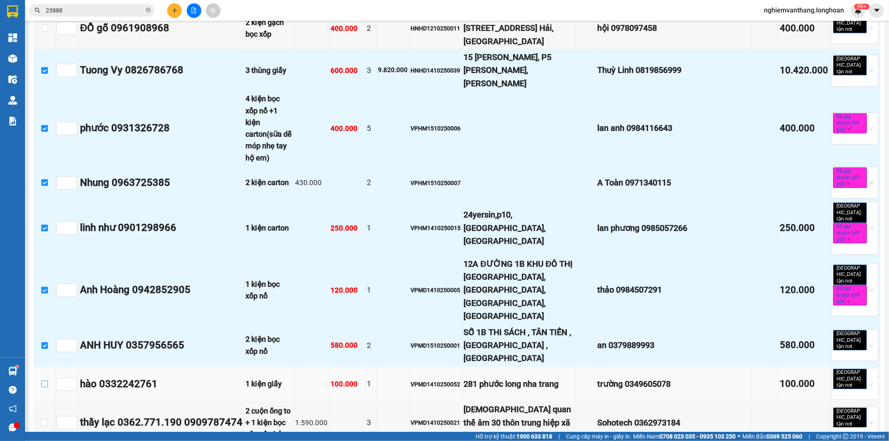
click at [42, 380] on label at bounding box center [44, 384] width 7 height 9
click at [42, 381] on input "checkbox" at bounding box center [44, 384] width 7 height 7
checkbox input "true"
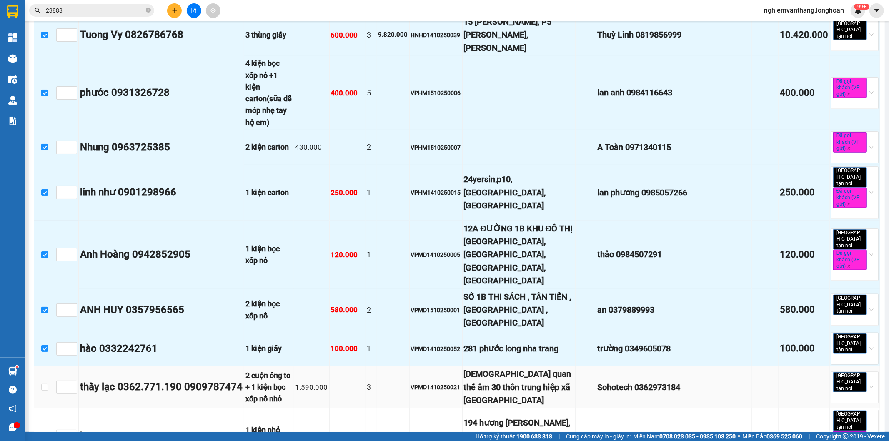
scroll to position [787, 0]
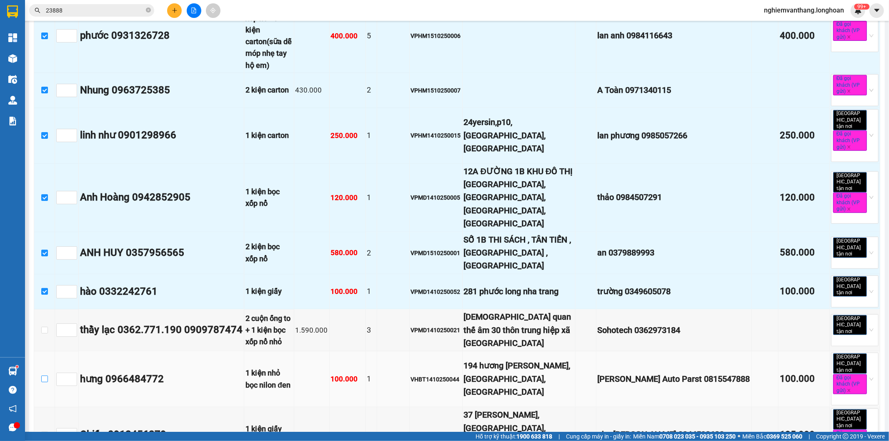
click at [43, 376] on input "checkbox" at bounding box center [44, 379] width 7 height 7
checkbox input "true"
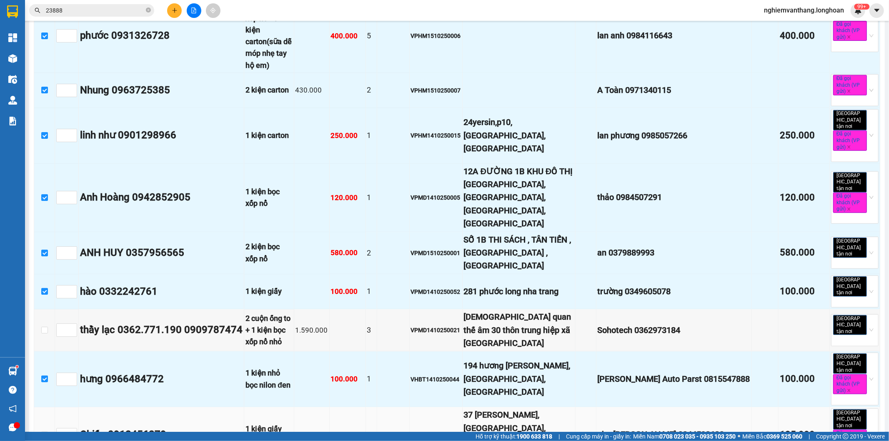
click at [48, 407] on td at bounding box center [44, 434] width 21 height 55
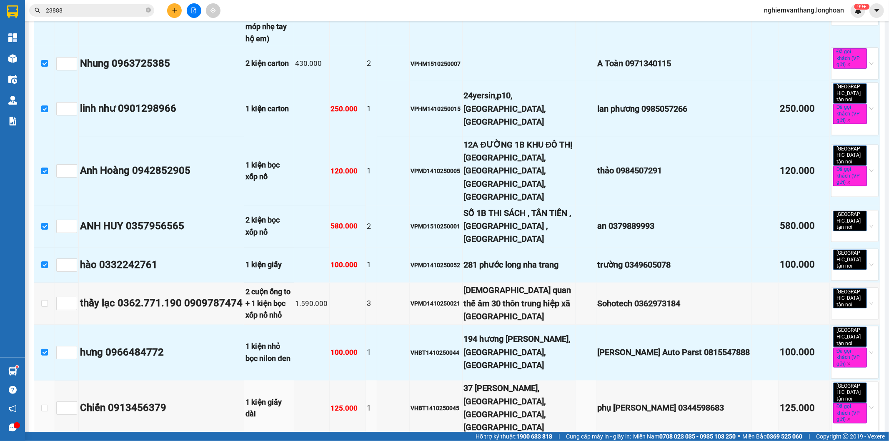
scroll to position [834, 0]
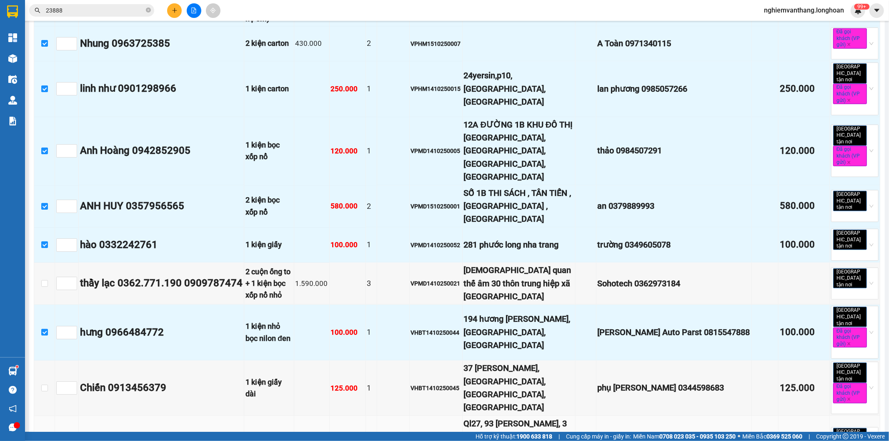
drag, startPoint x: 43, startPoint y: 300, endPoint x: 48, endPoint y: 299, distance: 4.7
click at [43, 416] on td at bounding box center [44, 443] width 21 height 55
click at [44, 440] on input "checkbox" at bounding box center [44, 443] width 7 height 7
checkbox input "true"
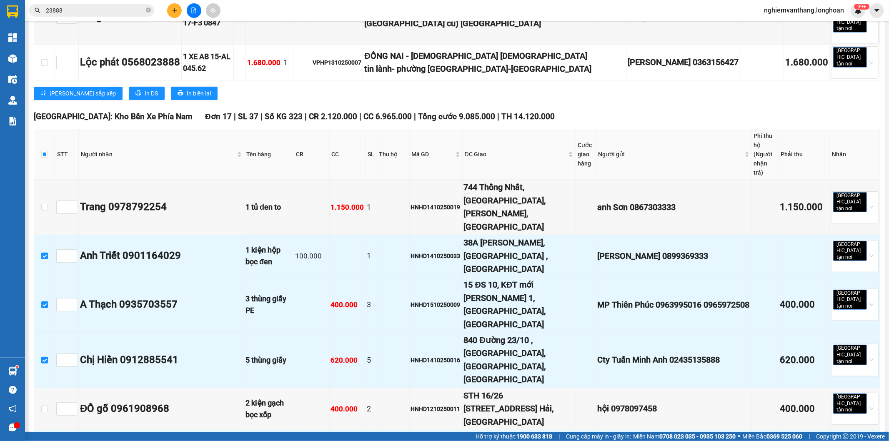
scroll to position [0, 0]
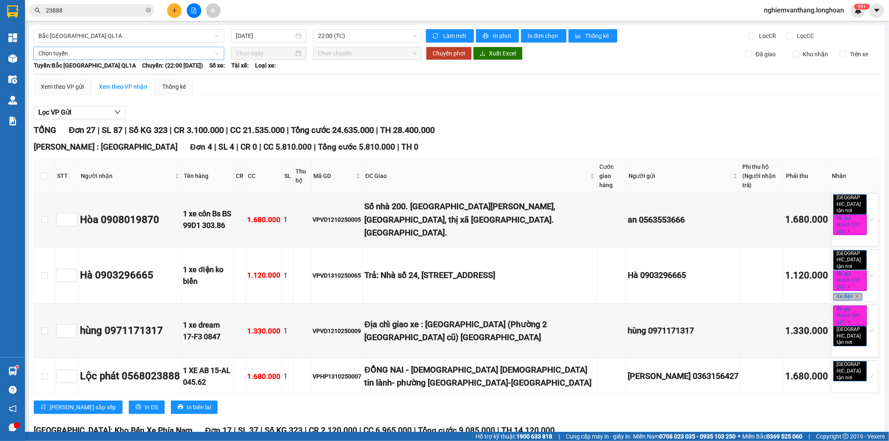
click at [111, 52] on span "Chọn tuyến" at bounding box center [128, 53] width 181 height 13
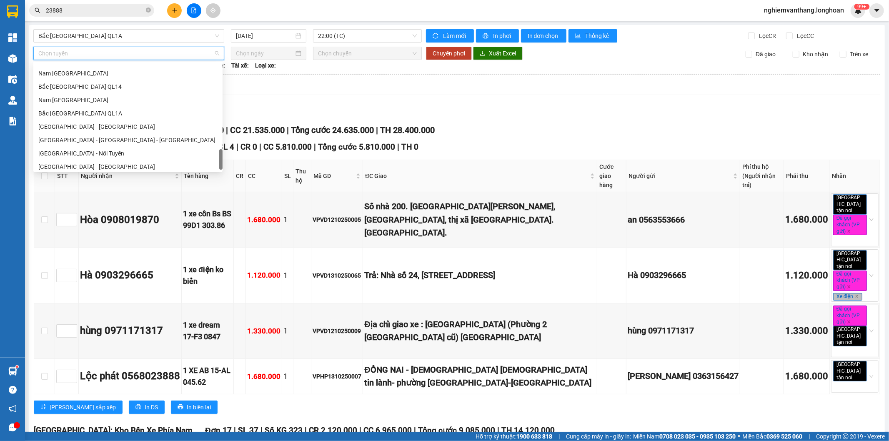
scroll to position [587, 0]
click at [87, 112] on div "Bắc [GEOGRAPHIC_DATA] QL1A" at bounding box center [127, 110] width 179 height 9
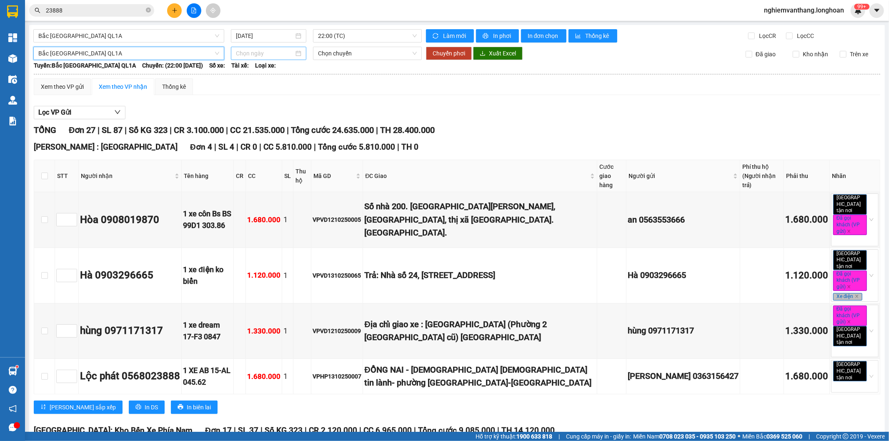
click at [252, 59] on div at bounding box center [268, 53] width 75 height 13
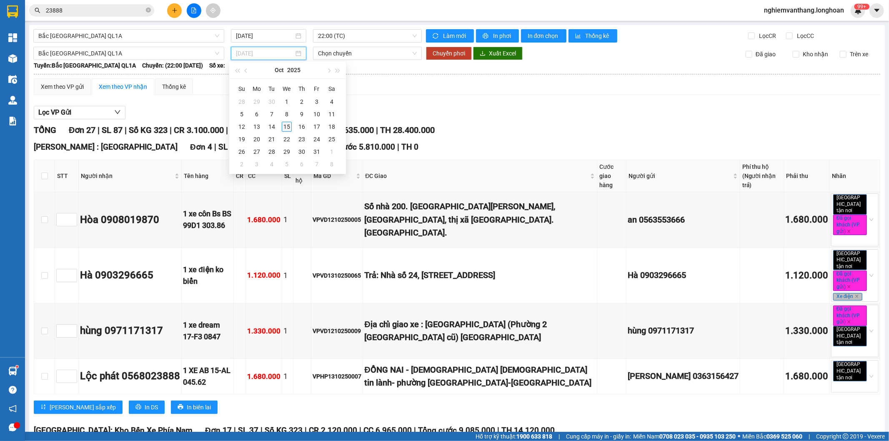
type input "[DATE]"
click at [284, 125] on div "15" at bounding box center [287, 127] width 10 height 10
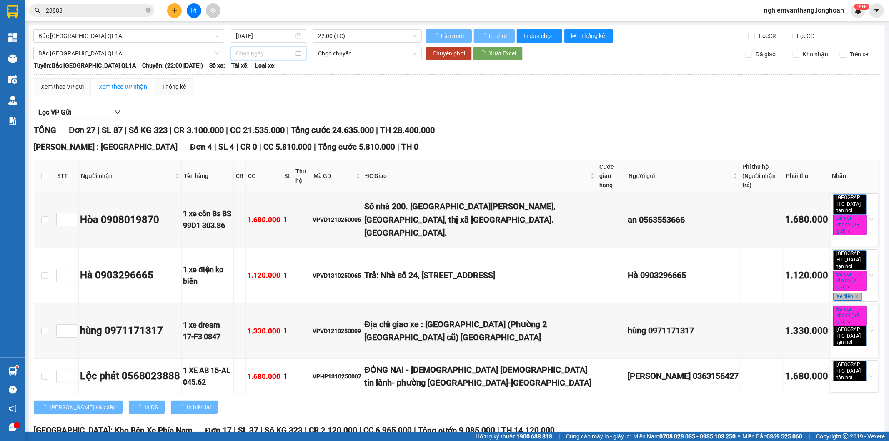
type input "[DATE]"
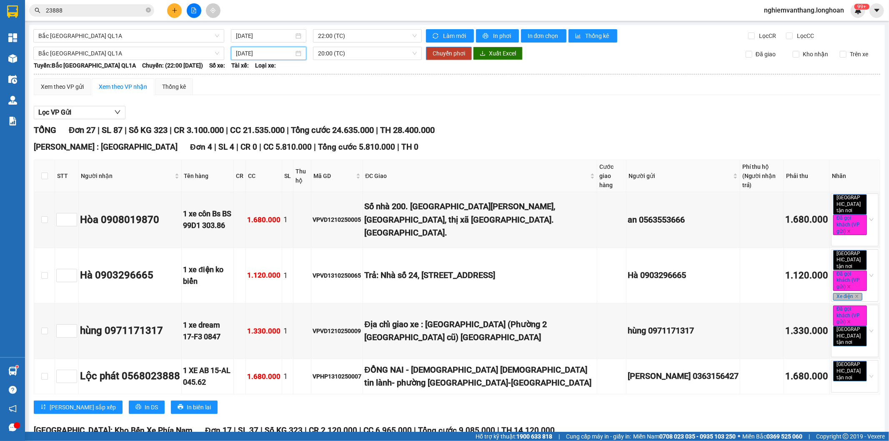
click at [451, 55] on span "Chuyển phơi" at bounding box center [449, 53] width 33 height 9
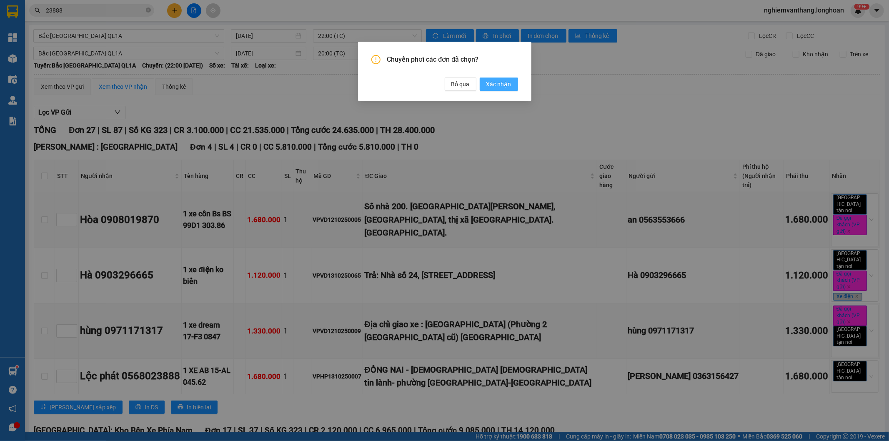
click at [501, 84] on span "Xác nhận" at bounding box center [498, 84] width 25 height 9
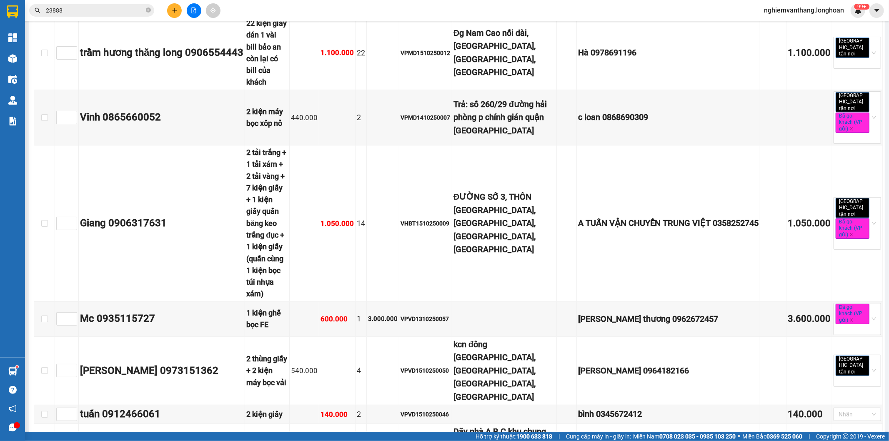
scroll to position [5558, 0]
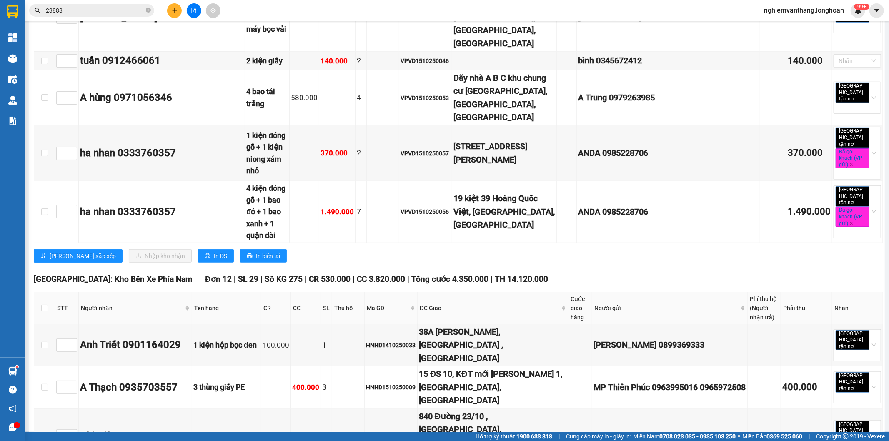
scroll to position [5928, 0]
